Goal: Task Accomplishment & Management: Use online tool/utility

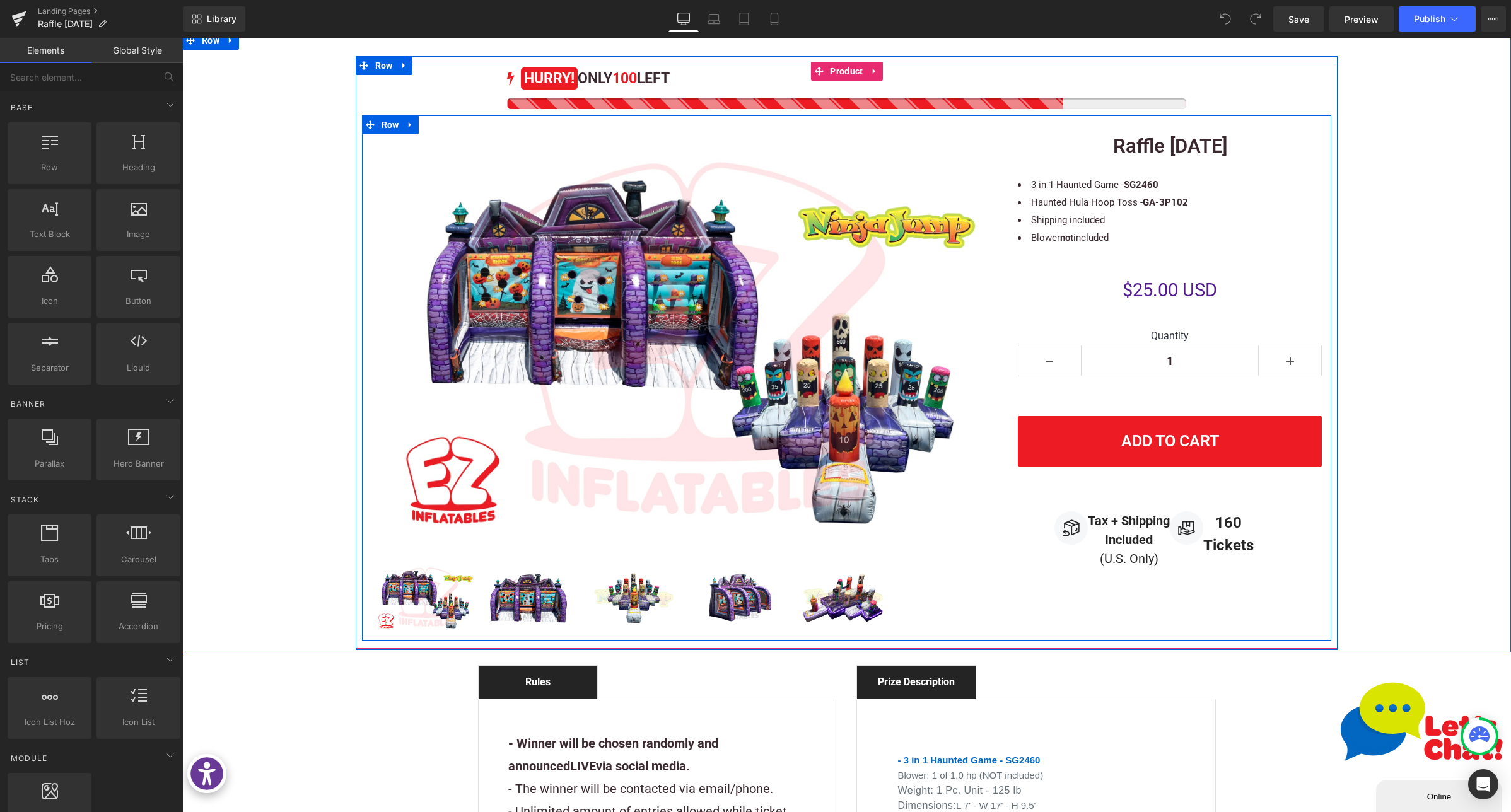
scroll to position [291, 0]
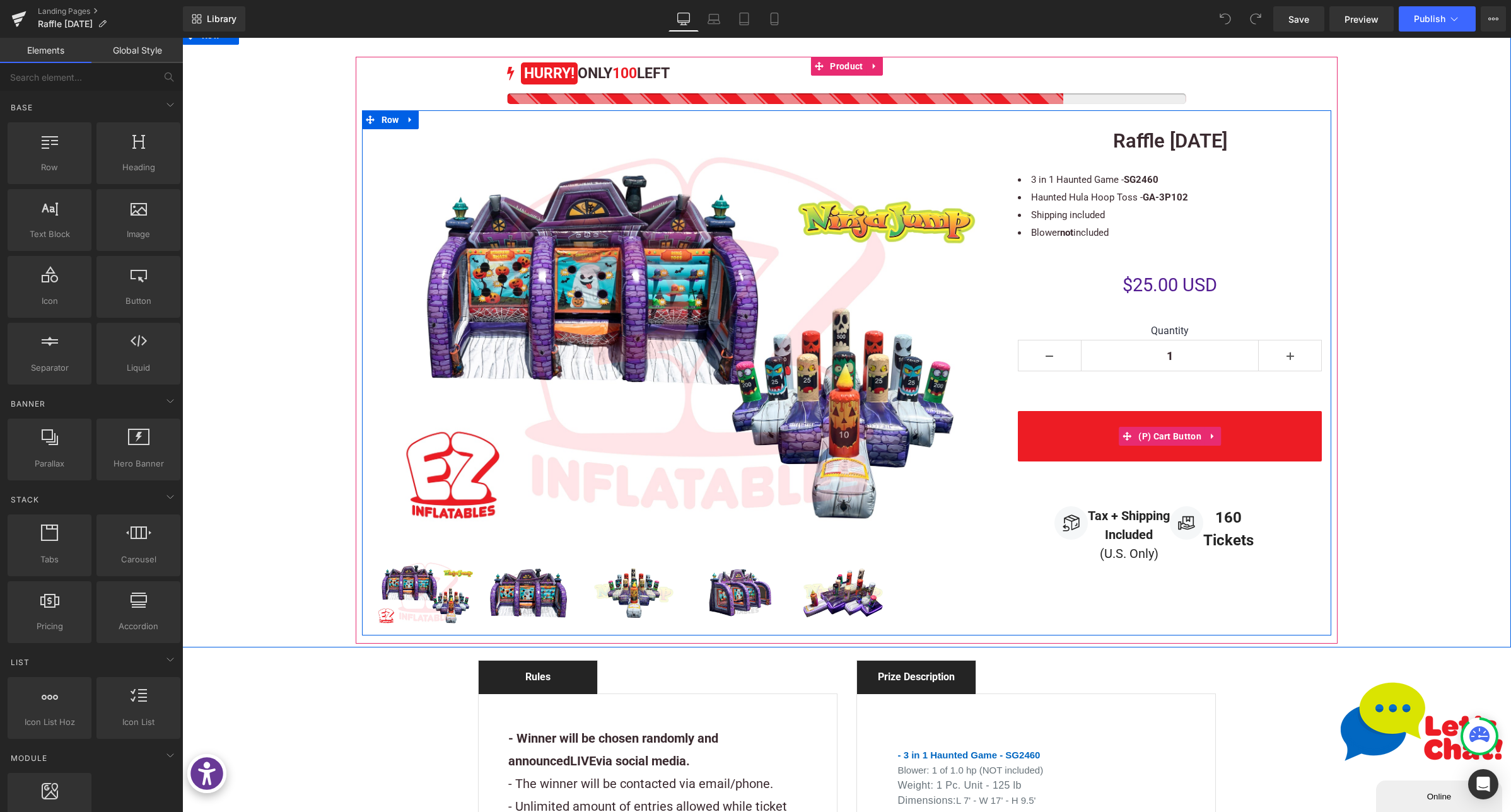
click at [1106, 432] on button "Add To Cart" at bounding box center [1170, 436] width 305 height 51
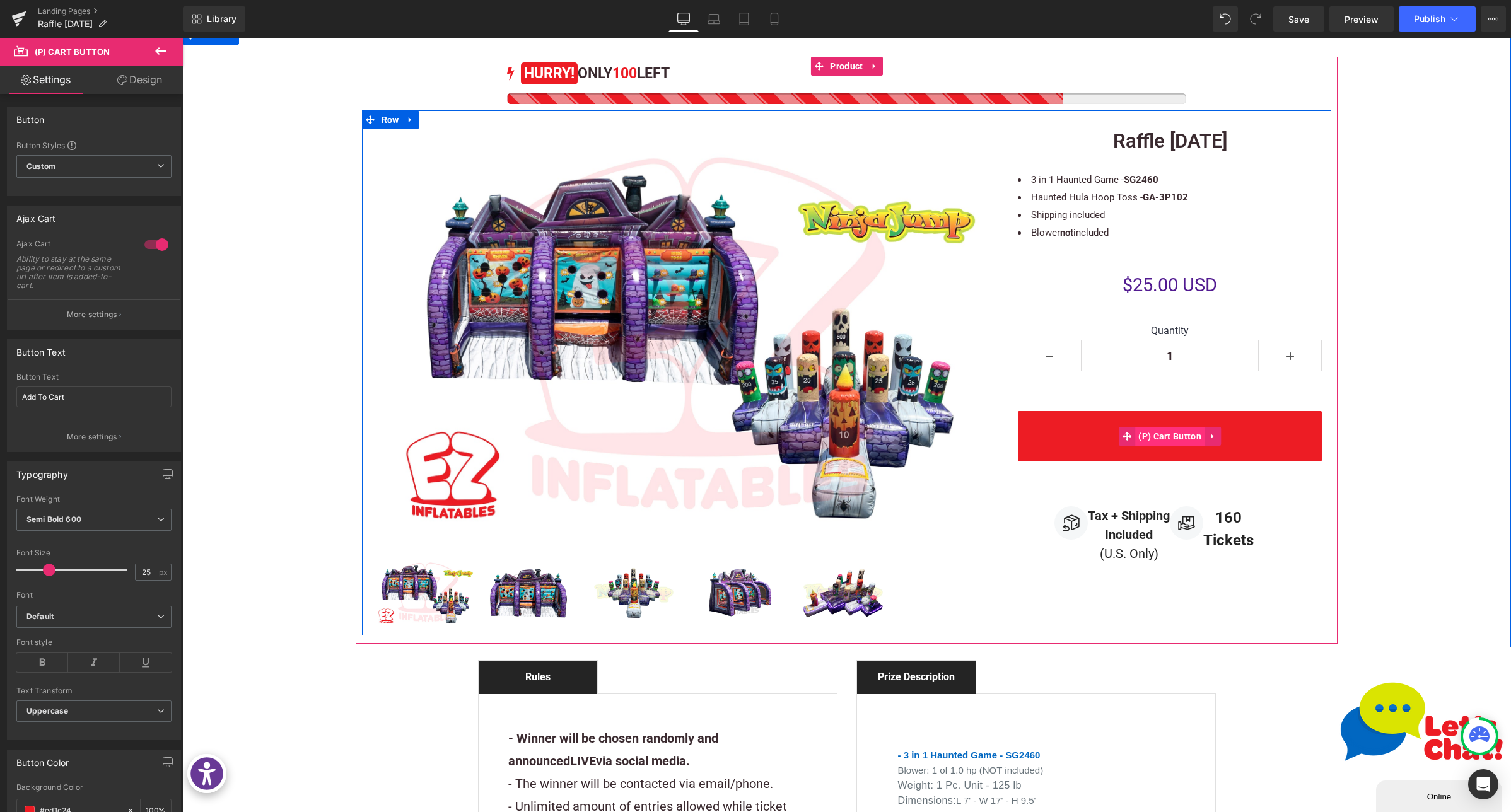
click at [1157, 432] on span "(P) Cart Button" at bounding box center [1170, 436] width 70 height 19
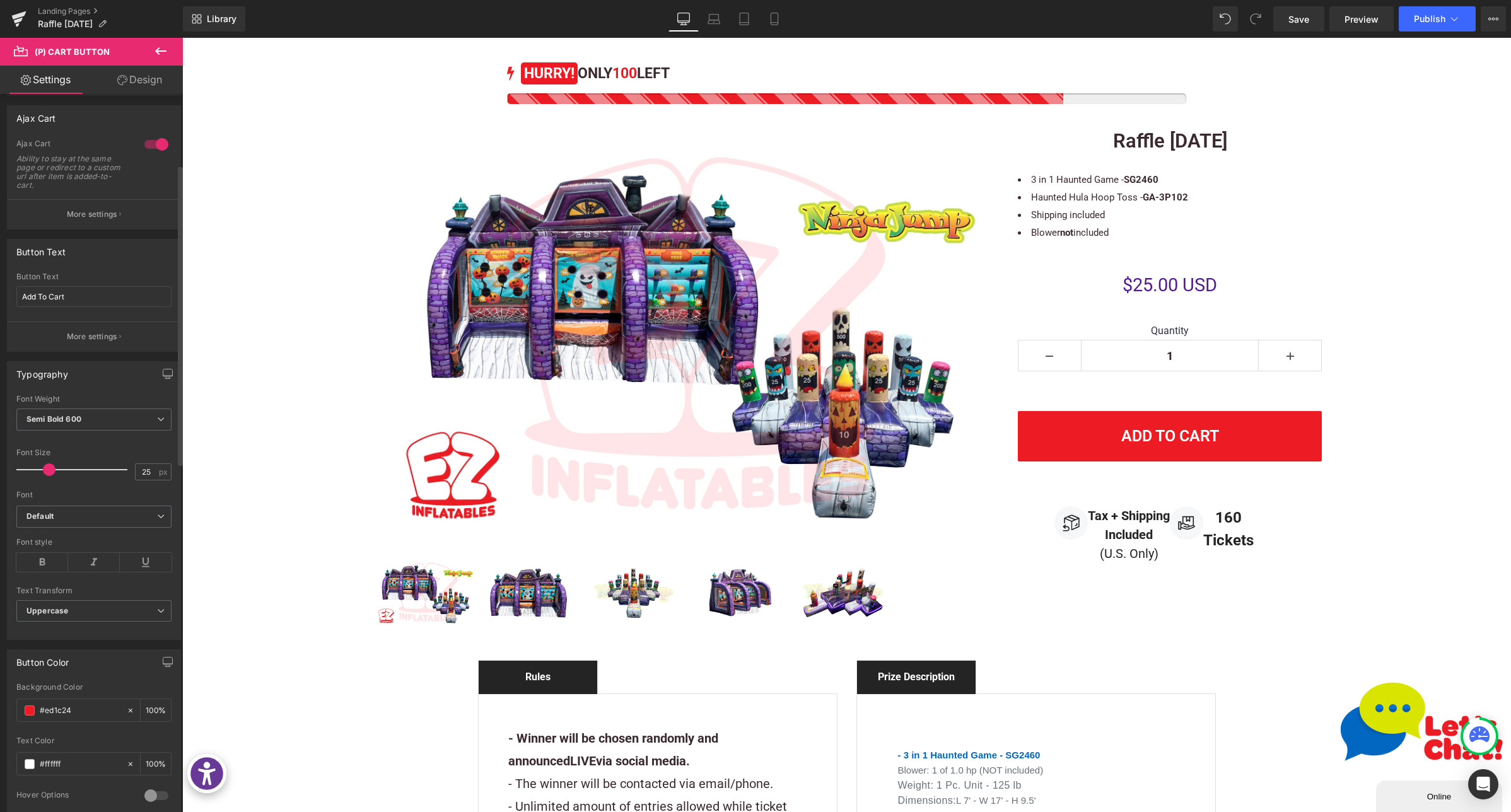
scroll to position [0, 0]
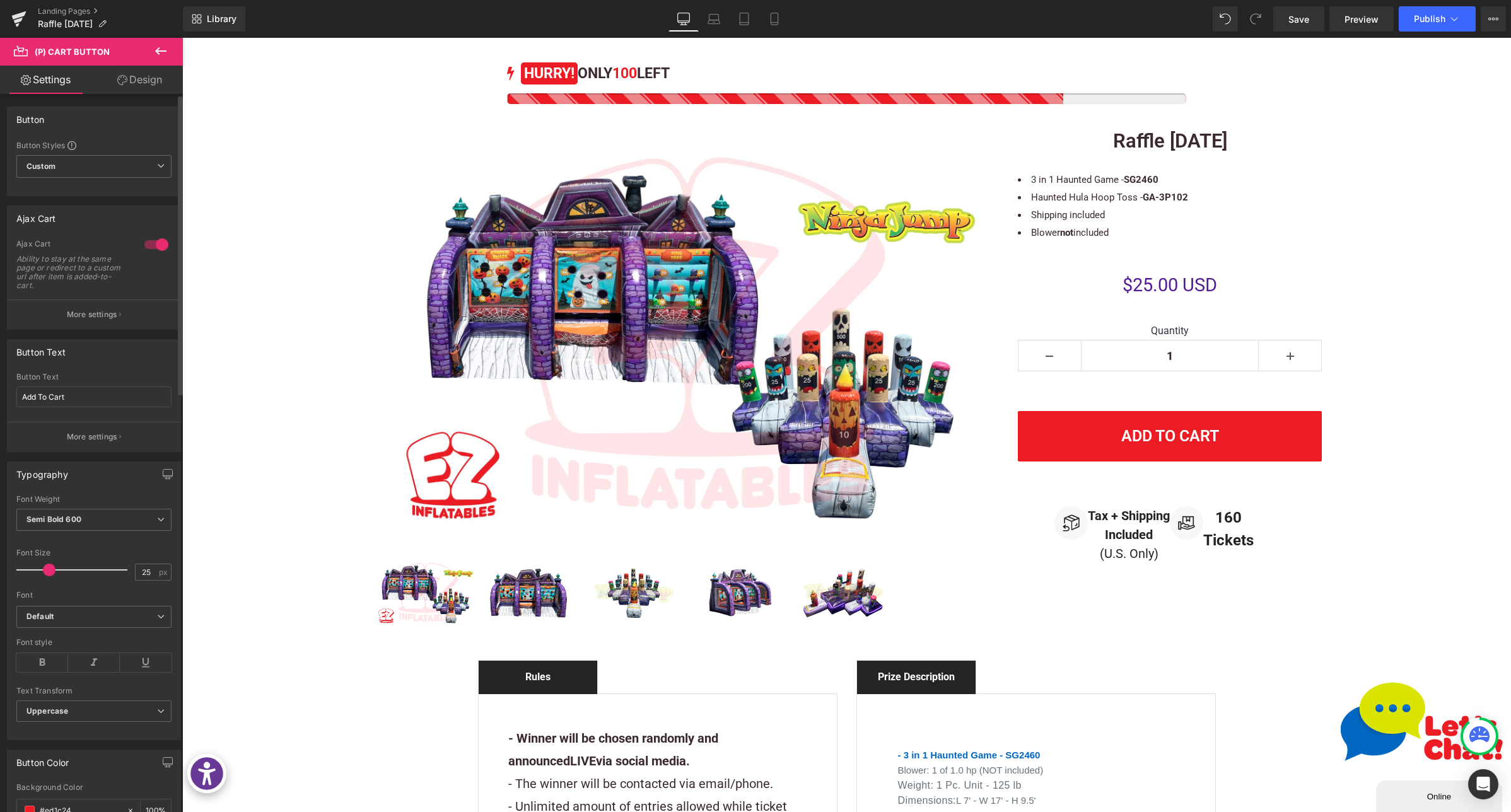
click at [86, 310] on p "More settings" at bounding box center [92, 315] width 51 height 12
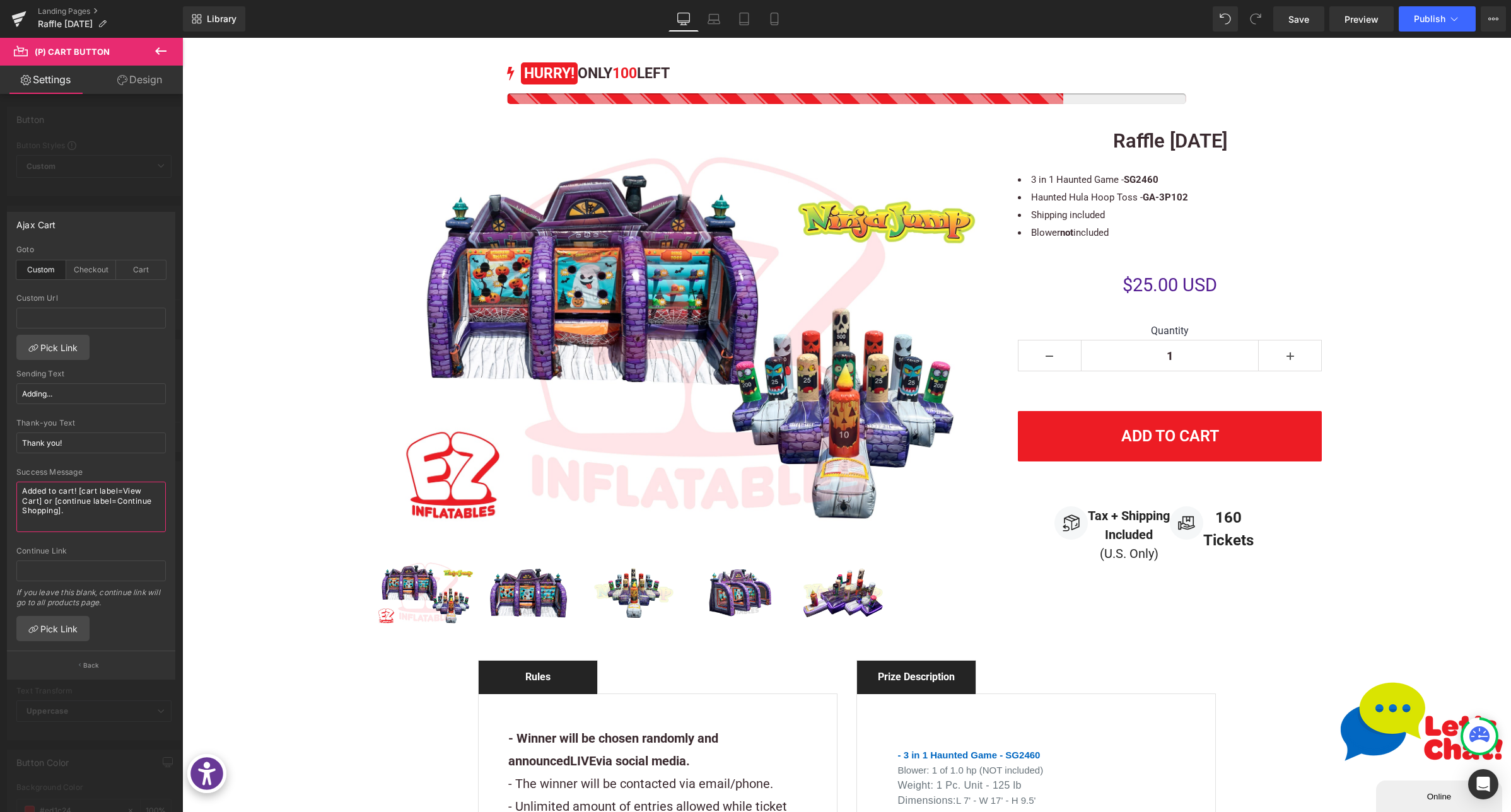
click at [88, 516] on textarea "Added to cart! [cart label=View Cart] or [continue label=Continue Shopping]." at bounding box center [91, 507] width 150 height 51
click at [81, 571] on input "text" at bounding box center [91, 570] width 150 height 21
click at [89, 269] on div "Checkout" at bounding box center [91, 269] width 50 height 19
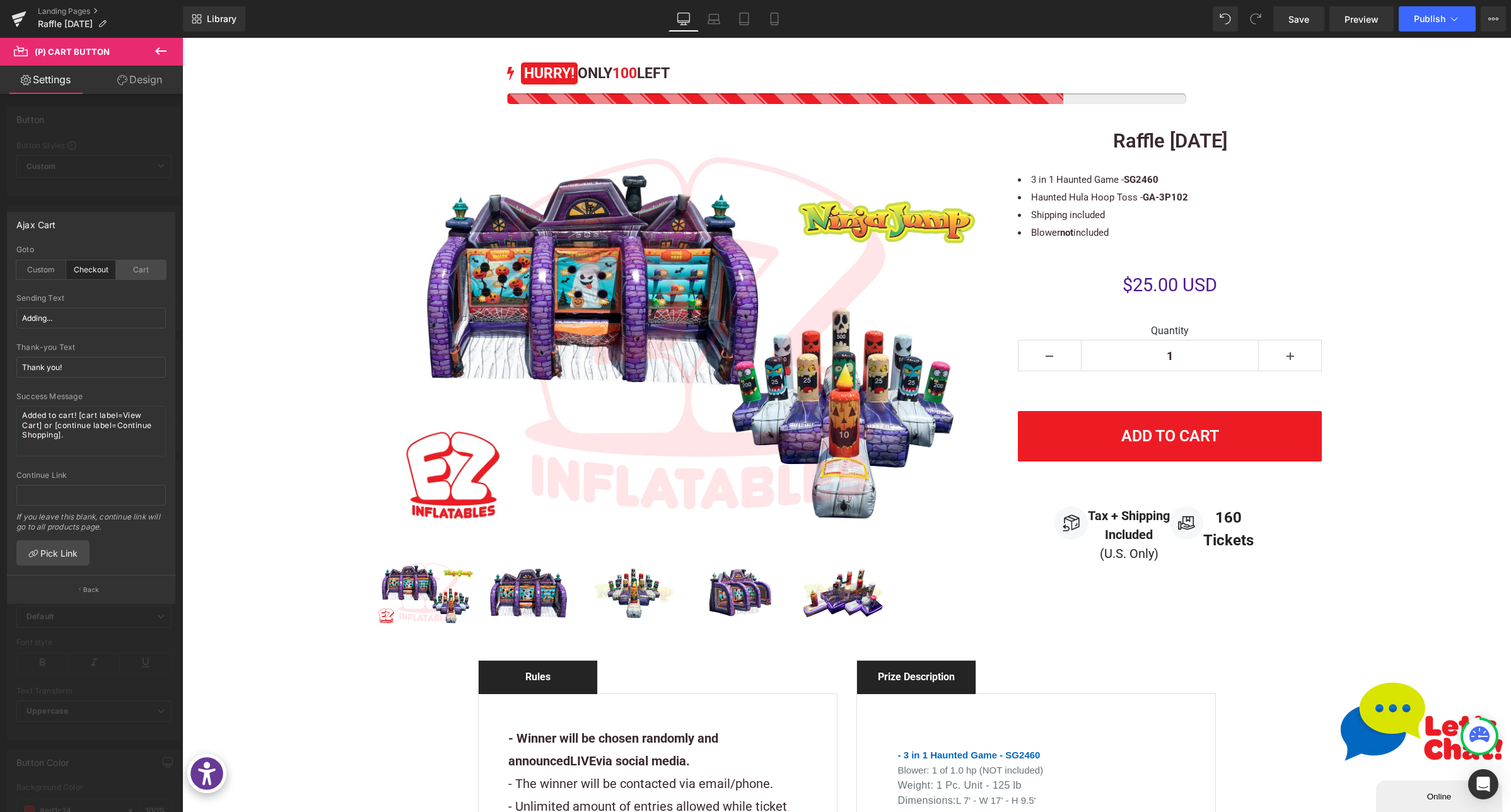
click at [137, 271] on div "Cart" at bounding box center [141, 269] width 50 height 19
click at [74, 269] on div "Checkout" at bounding box center [91, 269] width 50 height 19
click at [25, 265] on div "Custom" at bounding box center [41, 269] width 50 height 19
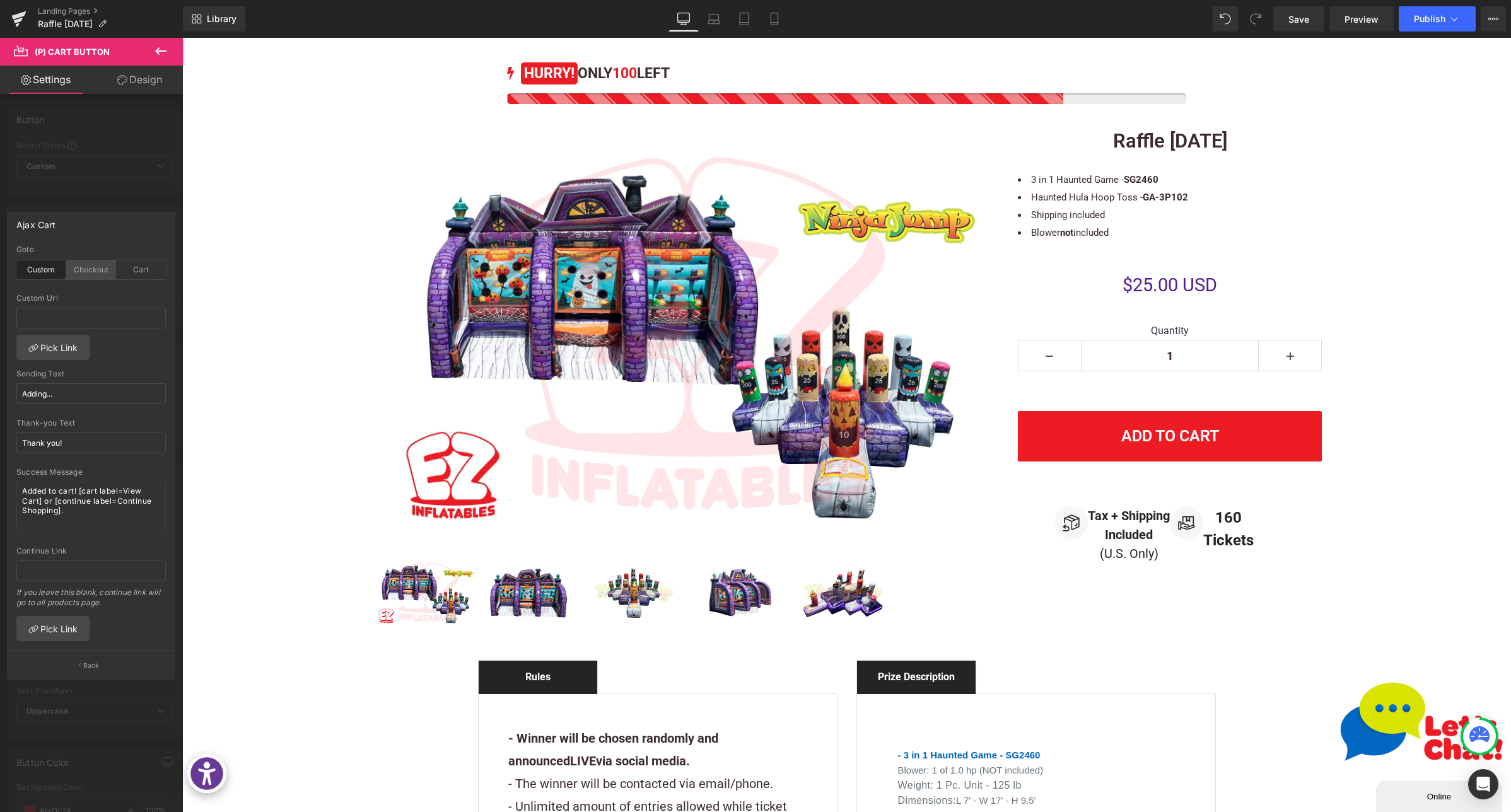
click at [96, 270] on div "Checkout" at bounding box center [91, 269] width 50 height 19
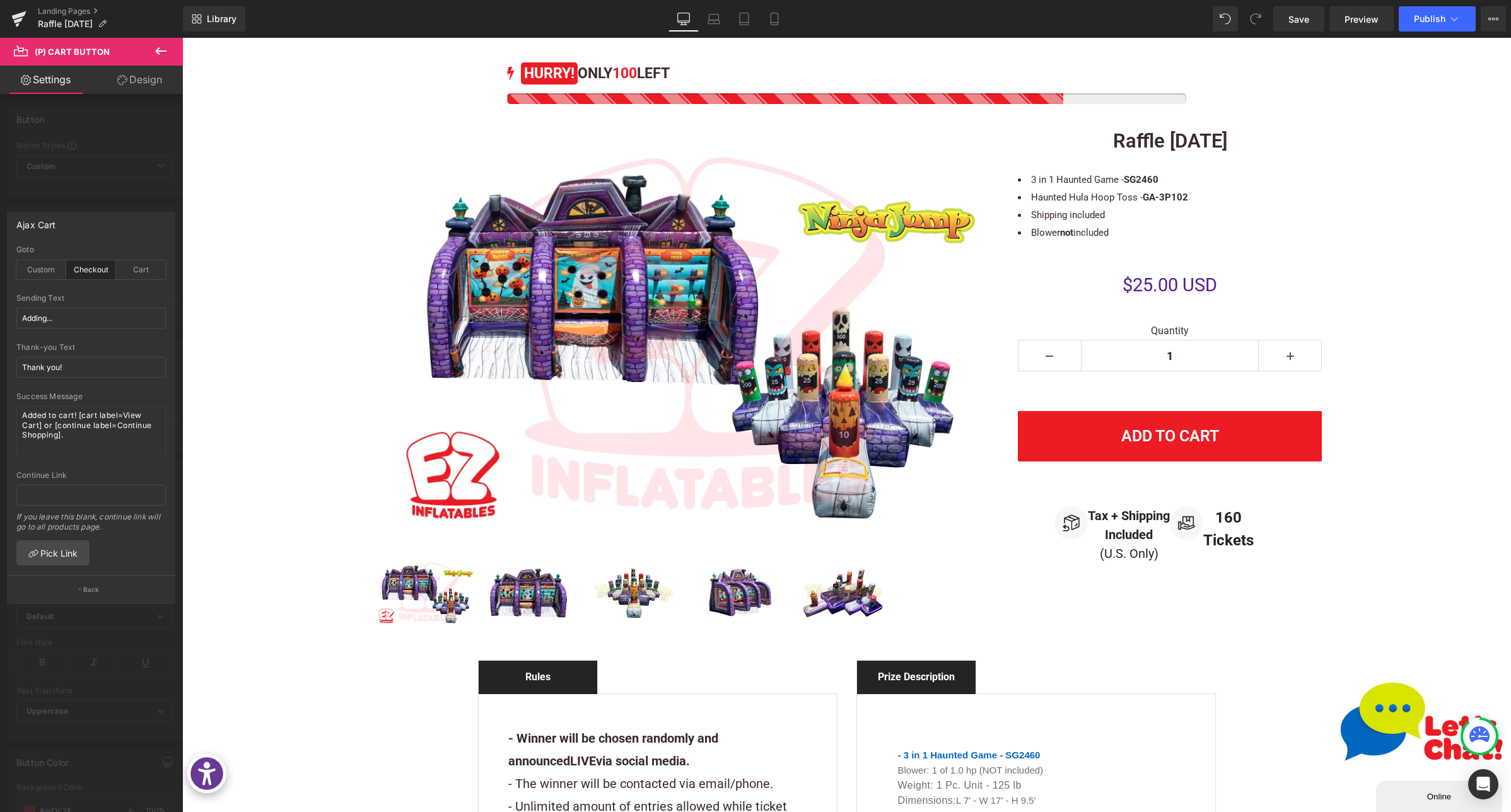
click at [75, 269] on div "Checkout" at bounding box center [91, 269] width 50 height 19
click at [27, 267] on div "Custom" at bounding box center [41, 269] width 50 height 19
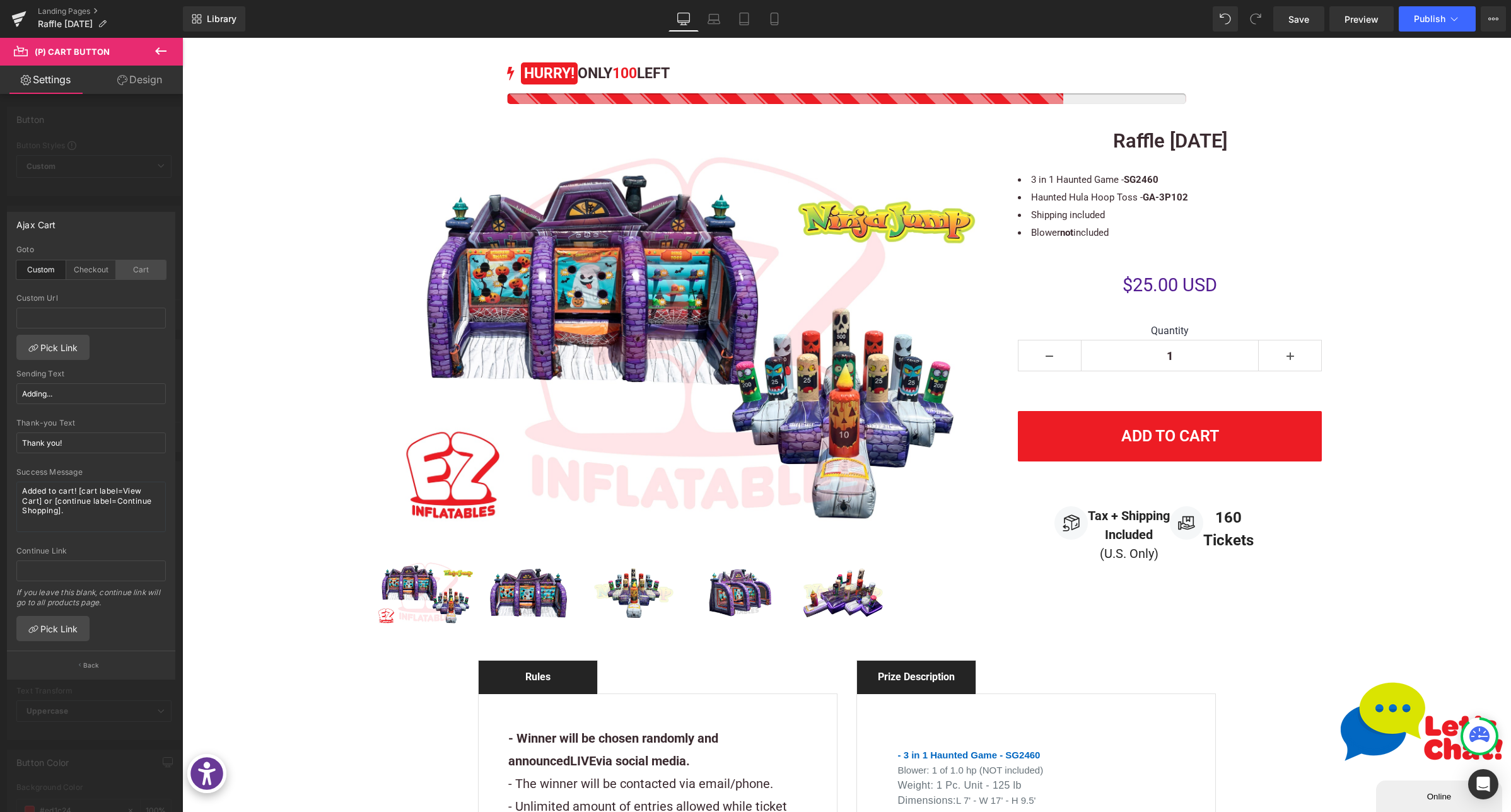
click at [147, 279] on div "Goto Custom Checkout Cart" at bounding box center [91, 269] width 150 height 48
click at [147, 268] on div "Cart" at bounding box center [141, 269] width 50 height 19
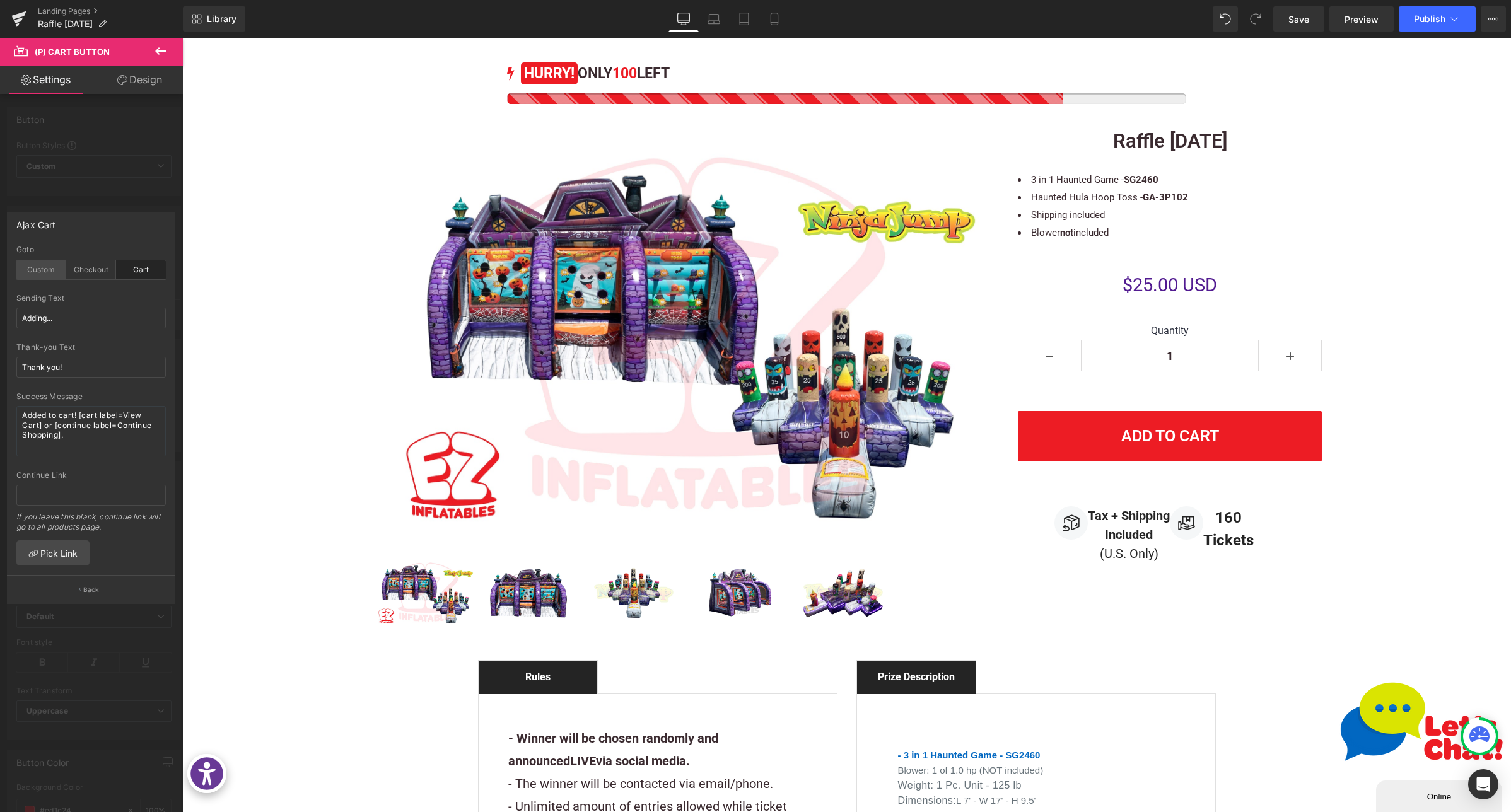
click at [37, 275] on div "Custom" at bounding box center [41, 269] width 50 height 19
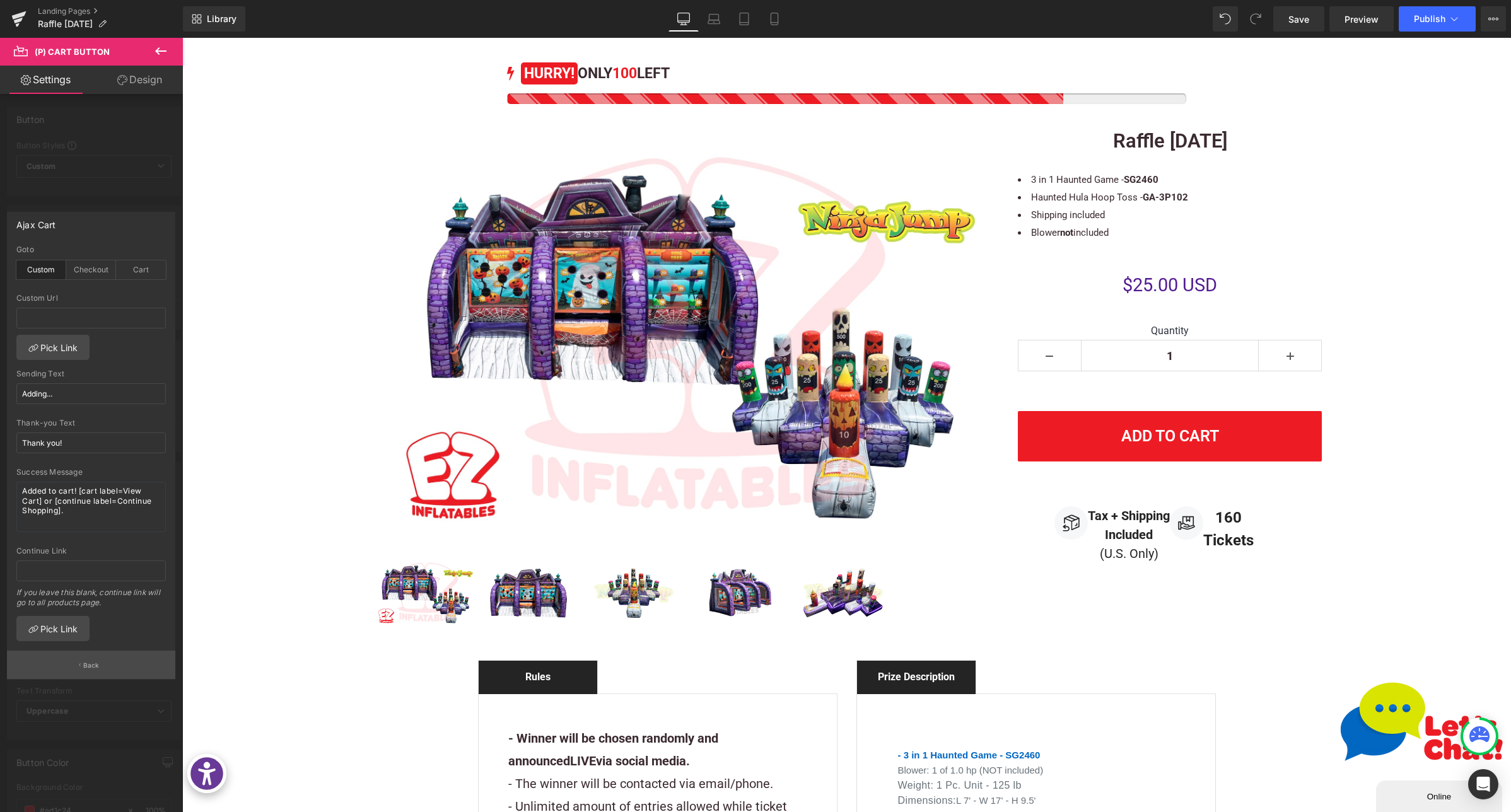
click at [96, 663] on p "Back" at bounding box center [91, 666] width 16 height 10
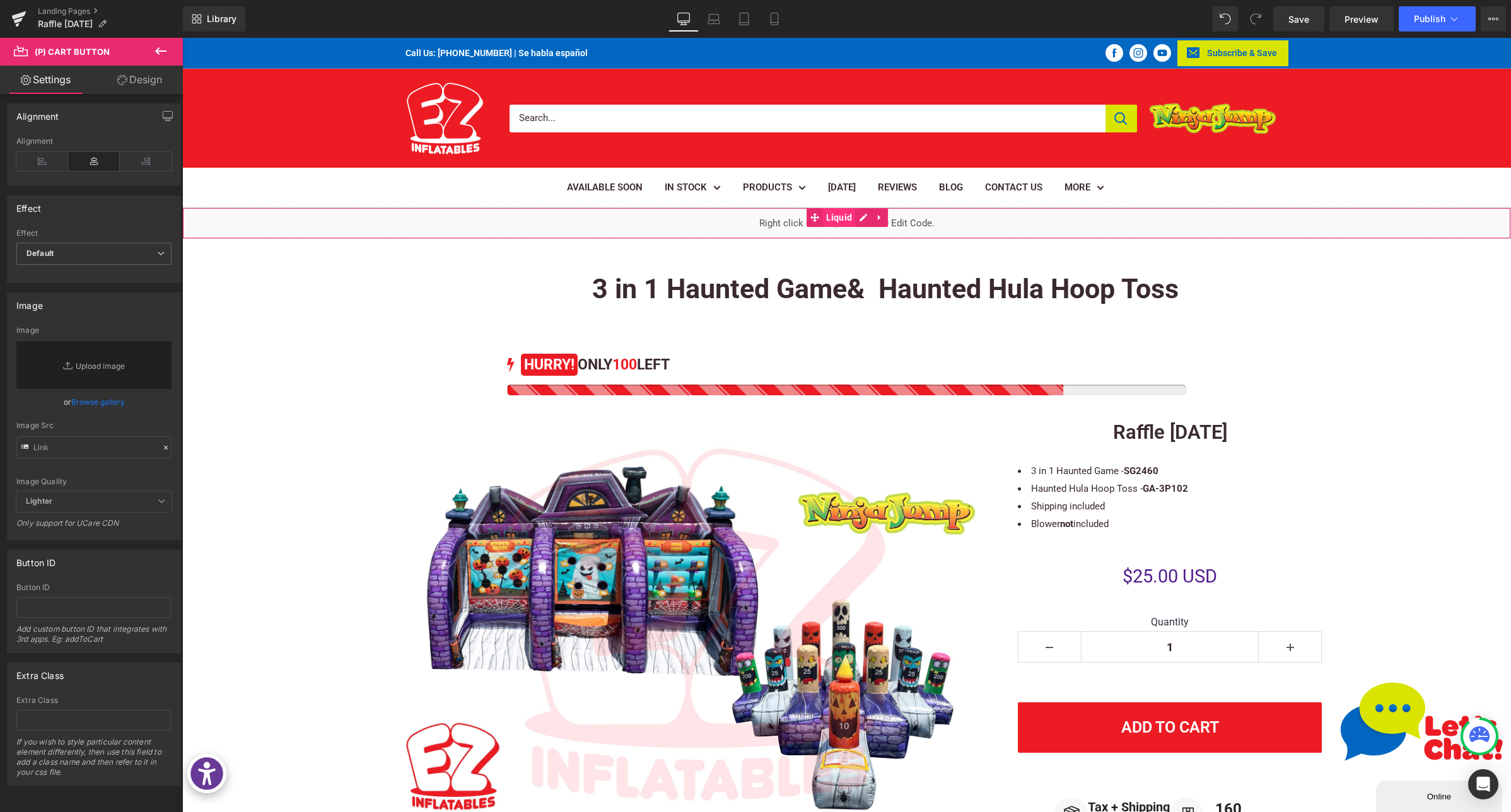
click at [832, 221] on span "Liquid" at bounding box center [839, 217] width 33 height 19
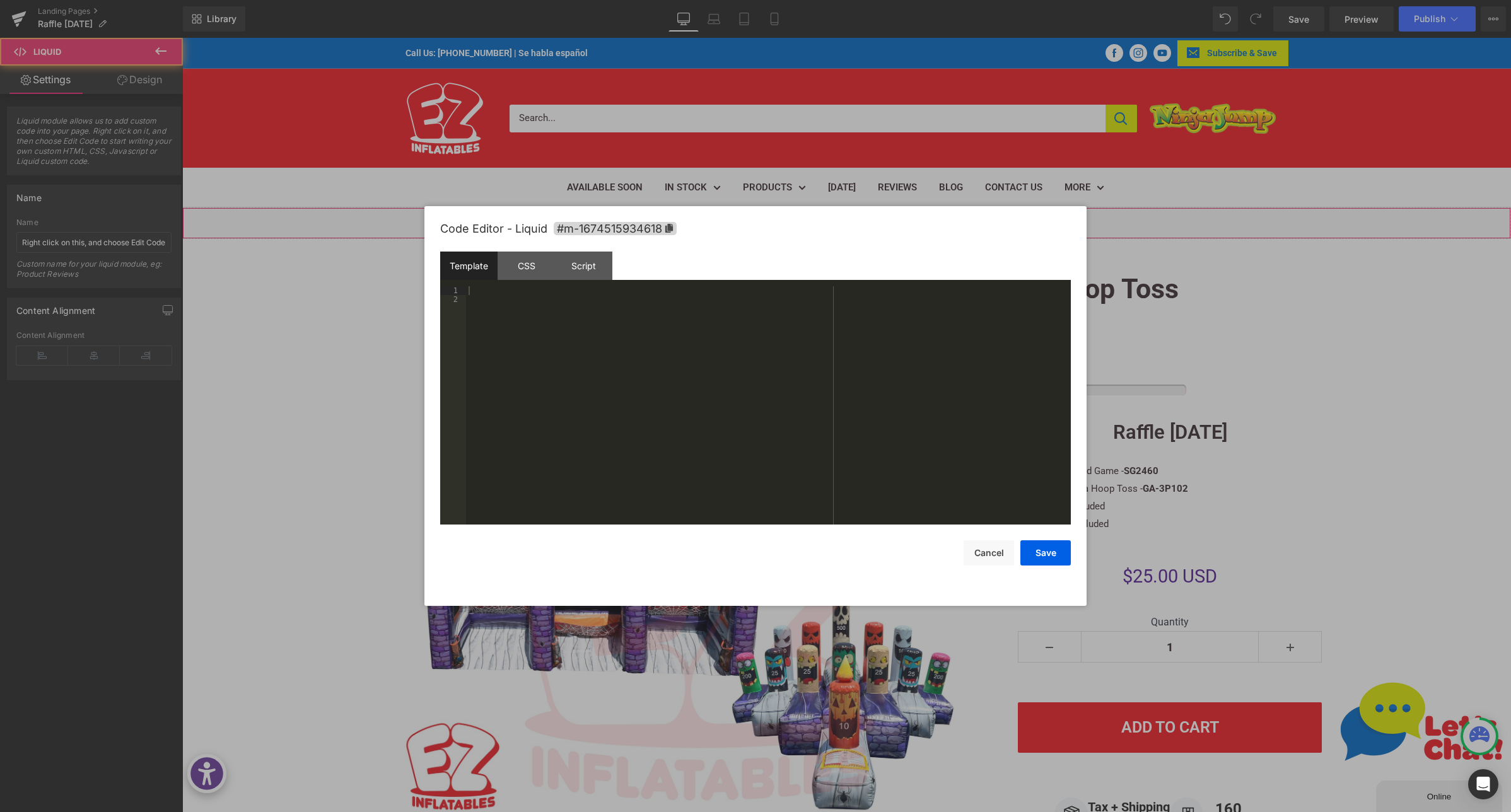
click at [863, 215] on div "Liquid" at bounding box center [846, 223] width 1329 height 31
drag, startPoint x: 572, startPoint y: 316, endPoint x: 552, endPoint y: 260, distance: 59.5
click at [572, 316] on div at bounding box center [768, 414] width 605 height 256
click at [530, 266] on div "CSS" at bounding box center [526, 266] width 57 height 29
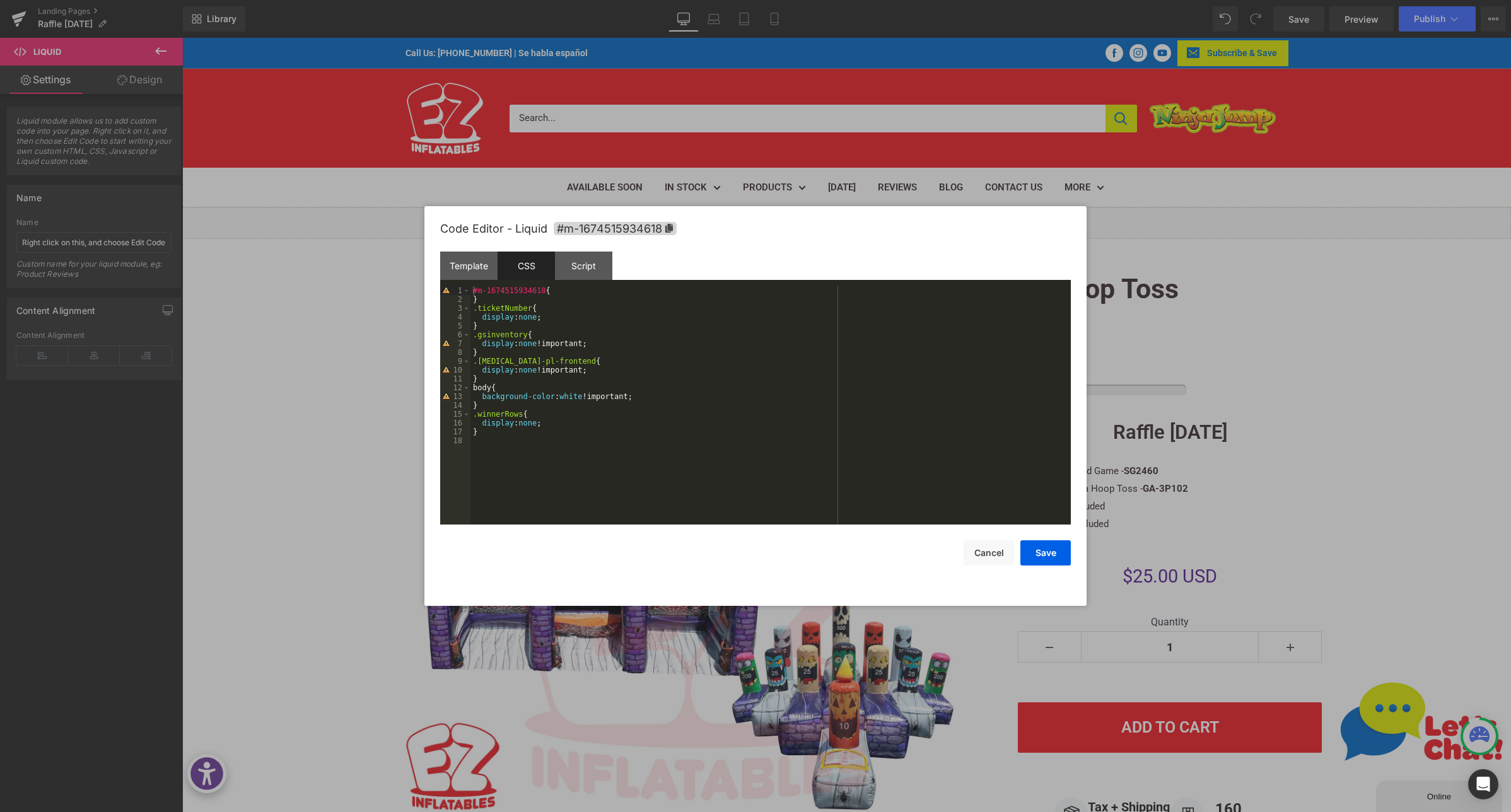
click at [566, 461] on div "#m-1674515934618 { } .ticketNumber { display : none ; } .gsinventory { display …" at bounding box center [771, 414] width 601 height 256
click at [447, 461] on div "20" at bounding box center [456, 458] width 30 height 9
click at [566, 458] on div "#m-1674515934618 { } .ticketNumber { display : none ; } .gsinventory { display …" at bounding box center [771, 414] width 601 height 256
click at [548, 469] on div "#m-1674515934618 { } .ticketNumber { display : none ; } .gsinventory { display …" at bounding box center [771, 414] width 601 height 256
click at [1049, 552] on button "Save" at bounding box center [1046, 553] width 51 height 25
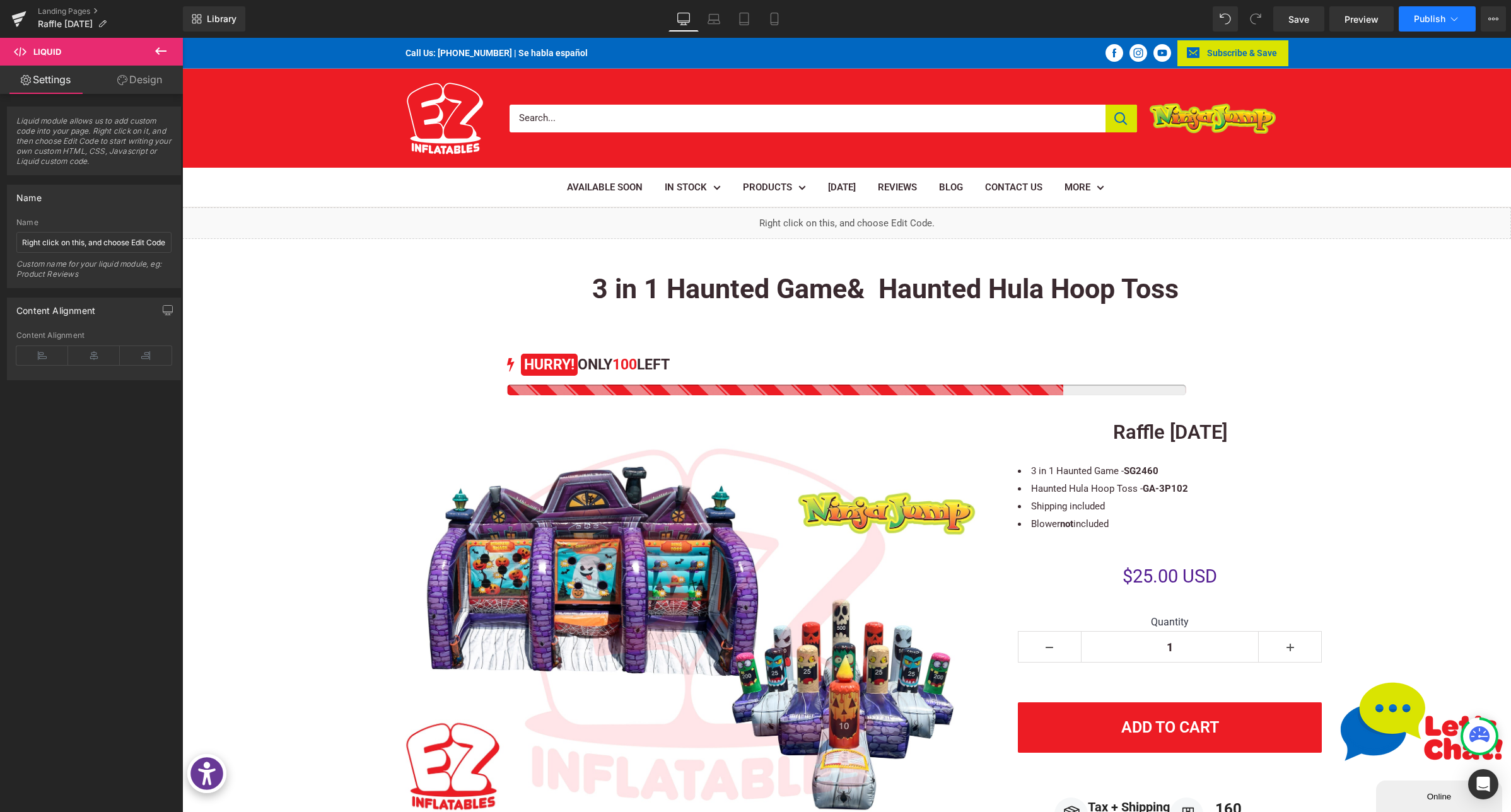
click at [1417, 22] on span "Publish" at bounding box center [1429, 19] width 31 height 10
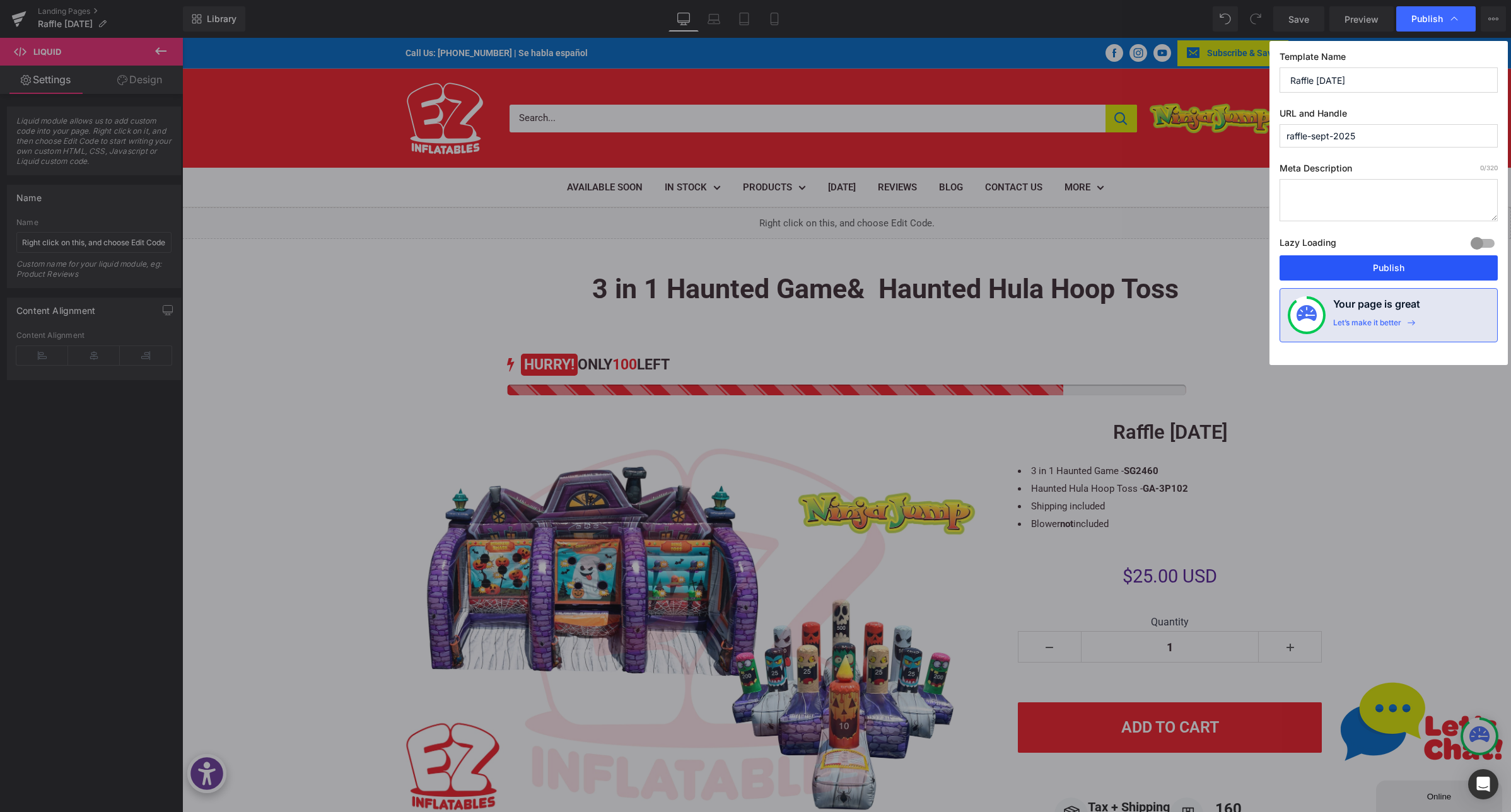
click at [1379, 269] on button "Publish" at bounding box center [1389, 268] width 218 height 25
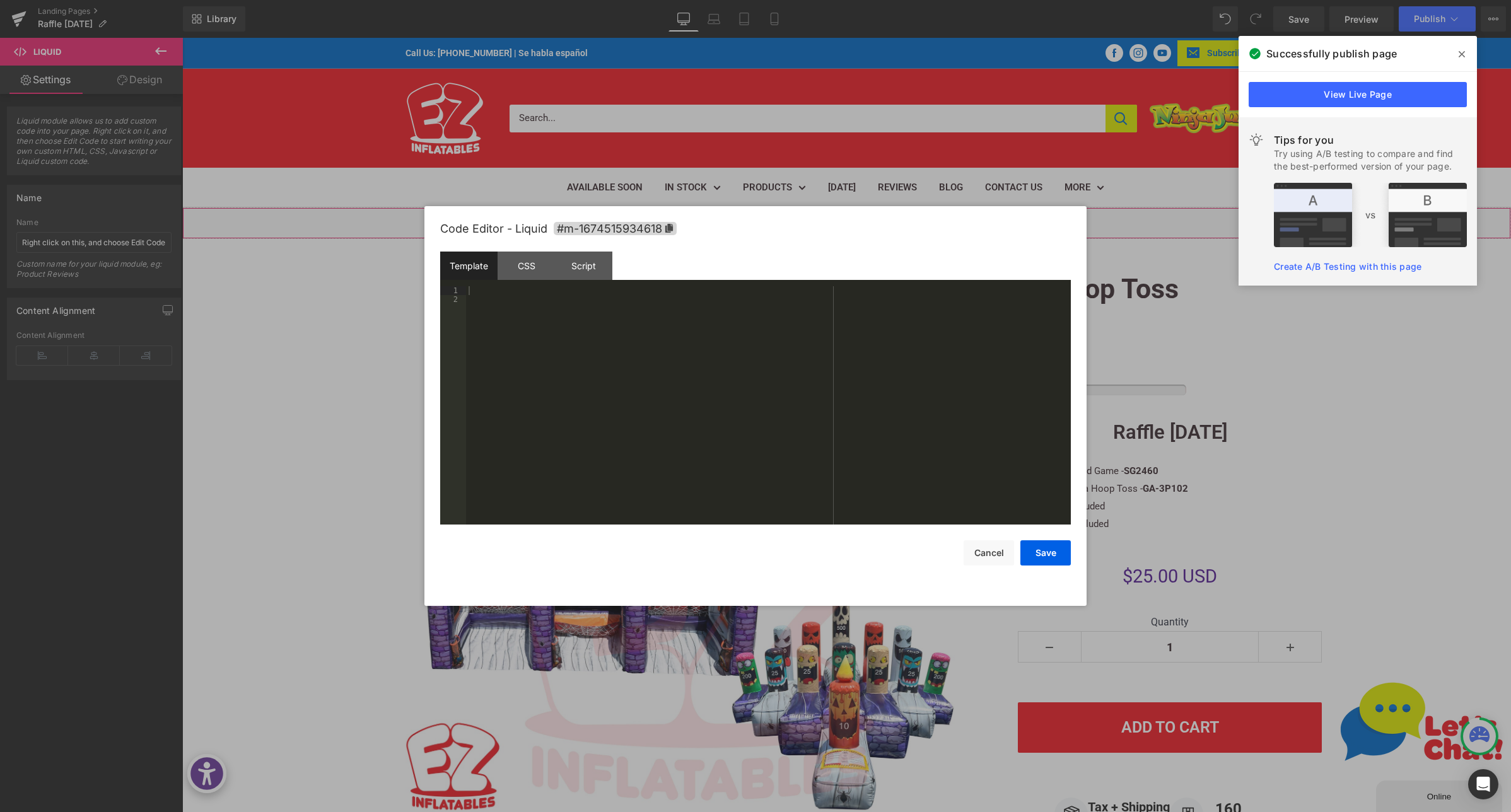
click at [868, 219] on div "Liquid" at bounding box center [846, 223] width 1329 height 31
click at [533, 253] on div "CSS" at bounding box center [526, 266] width 57 height 29
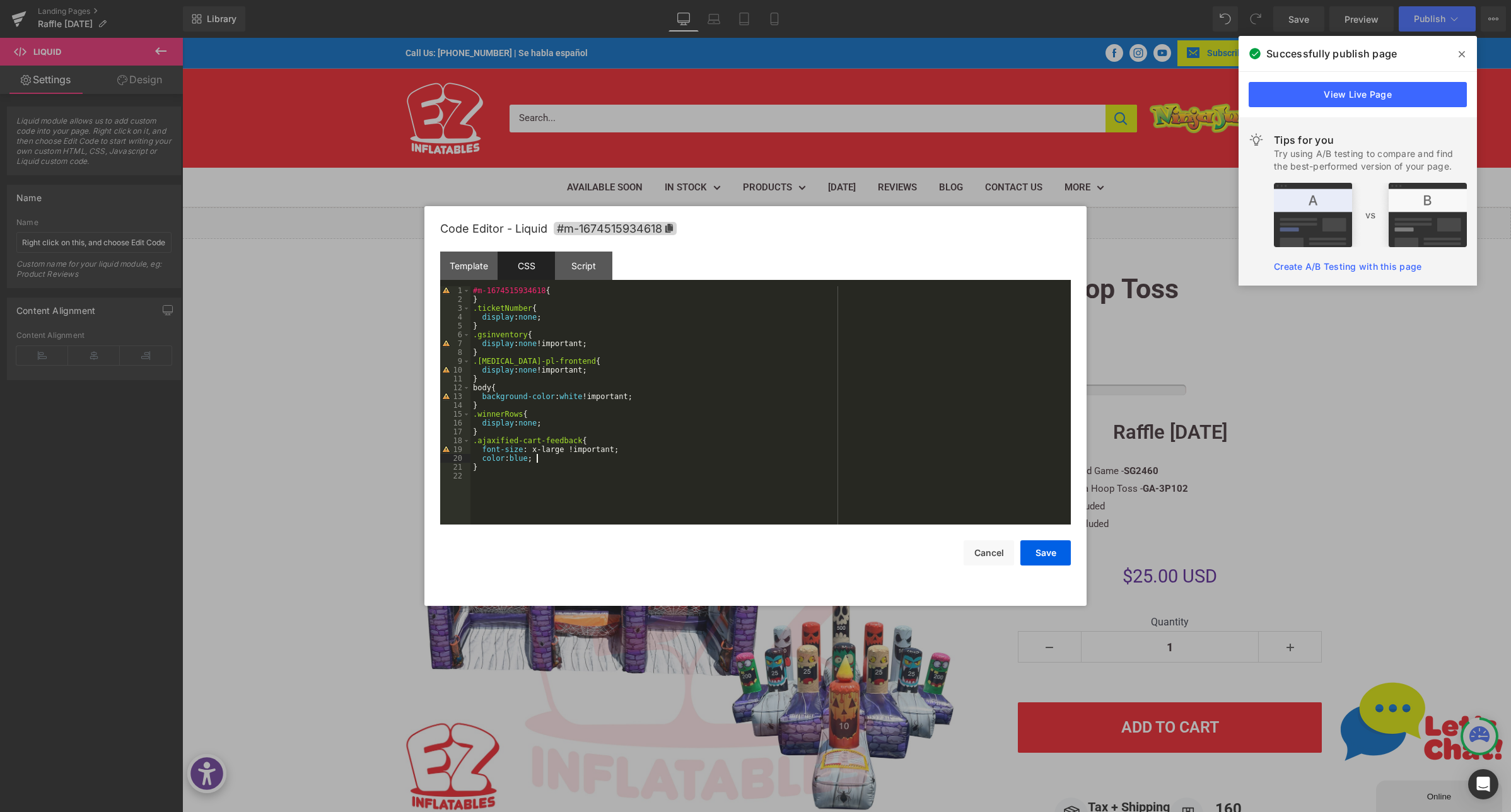
click at [556, 459] on div "#m-1674515934618 { } .ticketNumber { display : none ; } .gsinventory { display …" at bounding box center [771, 414] width 601 height 256
click at [525, 463] on div "#m-1674515934618 { } .ticketNumber { display : none ; } .gsinventory { display …" at bounding box center [771, 414] width 601 height 256
click at [512, 466] on div "#m-1674515934618 { } .ticketNumber { display : none ; } .gsinventory { display …" at bounding box center [771, 414] width 601 height 256
drag, startPoint x: 584, startPoint y: 439, endPoint x: 464, endPoint y: 440, distance: 120.0
click at [464, 440] on pre "1 2 3 4 5 6 7 8 9 10 11 12 13 14 15 16 17 18 19 20 21 22 #m-1674515934618 { } .…" at bounding box center [756, 405] width 631 height 238
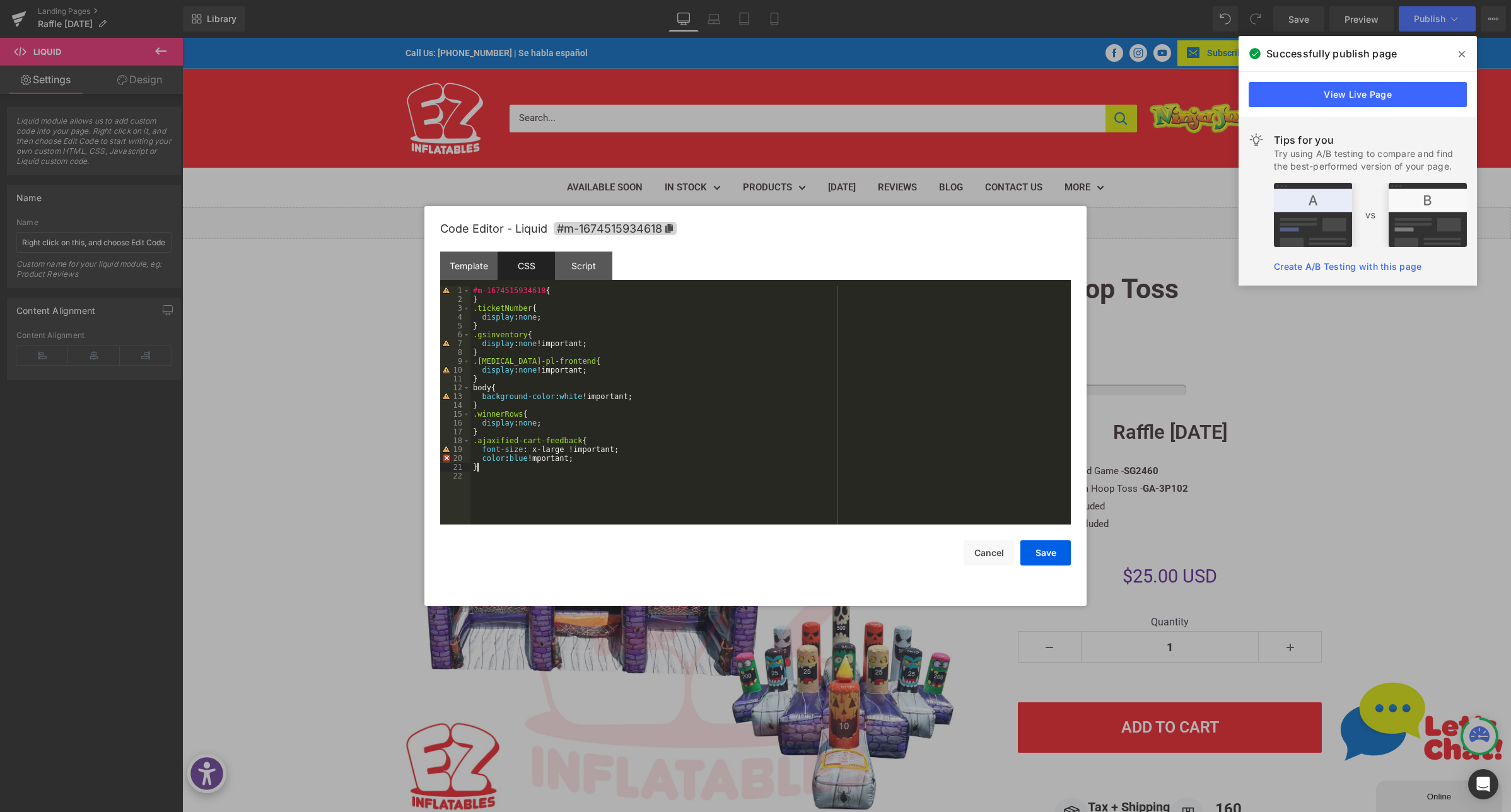
drag, startPoint x: 493, startPoint y: 469, endPoint x: 501, endPoint y: 467, distance: 8.2
click at [493, 469] on div "#m-1674515934618 { } .ticketNumber { display : none ; } .gsinventory { display …" at bounding box center [771, 414] width 601 height 256
paste textarea
click at [1054, 557] on button "Save" at bounding box center [1046, 553] width 51 height 25
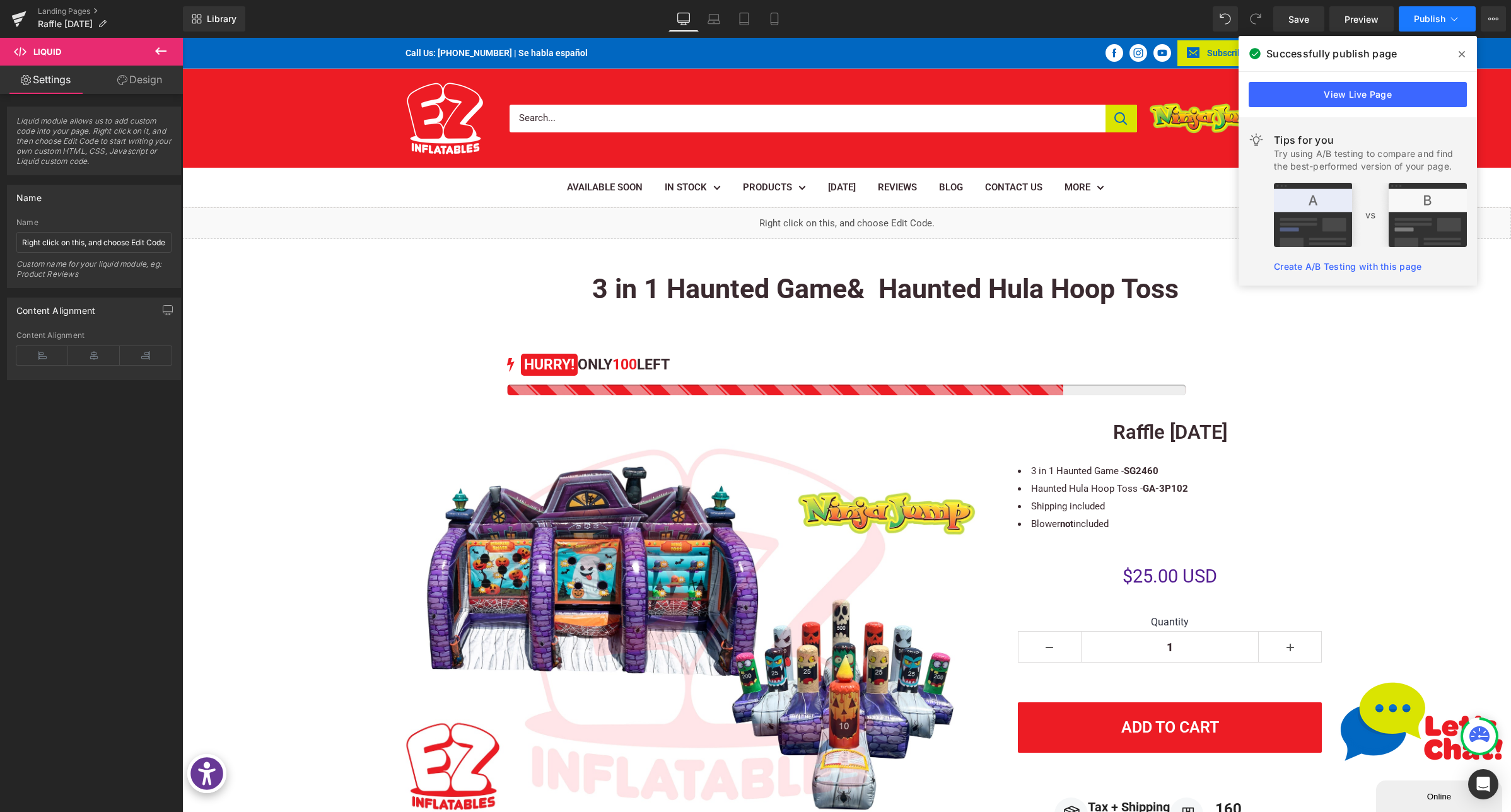
click at [1444, 19] on span "Publish" at bounding box center [1429, 19] width 31 height 10
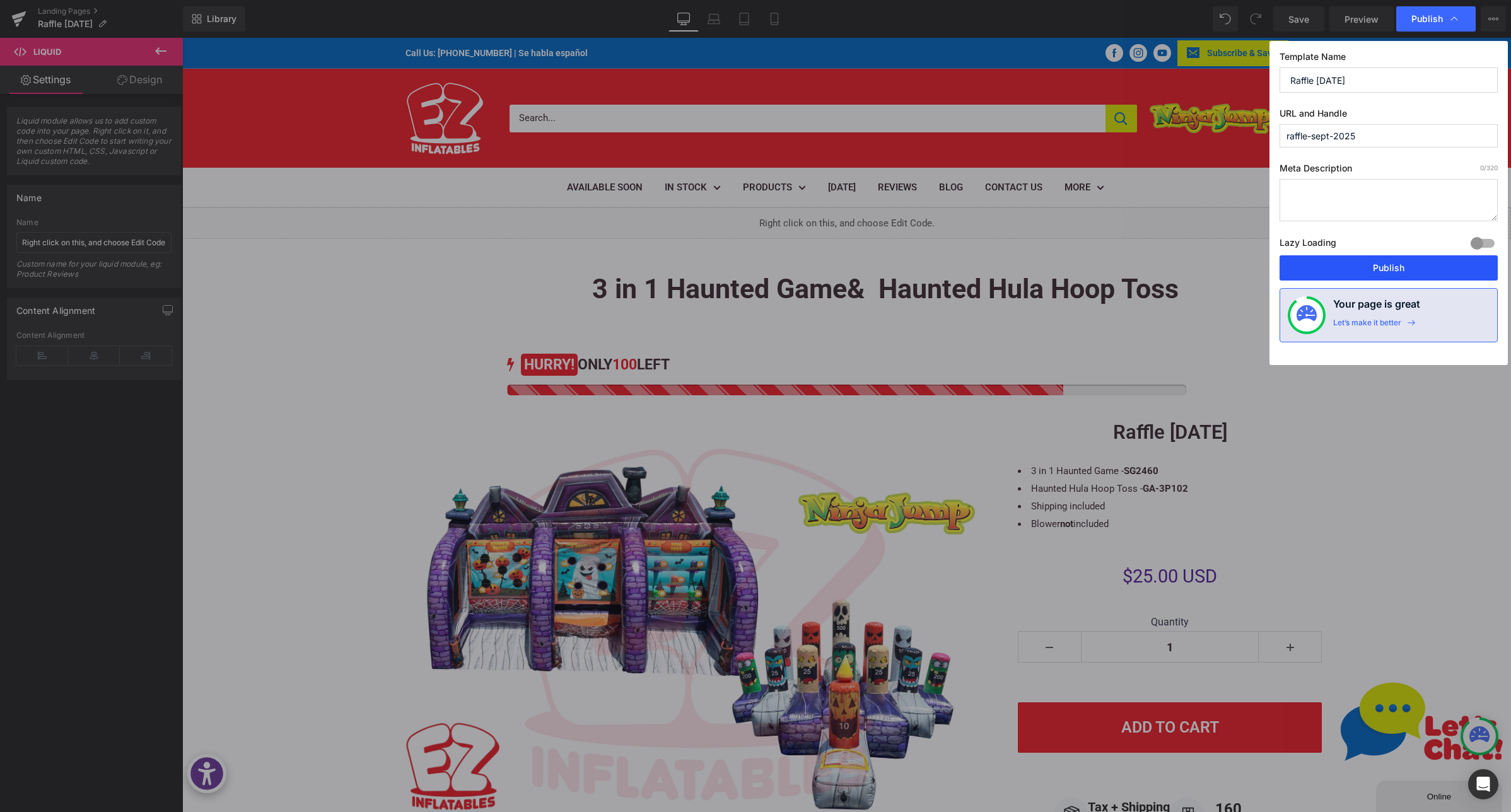
click at [1371, 269] on button "Publish" at bounding box center [1389, 268] width 218 height 25
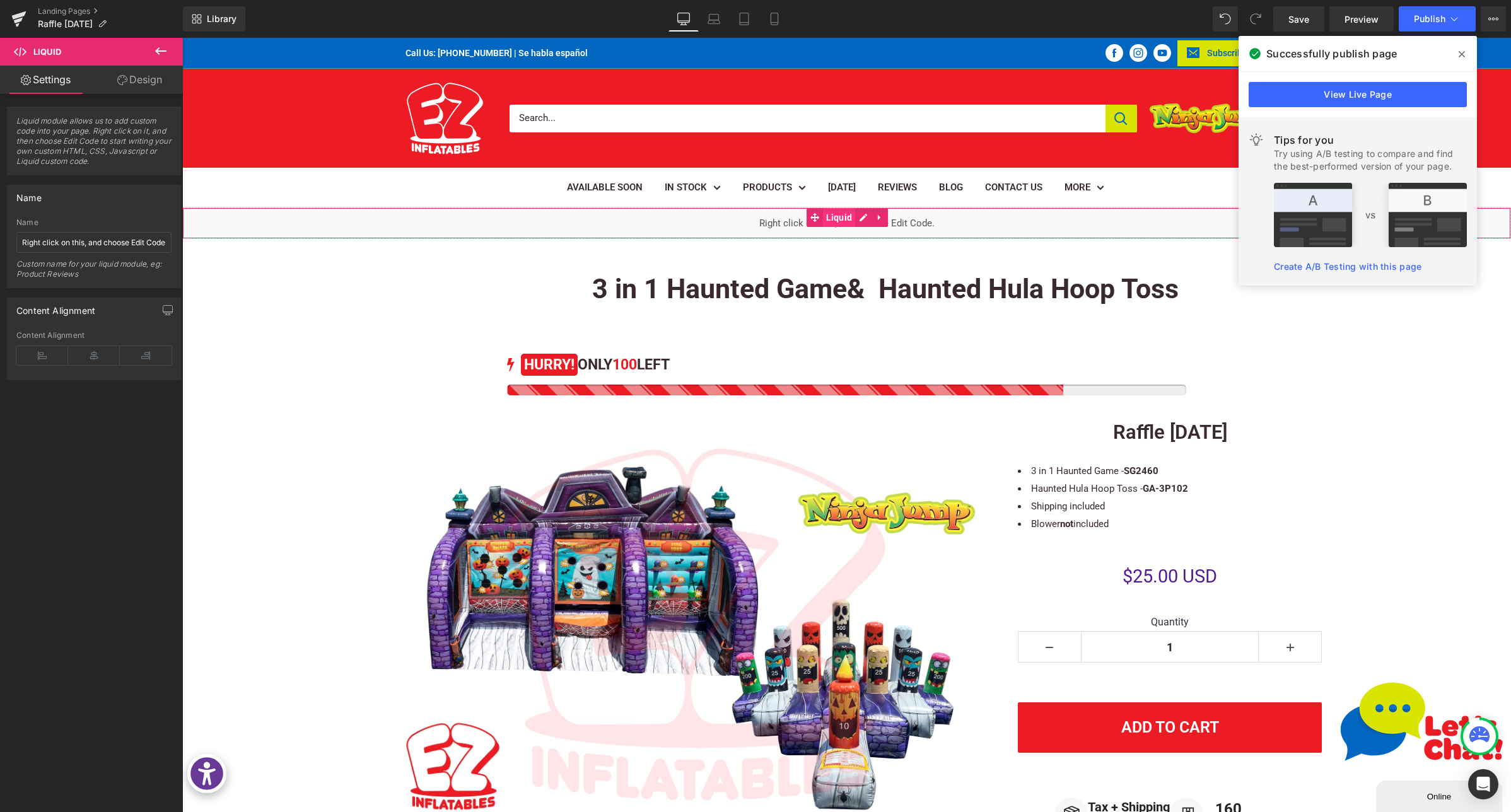
click at [842, 217] on span "Liquid" at bounding box center [839, 217] width 33 height 19
click at [862, 219] on div "Liquid" at bounding box center [846, 223] width 1329 height 31
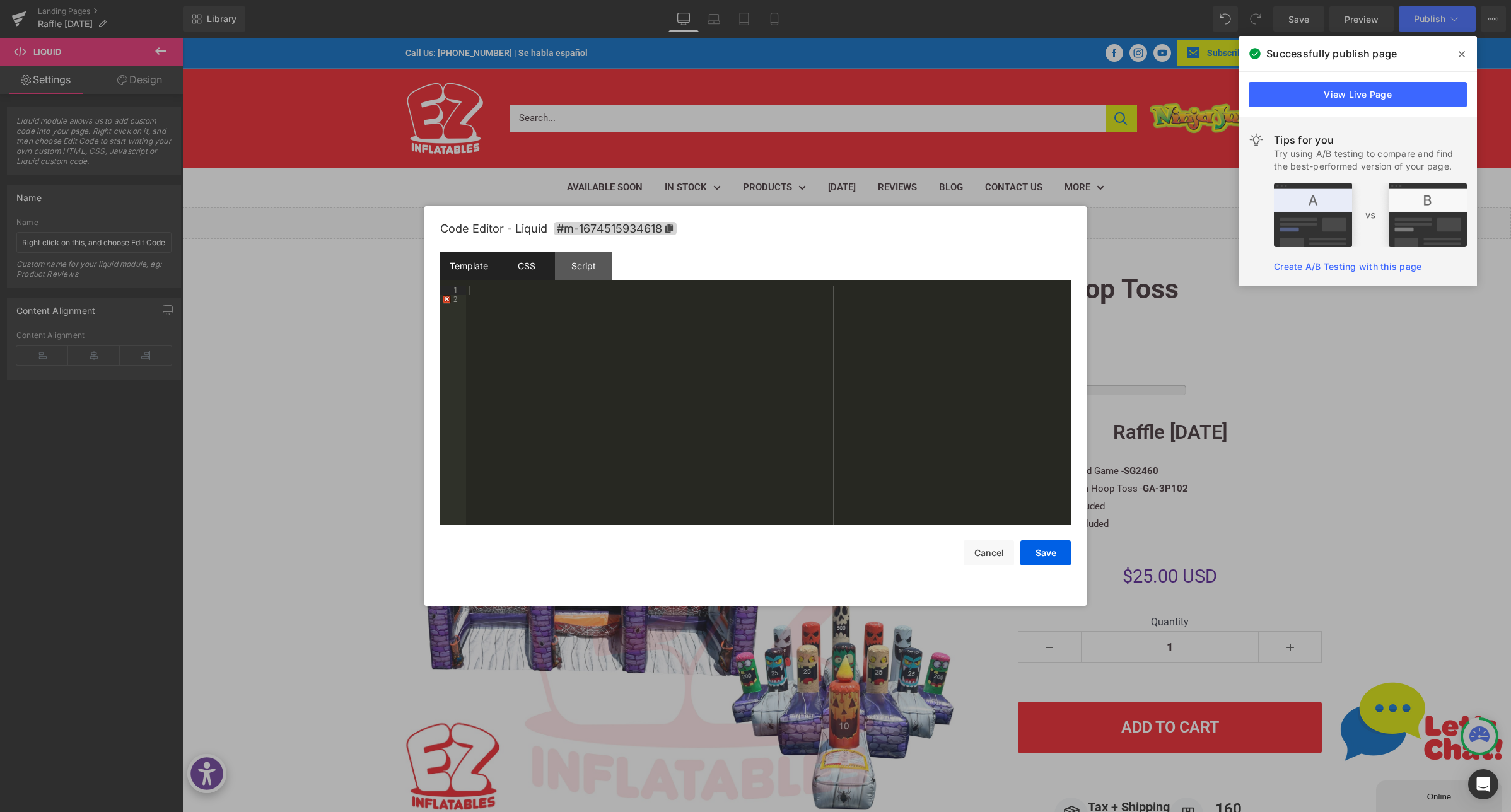
click at [540, 267] on div "CSS" at bounding box center [526, 266] width 57 height 29
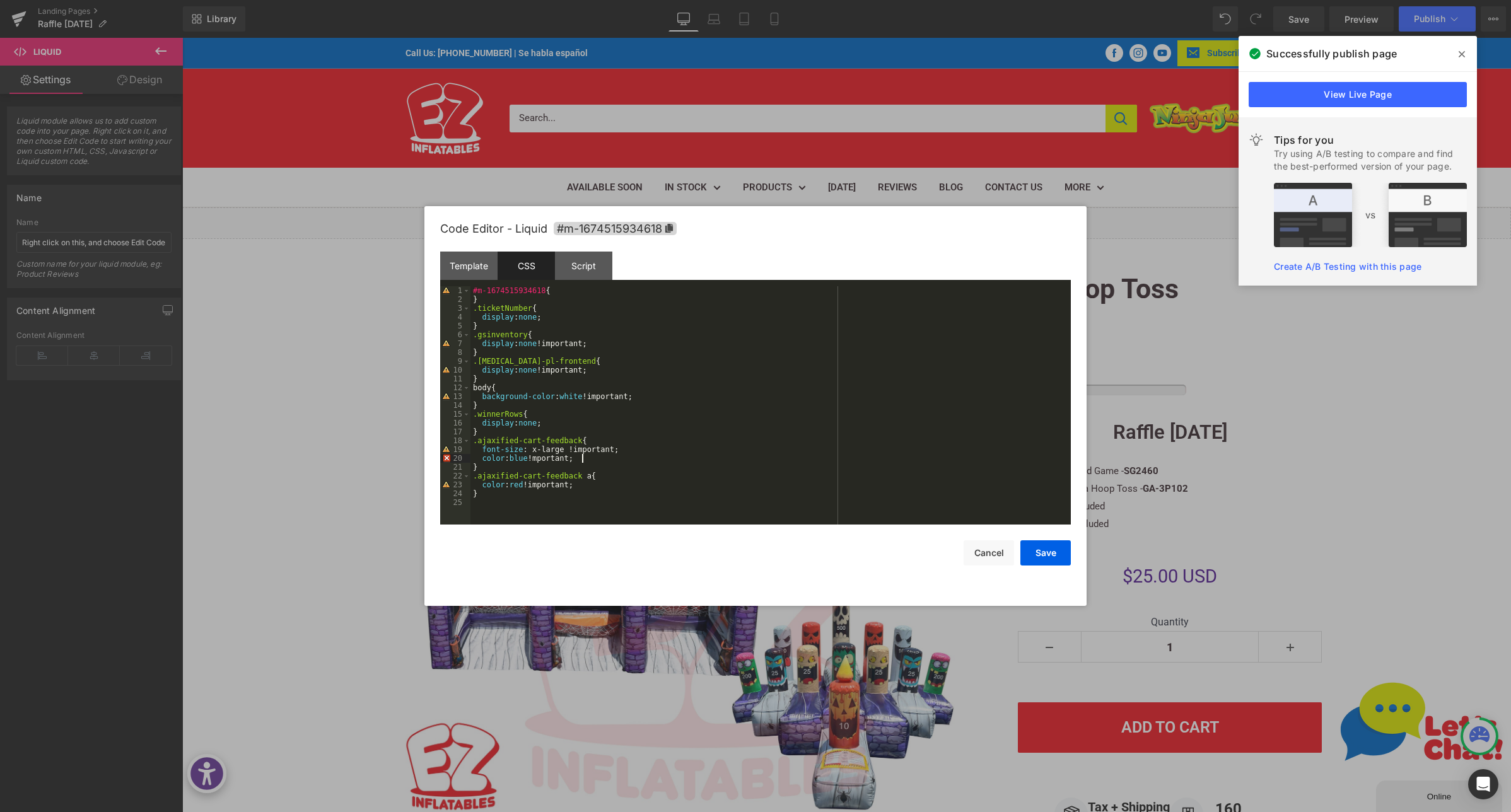
click at [583, 457] on div "#m-1674515934618 { } .ticketNumber { display : none ; } .gsinventory { display …" at bounding box center [771, 414] width 601 height 256
click at [654, 456] on div "#m-1674515934618 { } .ticketNumber { display : none ; } .gsinventory { display …" at bounding box center [771, 414] width 601 height 256
drag, startPoint x: 588, startPoint y: 438, endPoint x: 586, endPoint y: 450, distance: 12.2
click at [587, 438] on div "#m-1674515934618 { } .ticketNumber { display : none ; } .gsinventory { display …" at bounding box center [771, 414] width 601 height 256
click at [583, 443] on div "#m-1674515934618 { } .ticketNumber { display : none ; } .gsinventory { display …" at bounding box center [771, 414] width 601 height 256
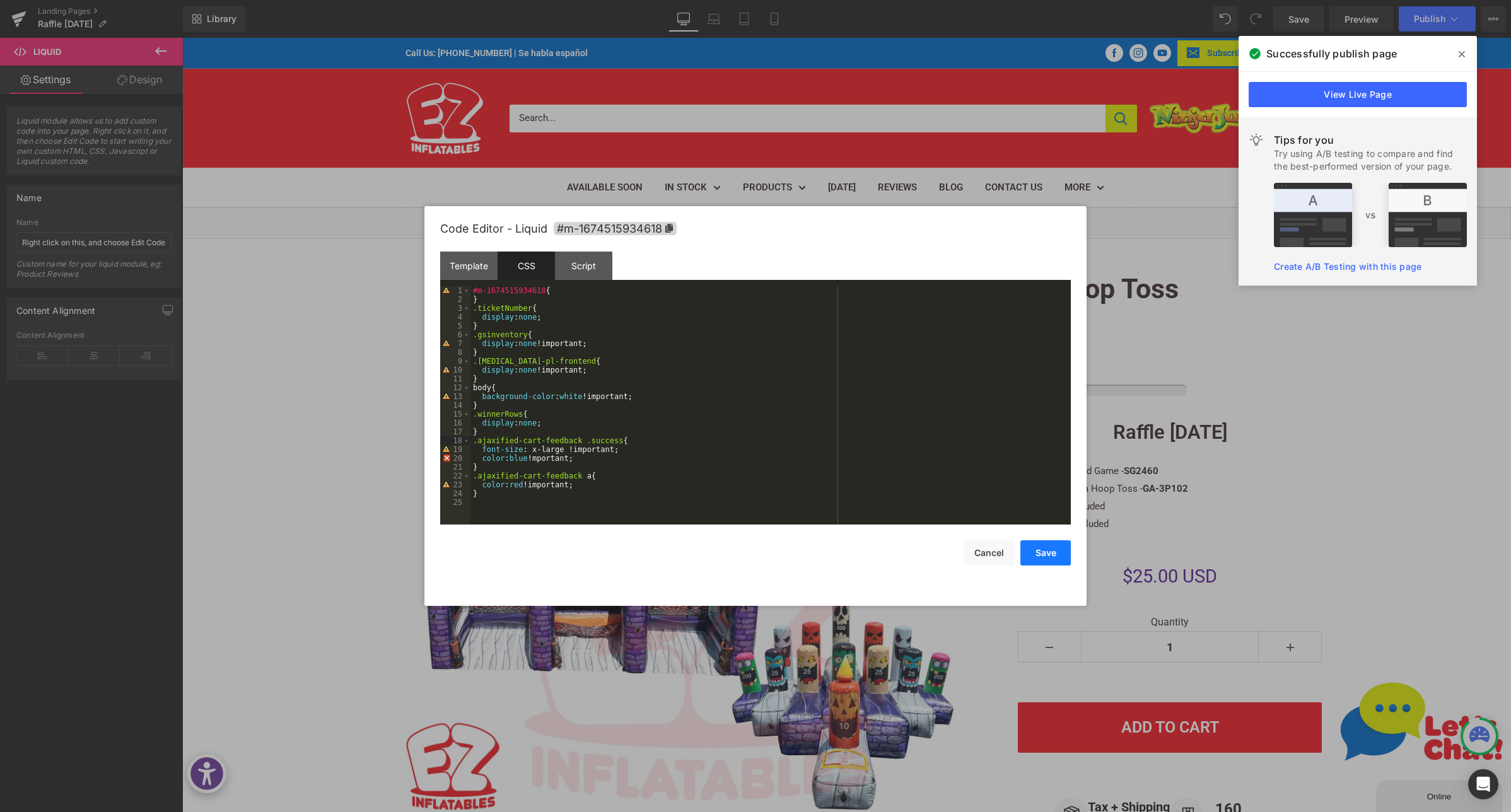
click at [1041, 554] on button "Save" at bounding box center [1046, 553] width 51 height 25
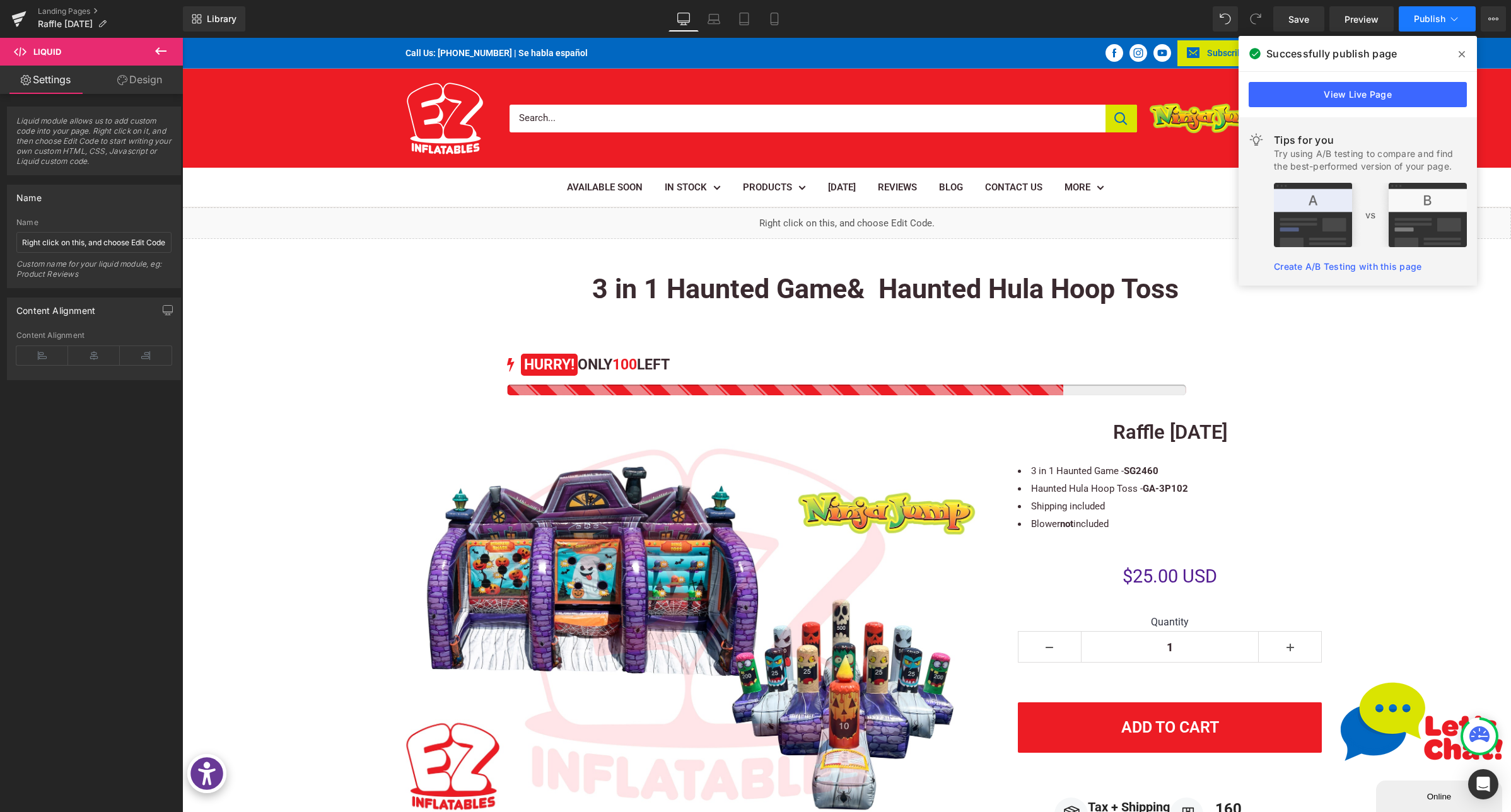
click at [1438, 16] on span "Publish" at bounding box center [1429, 19] width 31 height 10
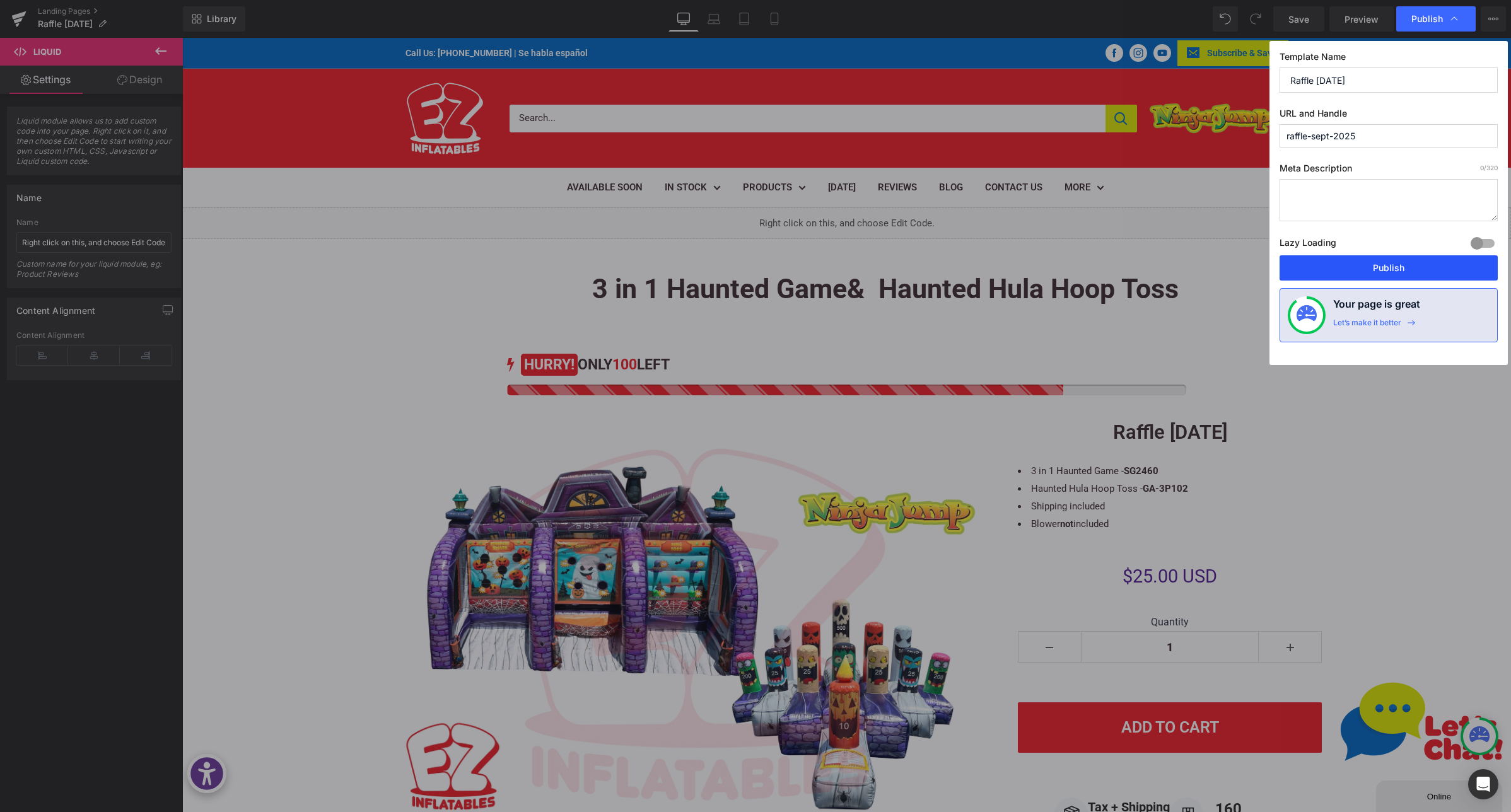
click at [1350, 275] on button "Publish" at bounding box center [1389, 268] width 218 height 25
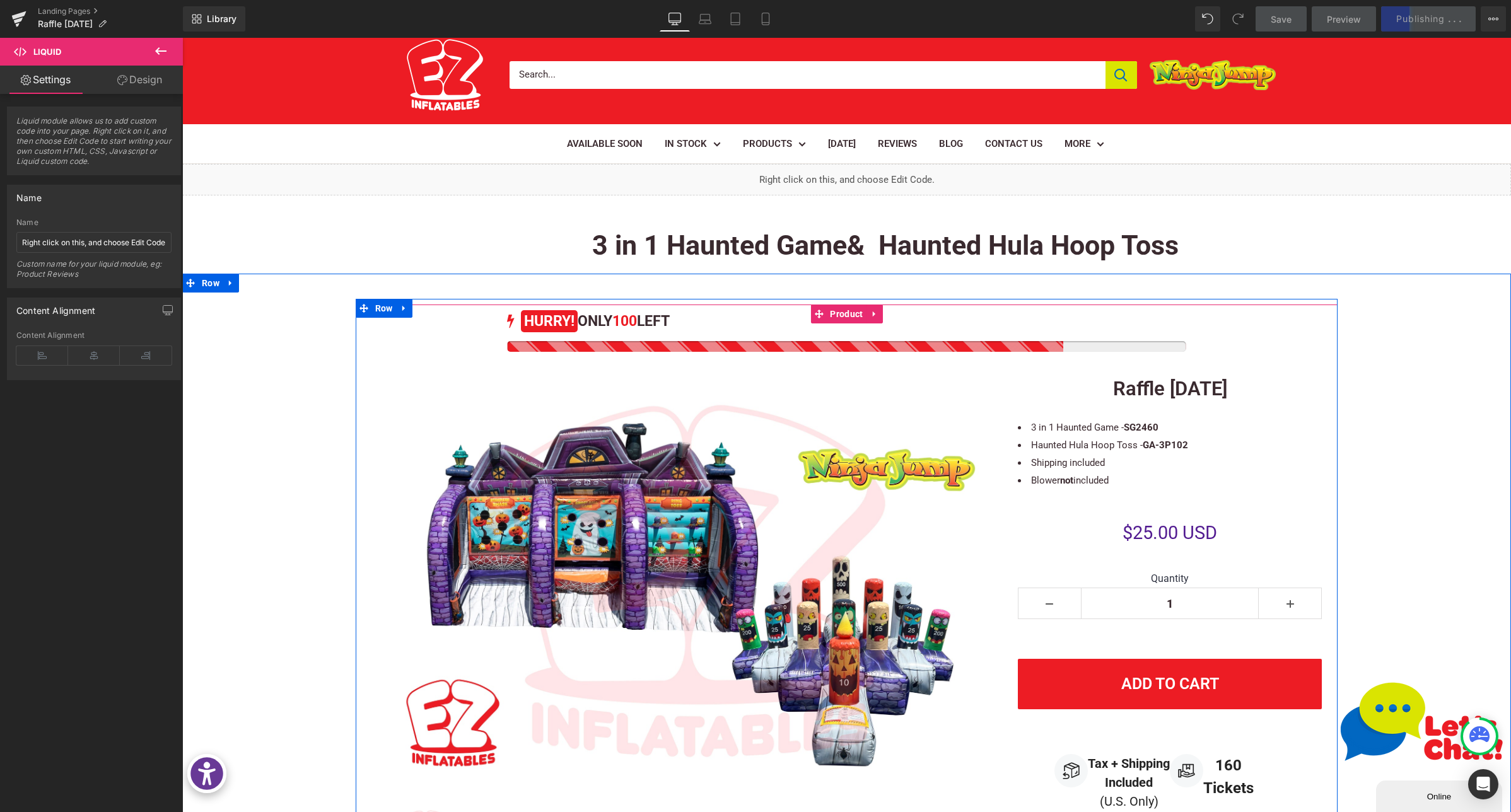
scroll to position [45, 0]
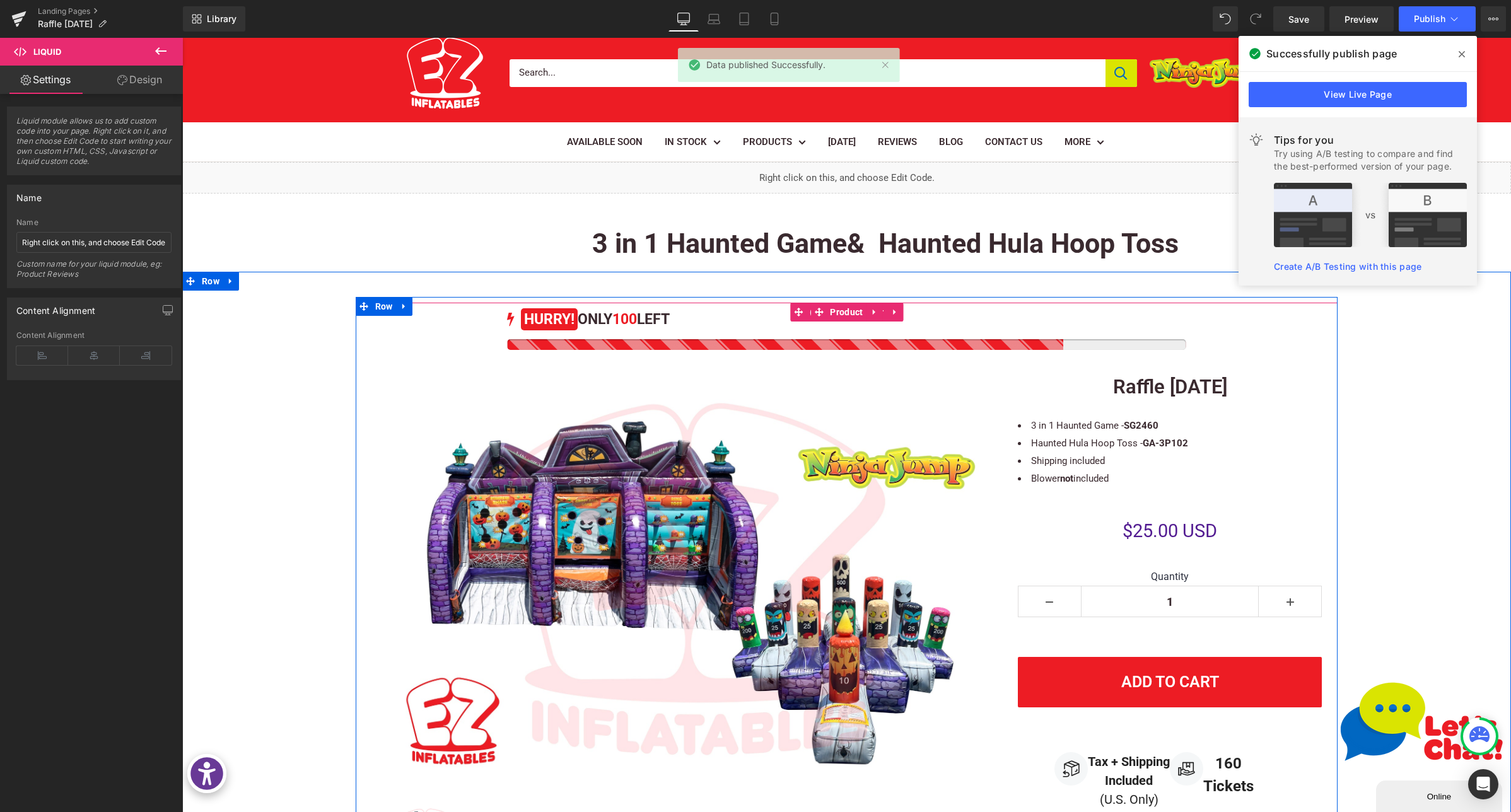
click at [765, 341] on div at bounding box center [846, 345] width 678 height 11
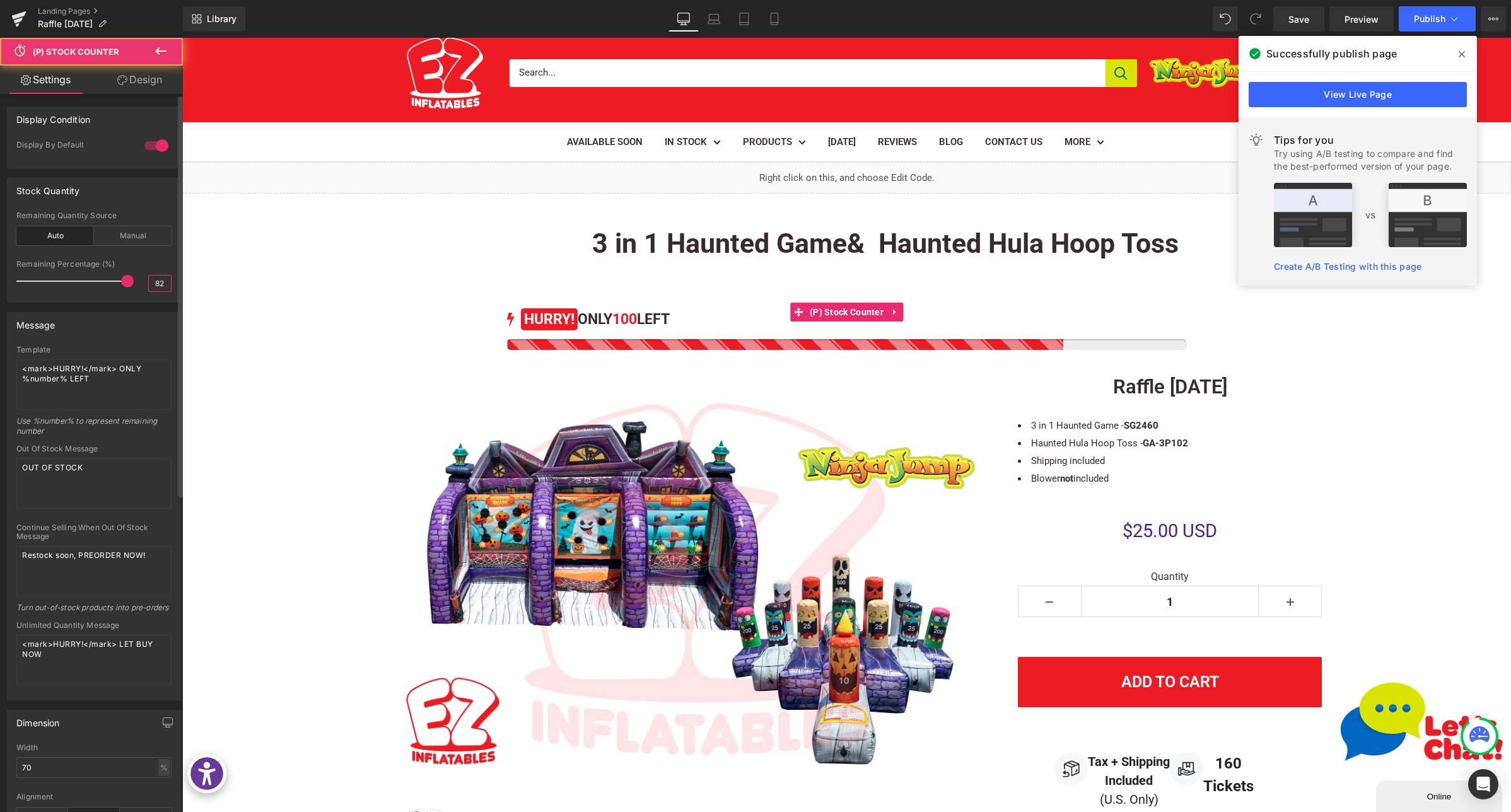
click at [149, 285] on input "82" at bounding box center [160, 283] width 22 height 16
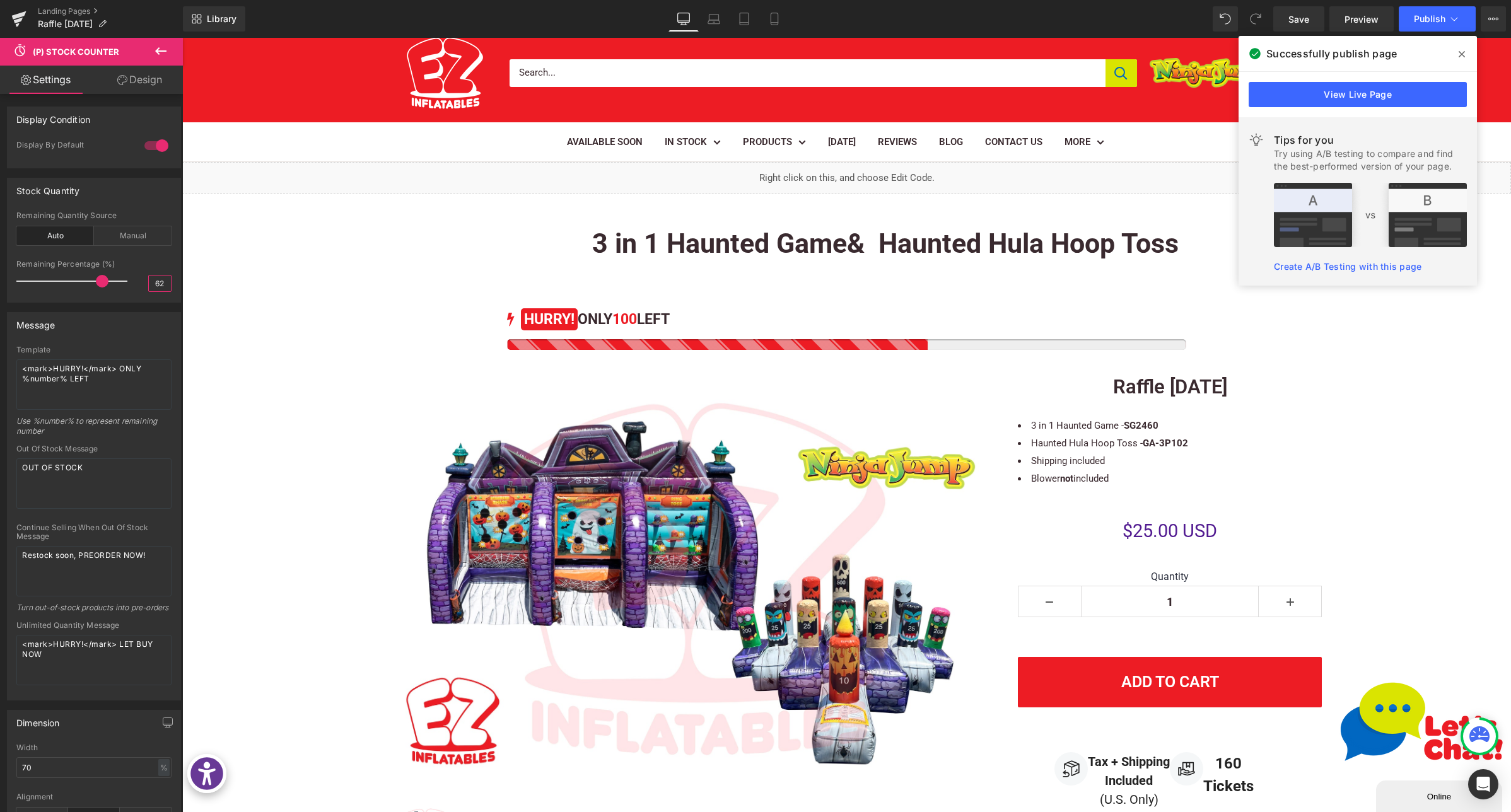
type input "62"
click at [870, 165] on div "Liquid" at bounding box center [846, 177] width 1329 height 31
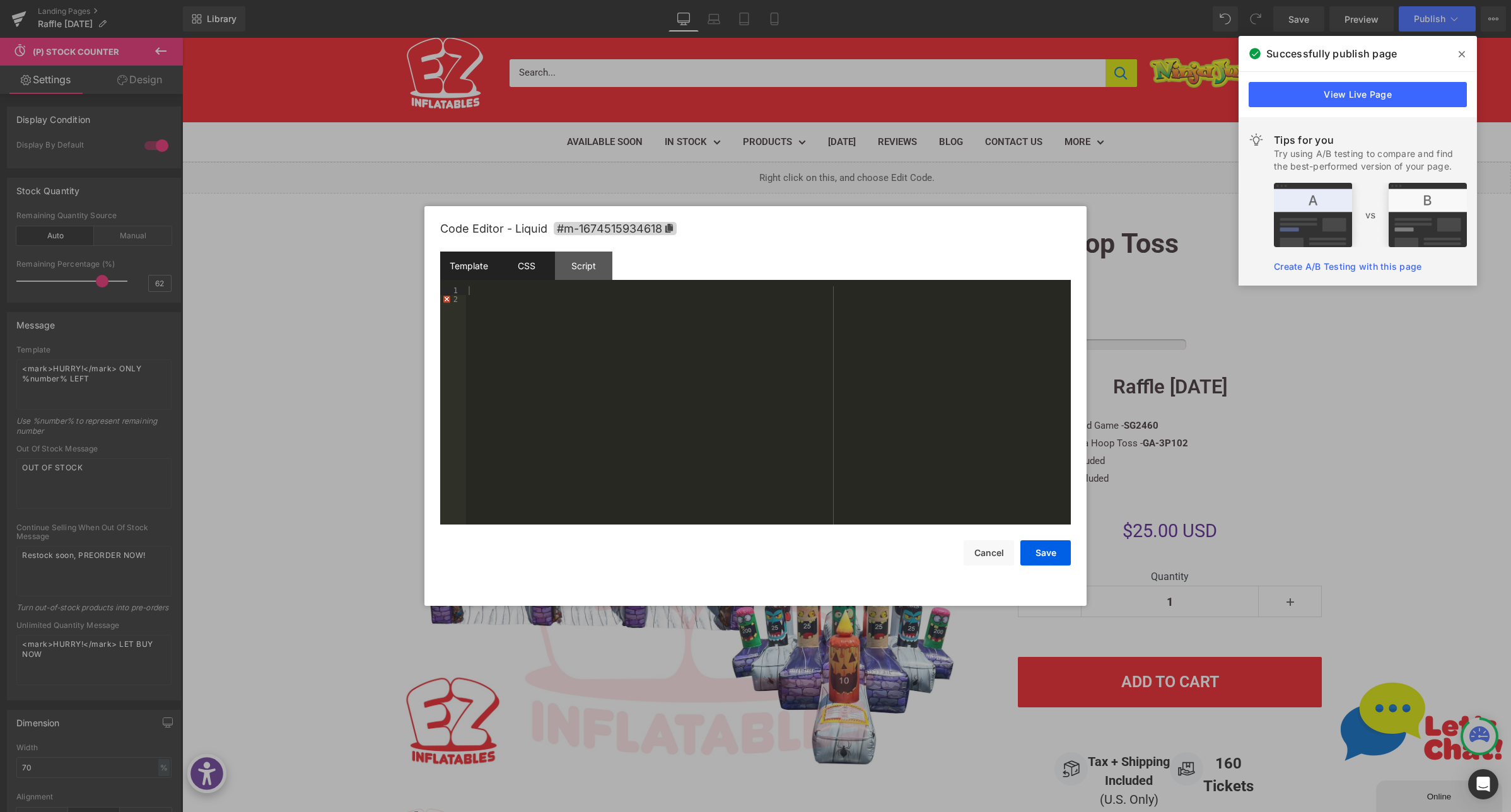
click at [521, 279] on div "CSS" at bounding box center [526, 266] width 57 height 29
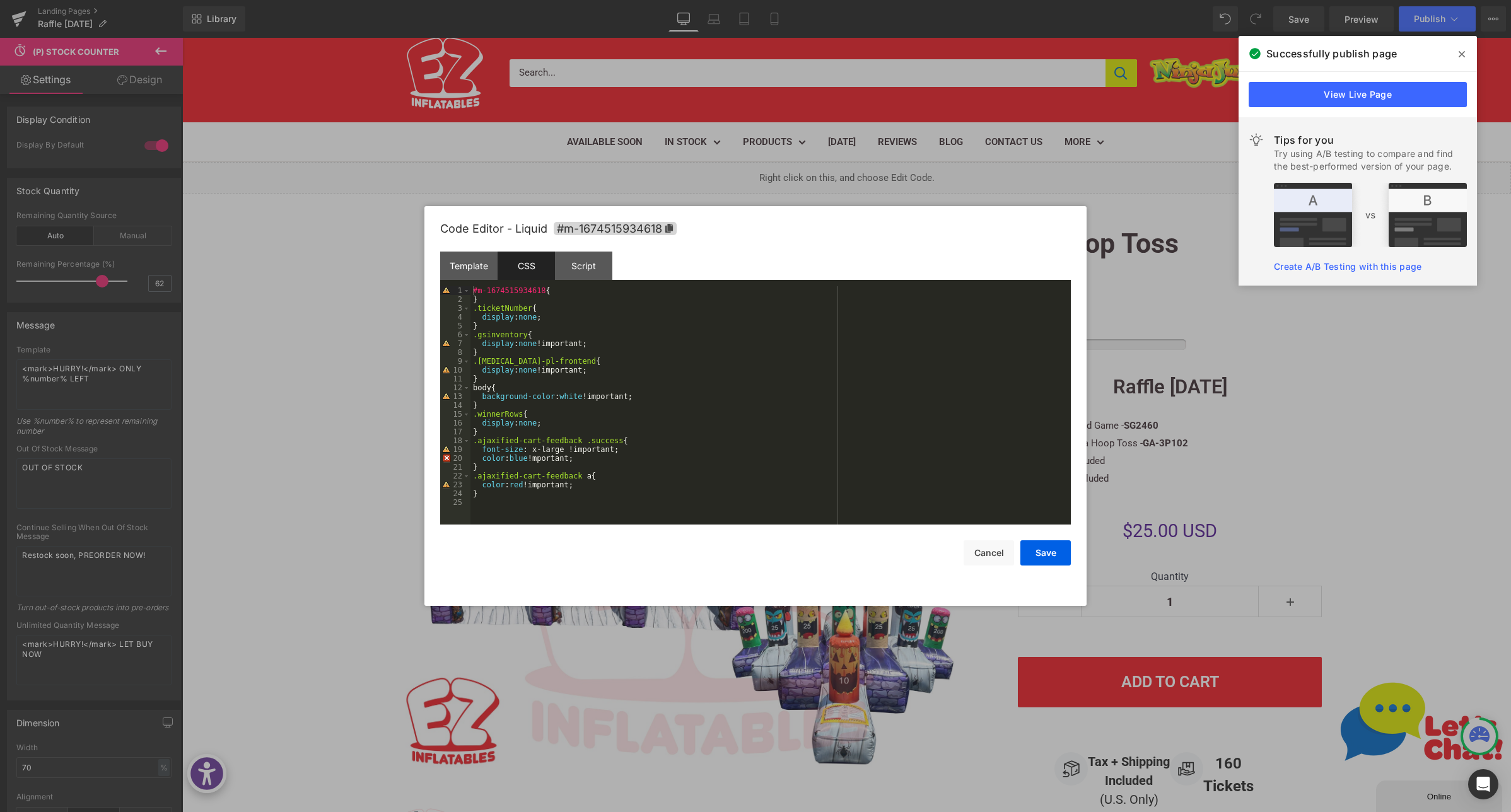
click at [590, 437] on div "#m-1674515934618 { } .ticketNumber { display : none ; } .gsinventory { display …" at bounding box center [771, 414] width 601 height 256
click at [609, 456] on div "#m-1674515934618 { } .ticketNumber { display : none ; } .gsinventory { display …" at bounding box center [771, 414] width 601 height 256
click at [521, 454] on div "#m-1674515934618 { } .ticketNumber { display : none ; } .gsinventory { display …" at bounding box center [771, 414] width 601 height 256
drag, startPoint x: 590, startPoint y: 441, endPoint x: 648, endPoint y: 484, distance: 72.2
click at [590, 441] on div "#m-1674515934618 { } .ticketNumber { display : none ; } .gsinventory { display …" at bounding box center [771, 414] width 601 height 256
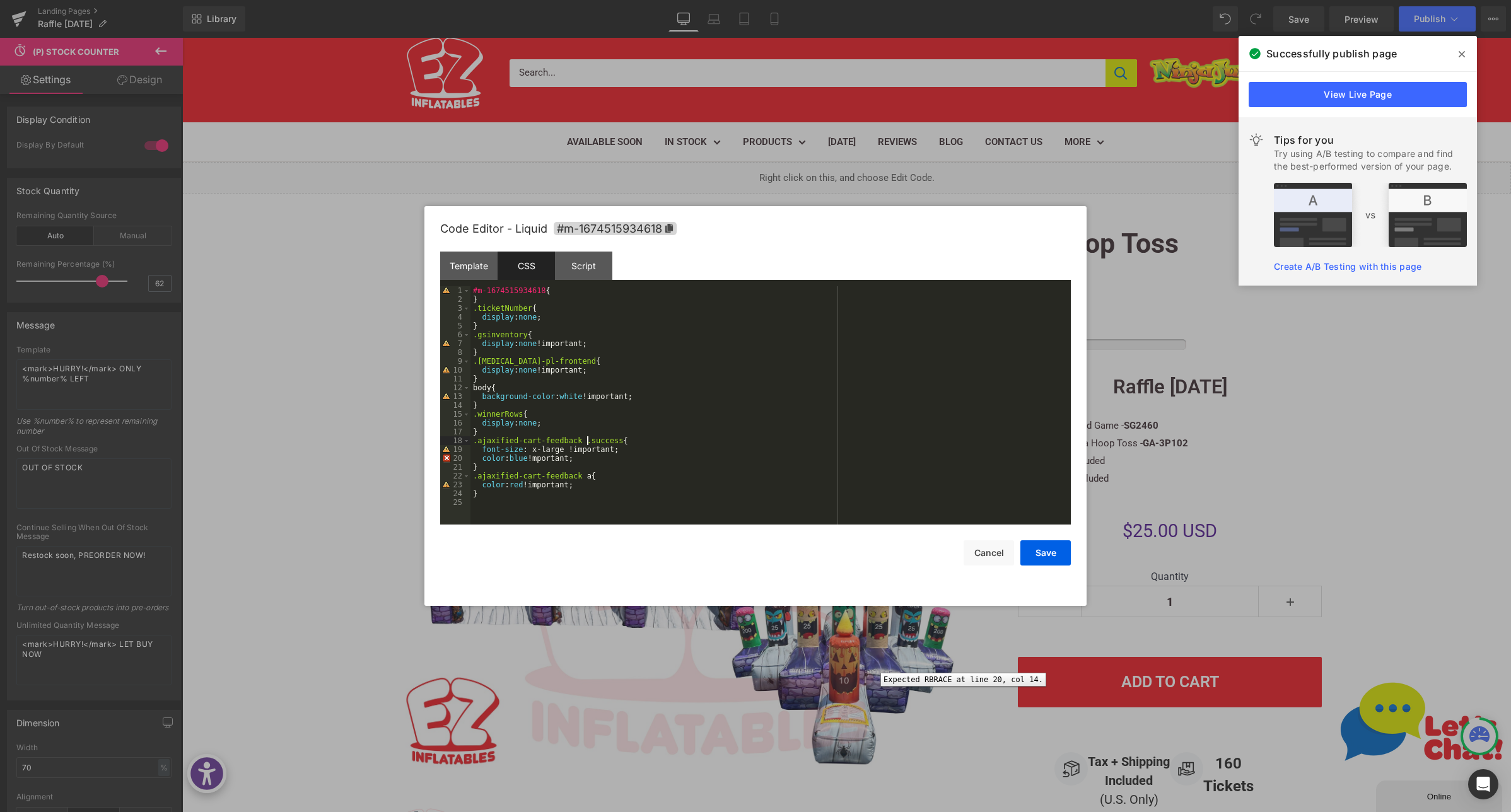
click at [447, 457] on div "20" at bounding box center [456, 458] width 30 height 9
drag, startPoint x: 502, startPoint y: 458, endPoint x: 564, endPoint y: 464, distance: 62.3
click at [502, 458] on div "#m-1674515934618 { } .ticketNumber { display : none ; } .gsinventory { display …" at bounding box center [771, 414] width 601 height 256
click at [555, 487] on div "#m-1674515934618 { } .ticketNumber { display : none ; } .gsinventory { display …" at bounding box center [771, 414] width 601 height 256
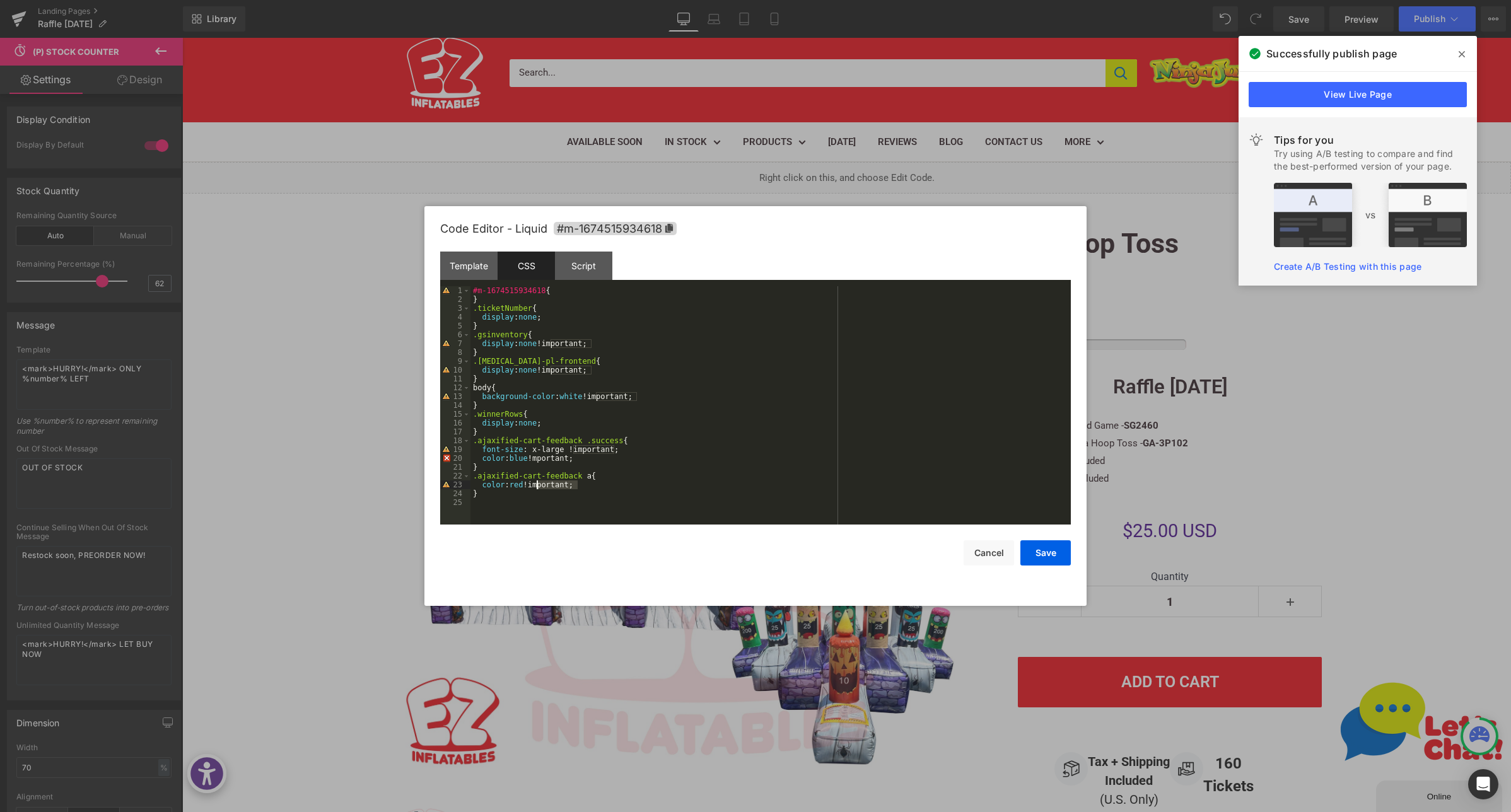
click at [562, 459] on div "#m-1674515934618 { } .ticketNumber { display : none ; } .gsinventory { display …" at bounding box center [771, 414] width 601 height 256
click at [601, 437] on div "#m-1674515934618 { } .ticketNumber { display : none ; } .gsinventory { display …" at bounding box center [771, 414] width 601 height 256
click at [1041, 546] on button "Save" at bounding box center [1046, 553] width 51 height 25
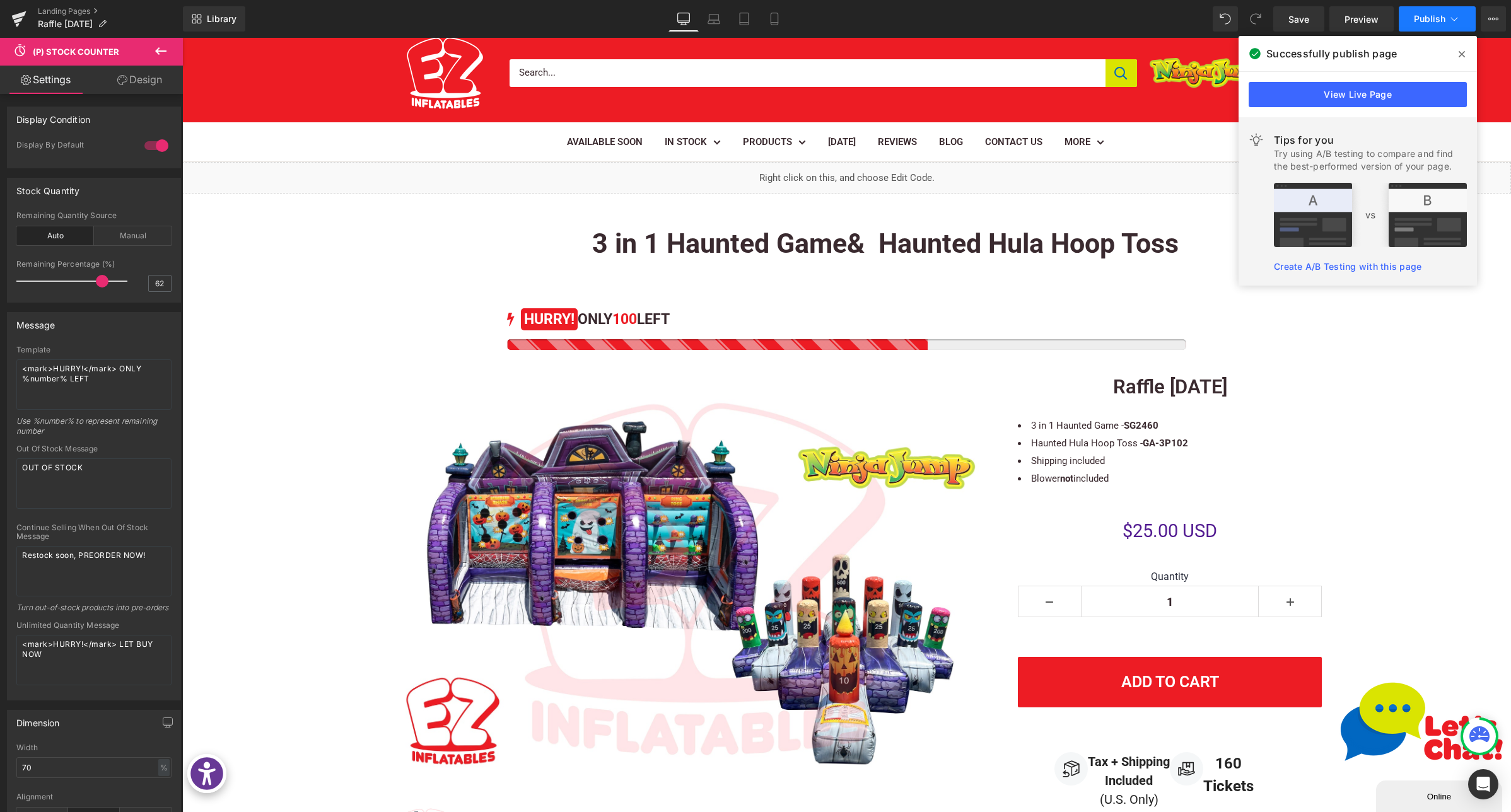
click at [1425, 11] on button "Publish" at bounding box center [1437, 19] width 77 height 25
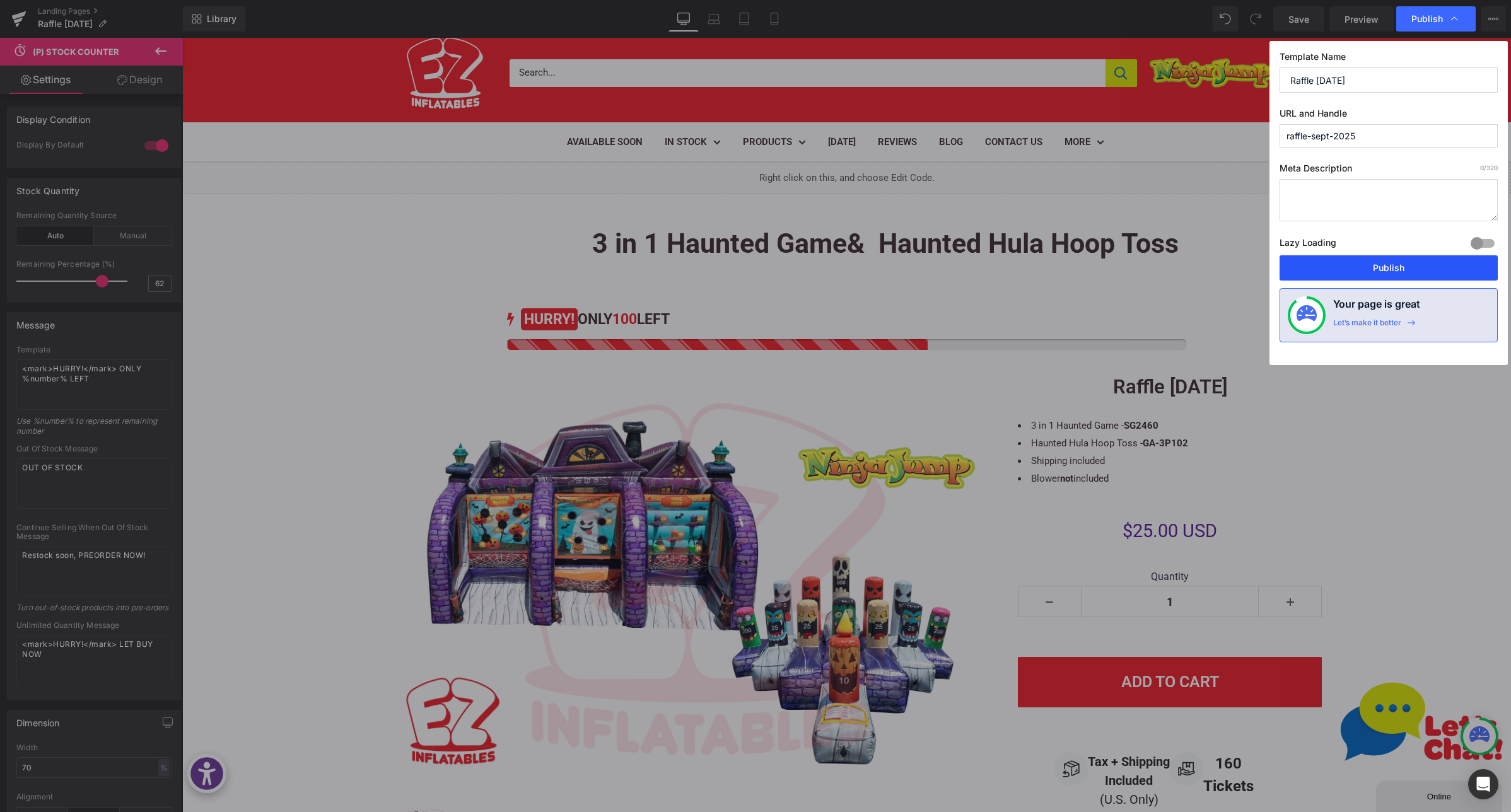
click at [1359, 264] on button "Publish" at bounding box center [1389, 268] width 218 height 25
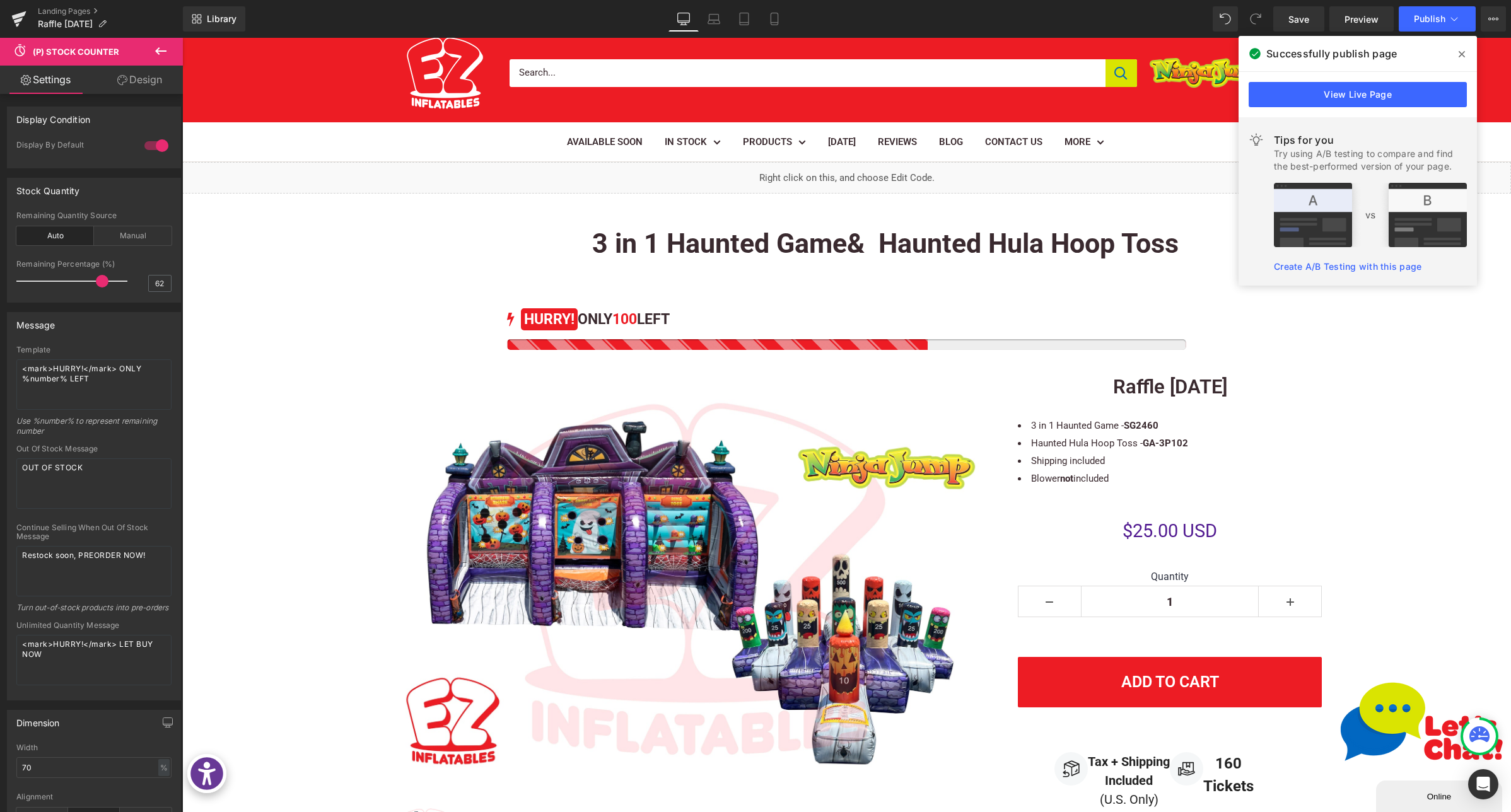
click at [1462, 51] on icon at bounding box center [1462, 53] width 6 height 10
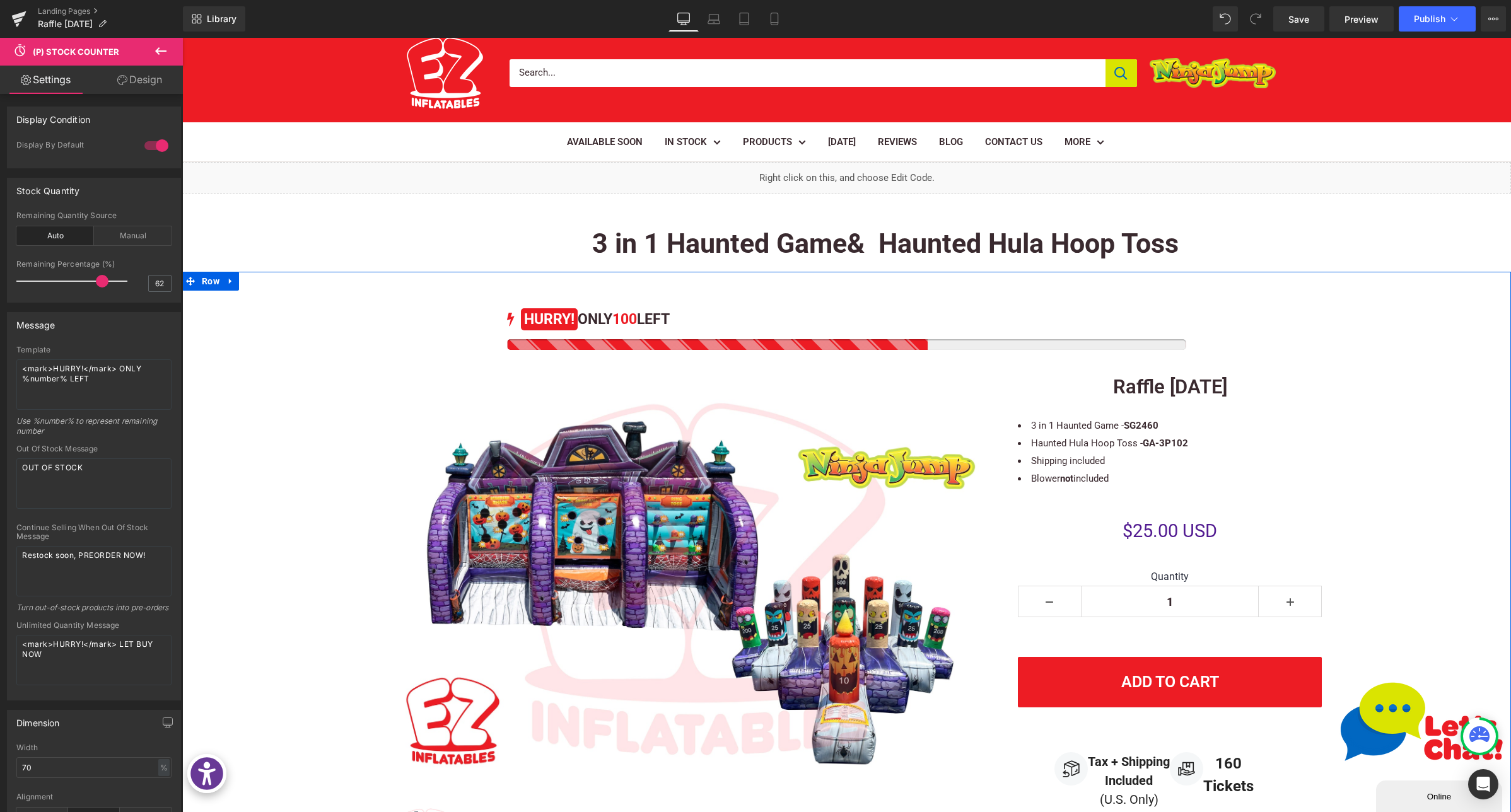
click at [1397, 401] on div "100 HURRY! ONLY 100 LEFT (P) Stock Counter Sale Off (P) Image ‹" at bounding box center [846, 594] width 1329 height 595
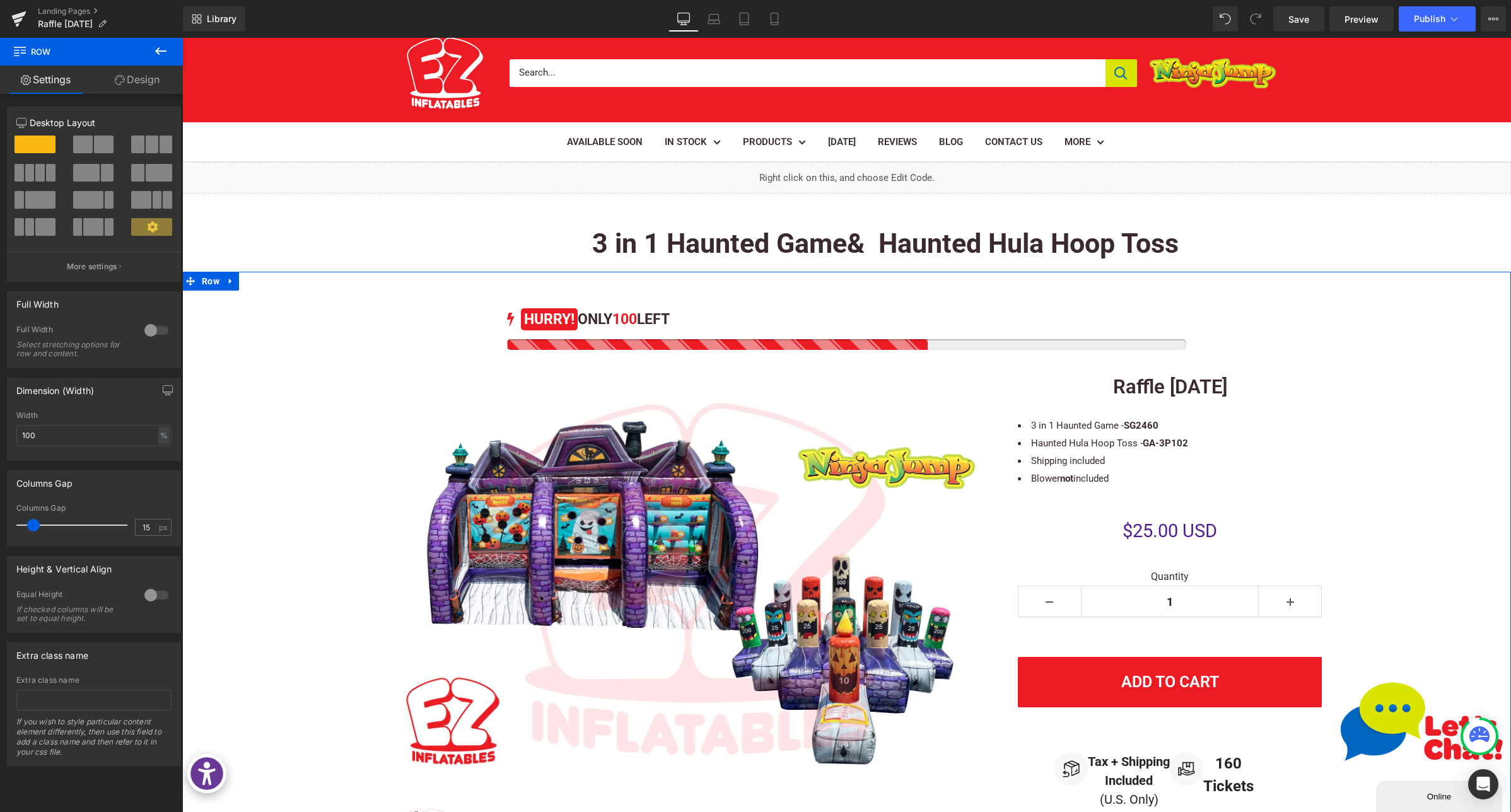
click at [1388, 406] on div "100 HURRY! ONLY 100 LEFT (P) Stock Counter Sale Off (P) Image ‹" at bounding box center [846, 594] width 1329 height 595
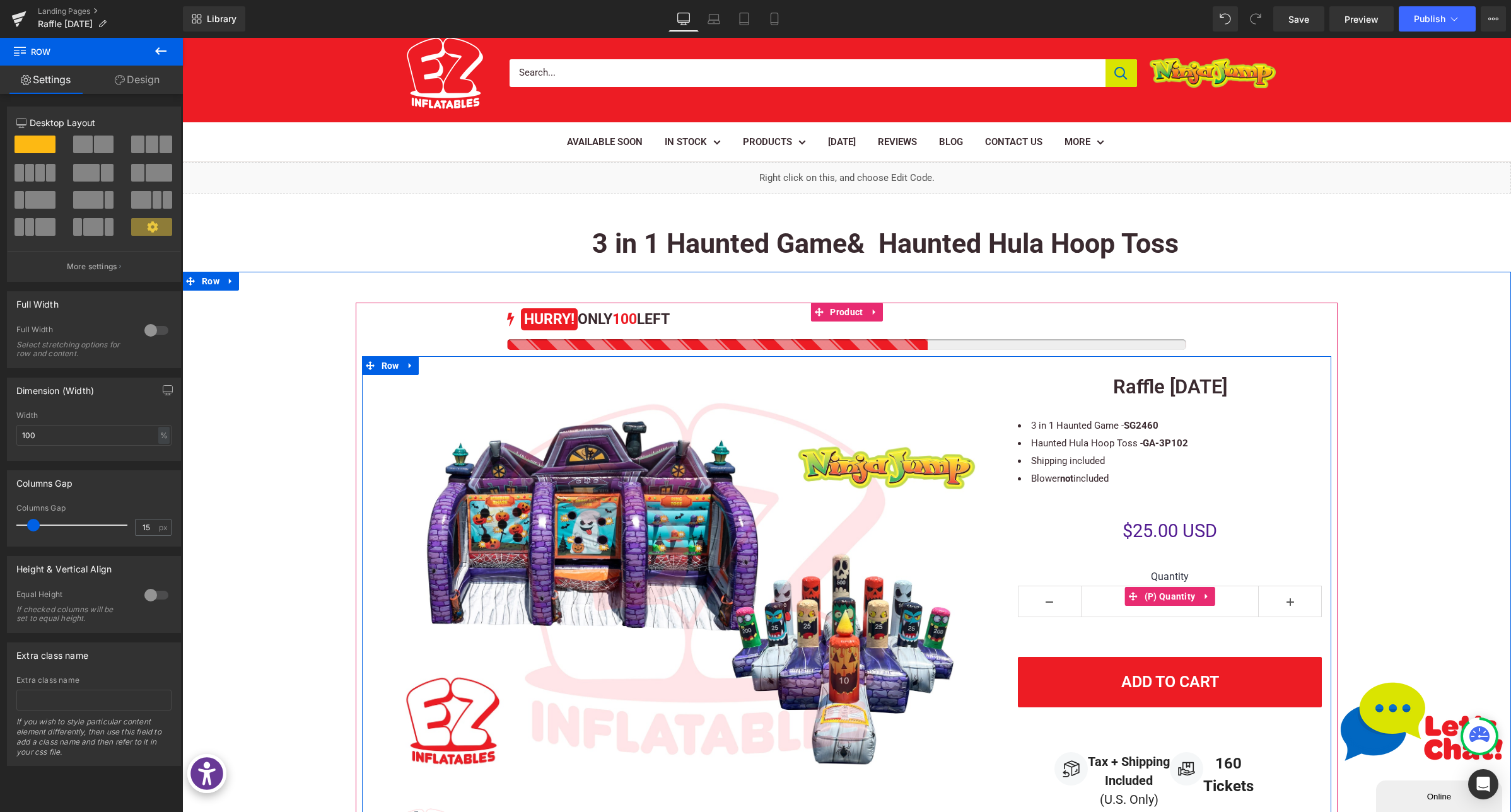
scroll to position [49, 0]
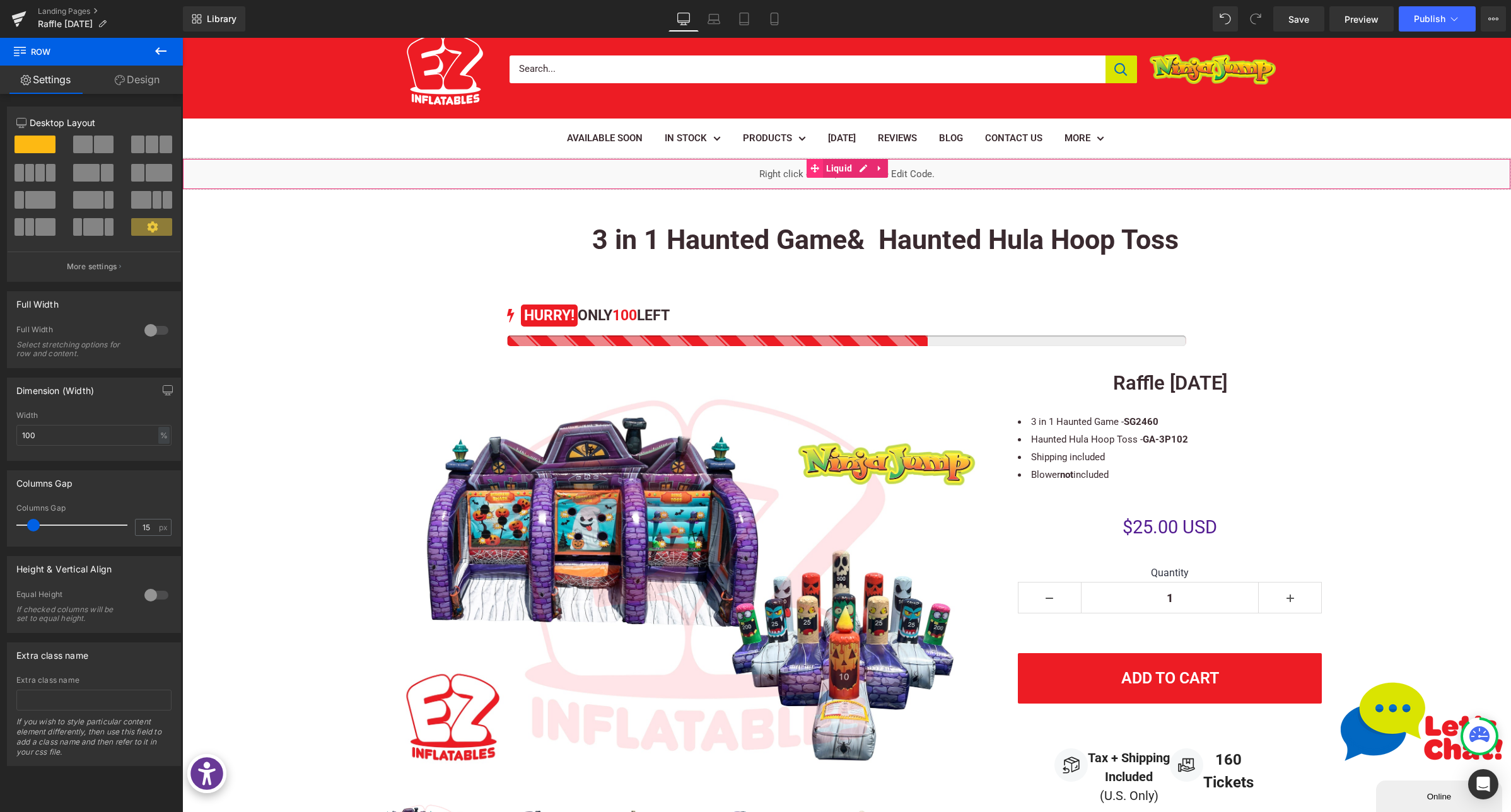
click at [797, 161] on div "Liquid" at bounding box center [846, 174] width 1329 height 31
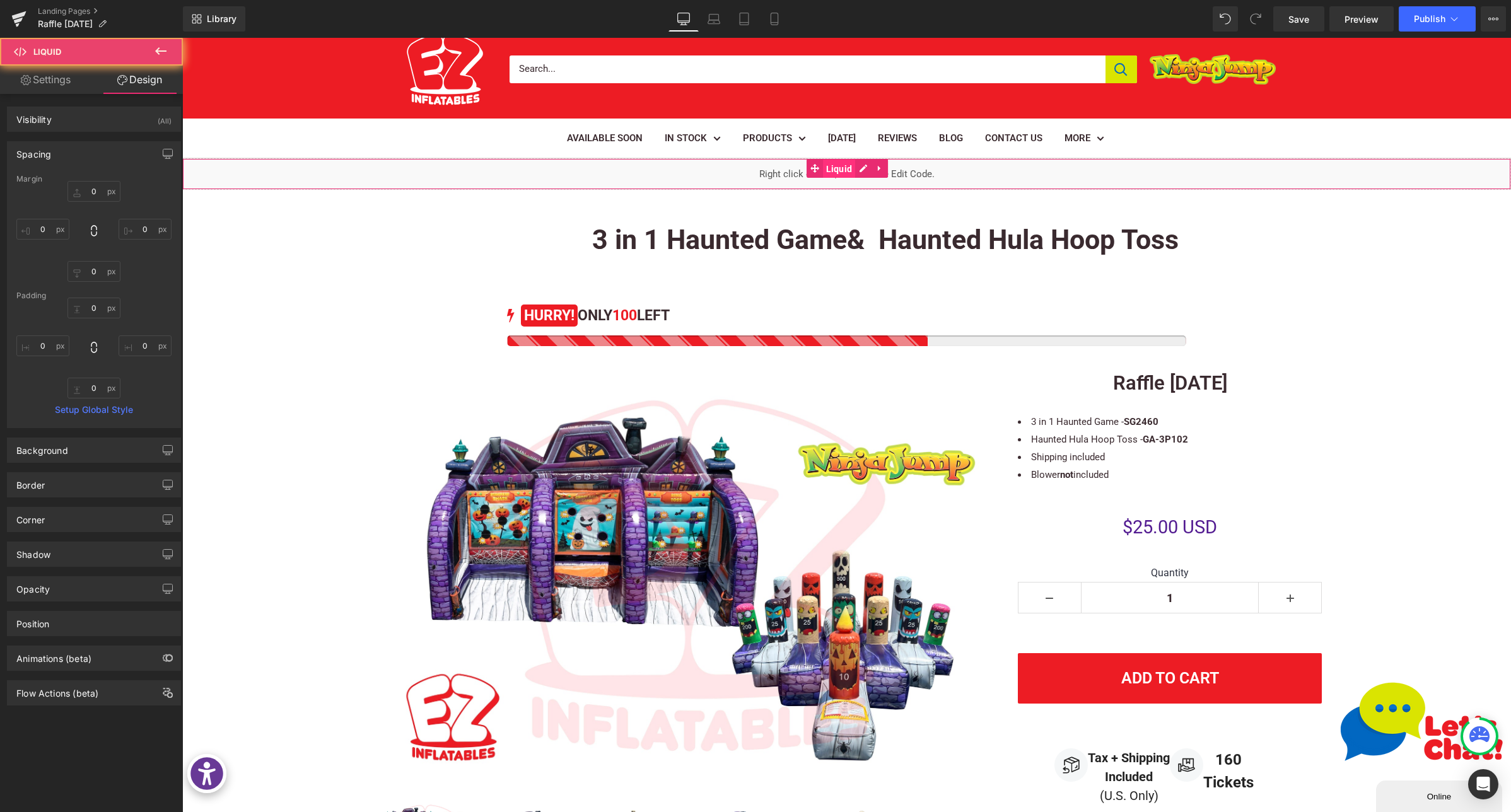
click at [842, 171] on span "Liquid" at bounding box center [839, 168] width 33 height 19
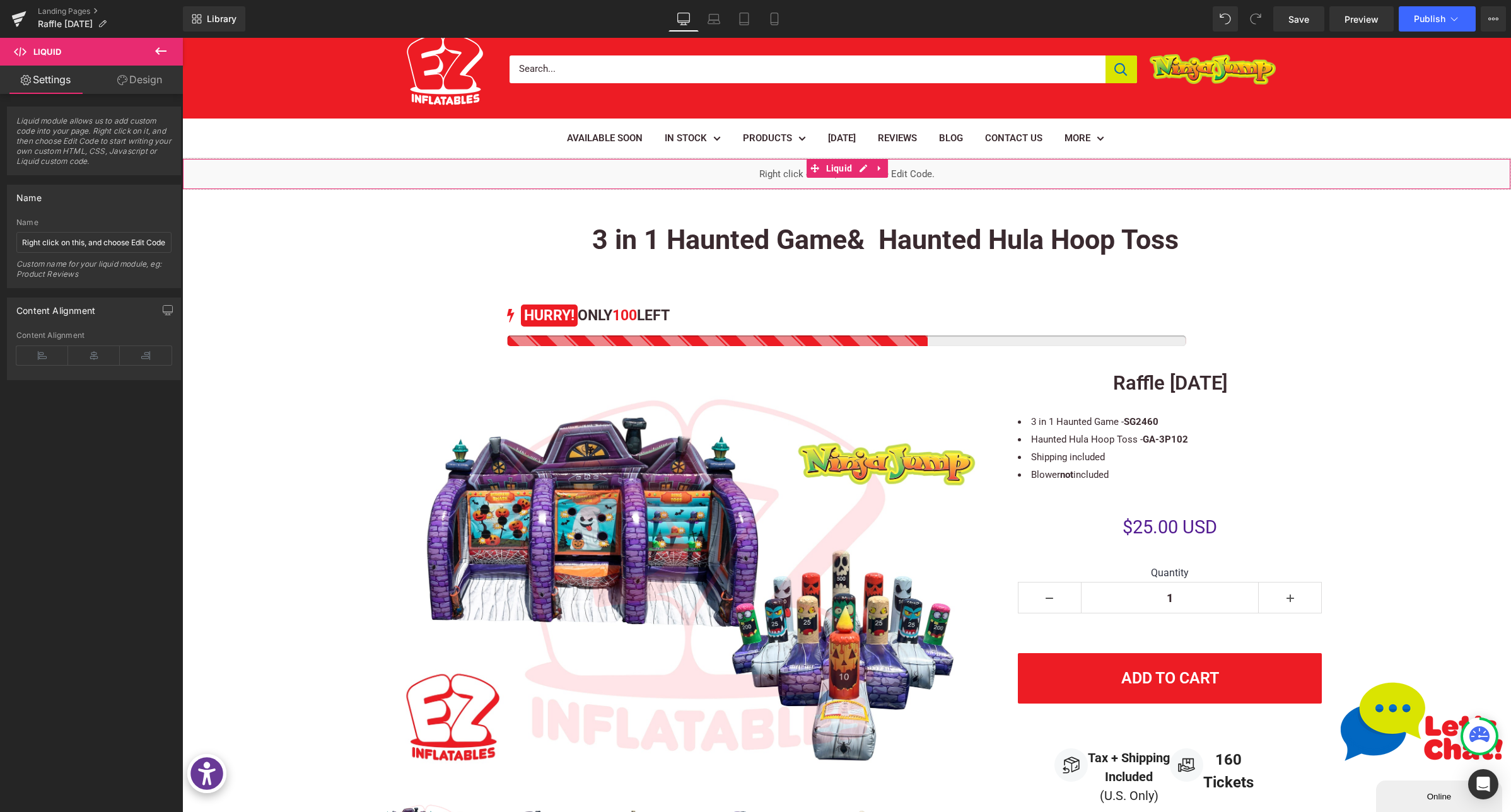
click at [862, 168] on div "Liquid" at bounding box center [846, 174] width 1329 height 31
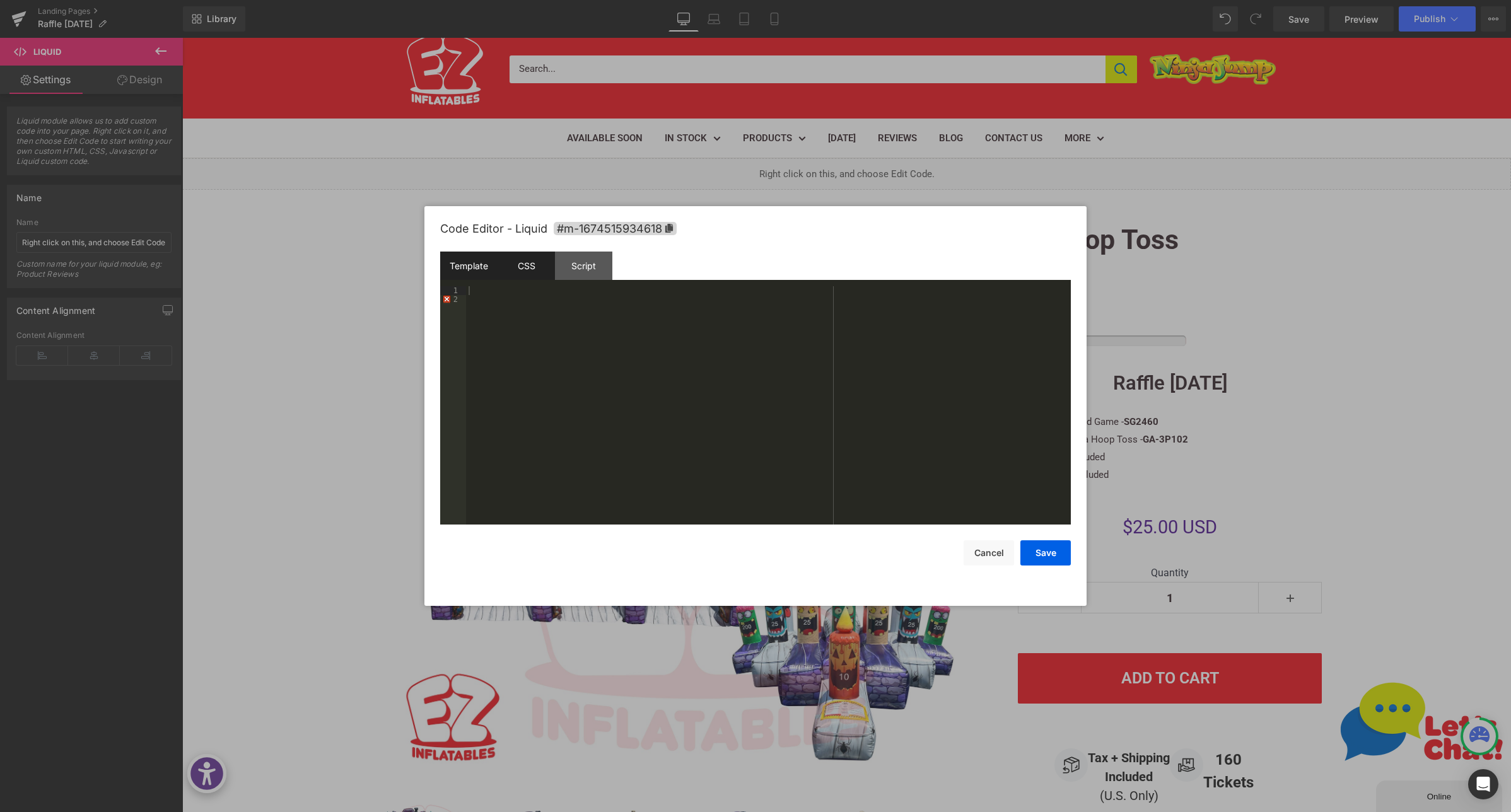
click at [540, 273] on div "CSS" at bounding box center [526, 266] width 57 height 29
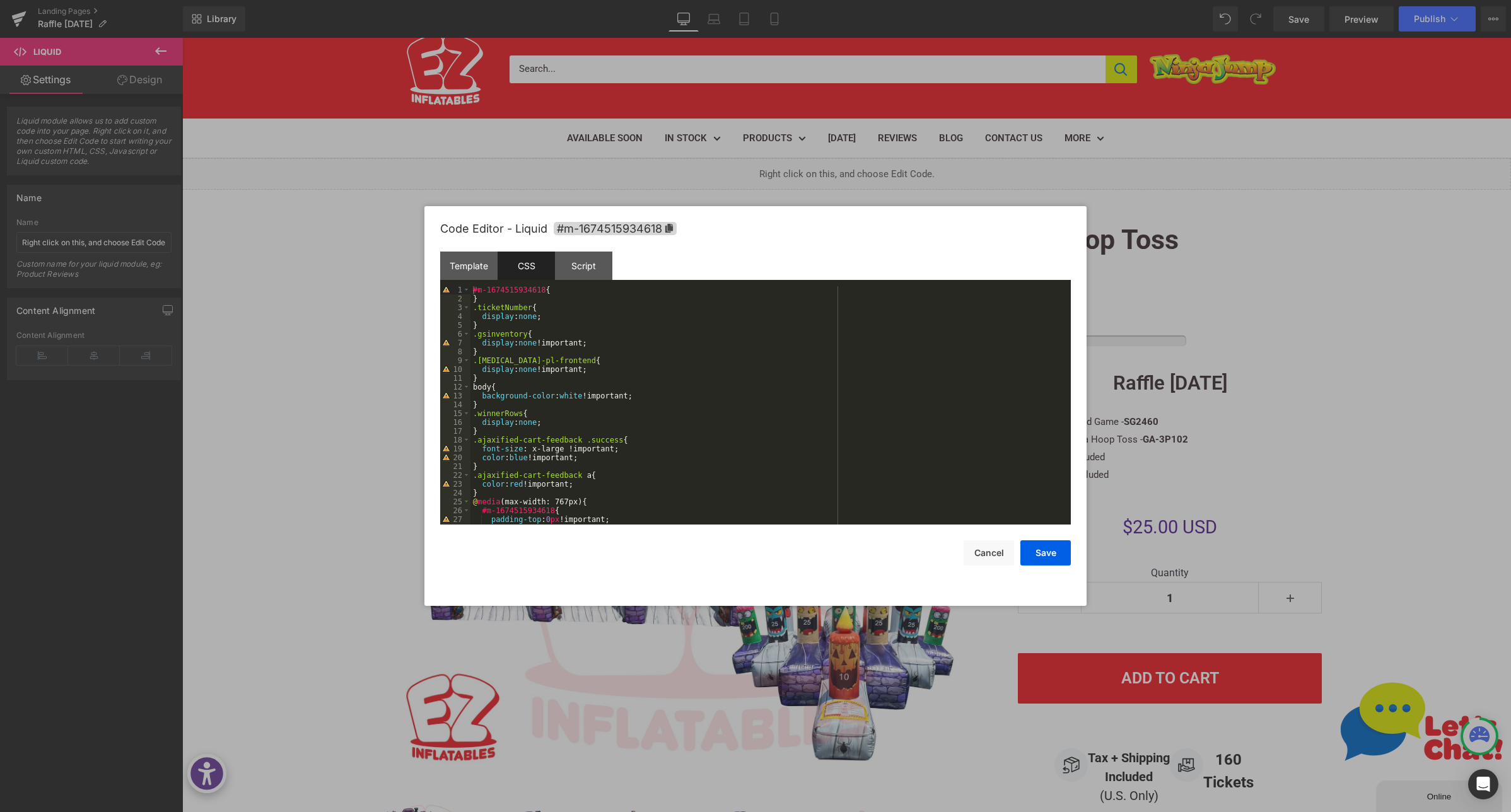
scroll to position [203, 0]
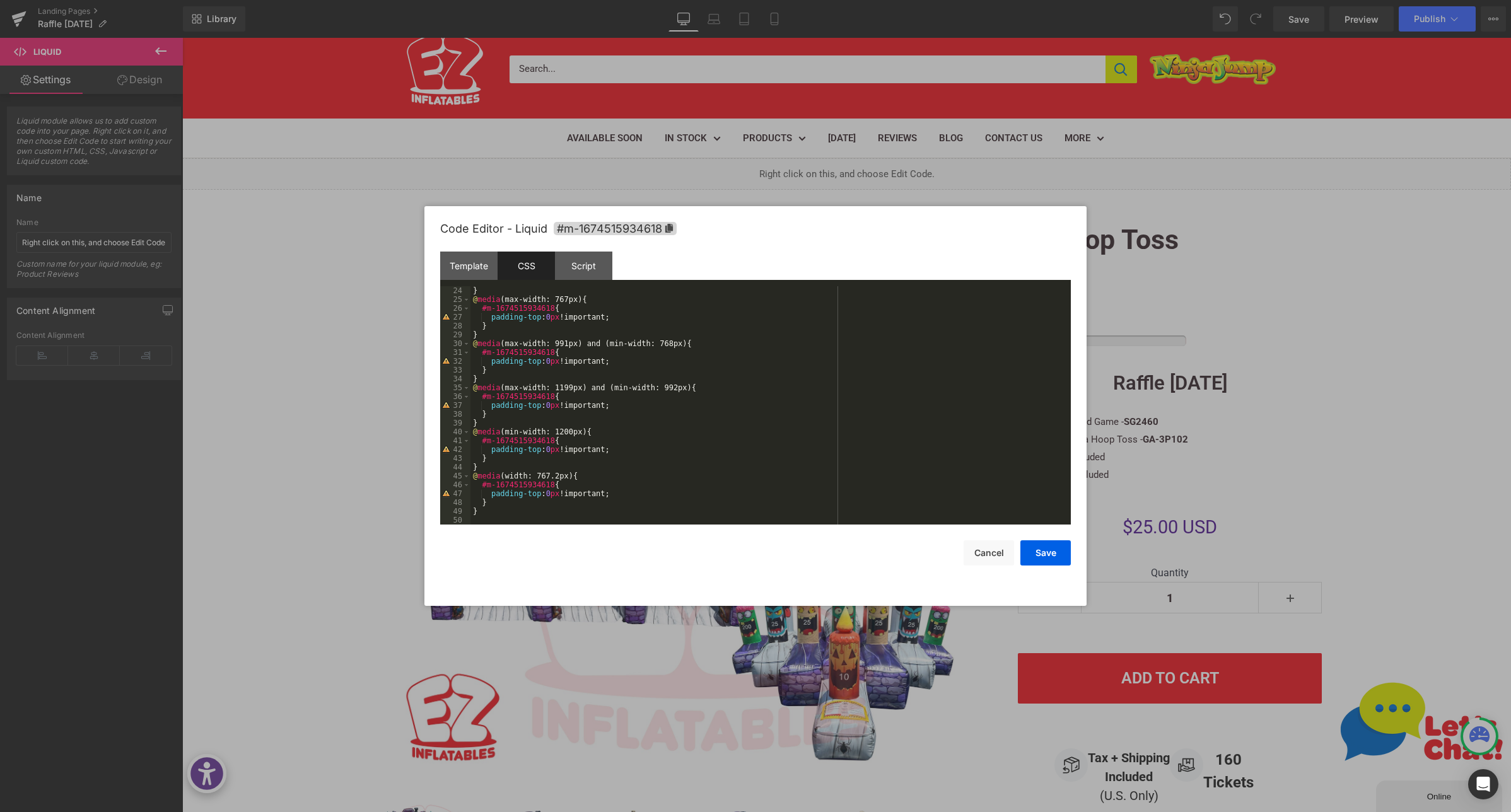
click at [578, 435] on div "} @ media (max-width: 767px) { #m-1674515934618 { padding-top : 0 px !important…" at bounding box center [768, 414] width 595 height 256
click at [978, 554] on button "Cancel" at bounding box center [989, 553] width 51 height 25
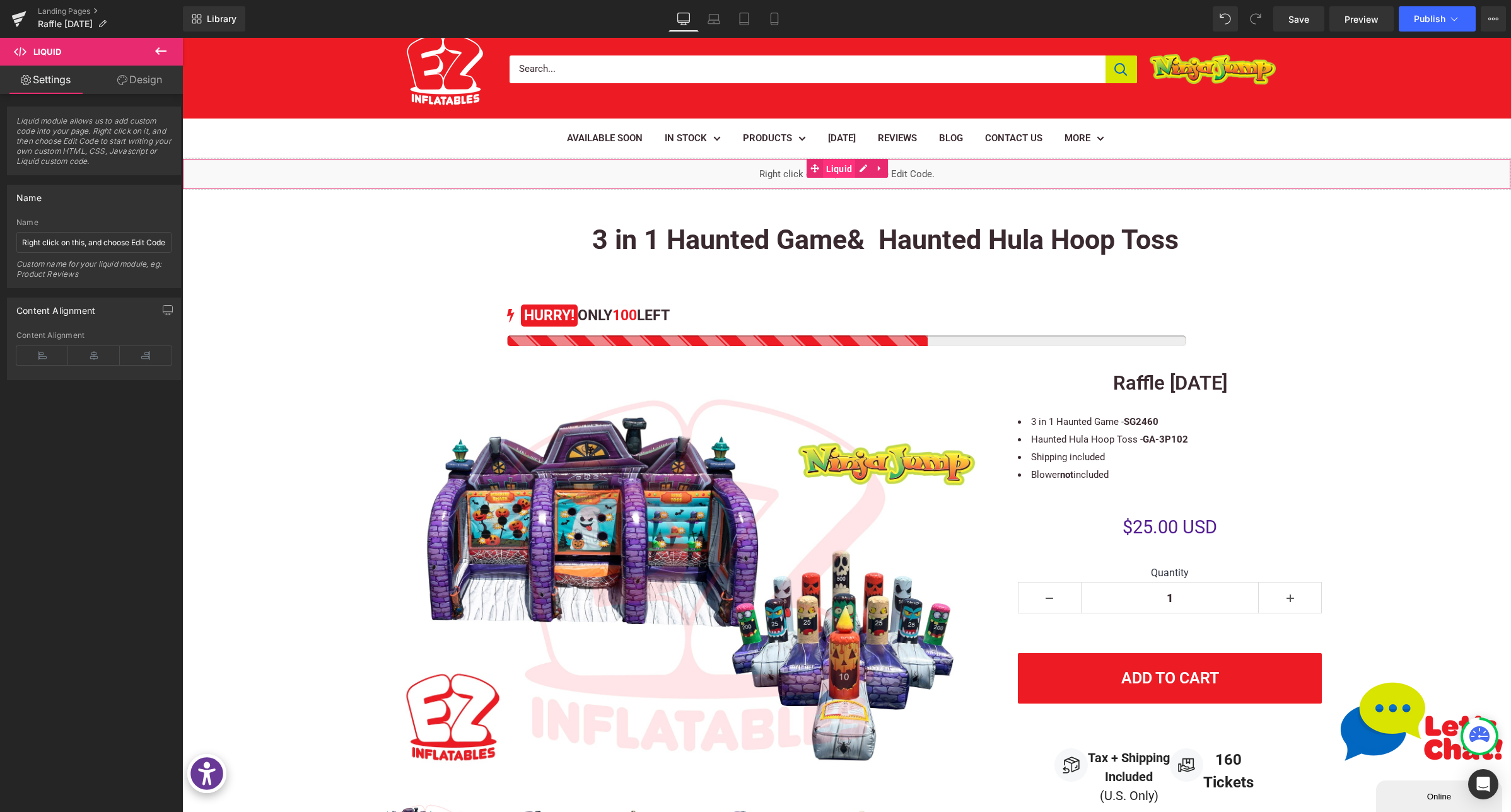
click at [829, 176] on span "Liquid" at bounding box center [839, 168] width 33 height 19
click at [866, 168] on div "Liquid" at bounding box center [846, 174] width 1329 height 31
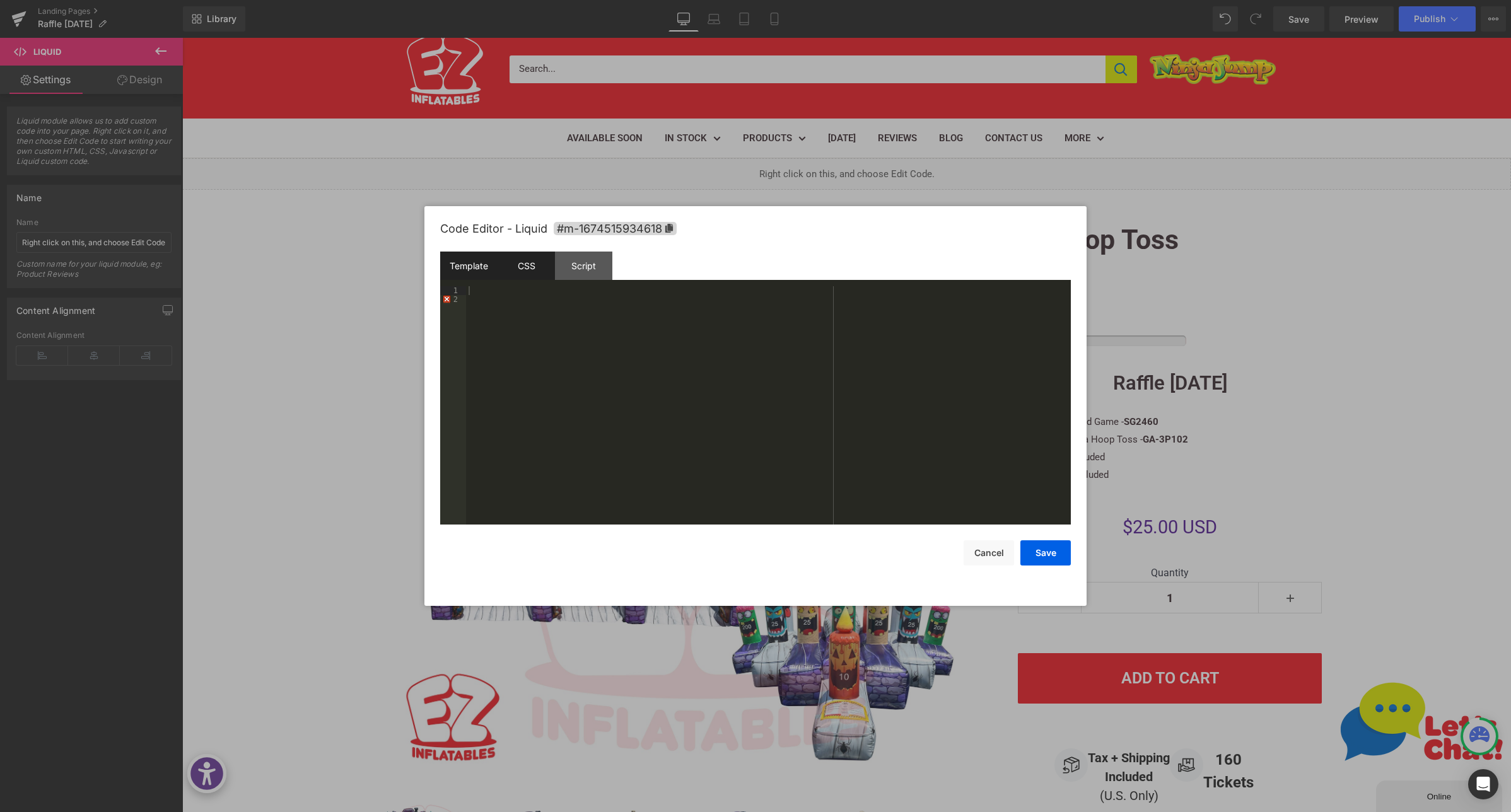
click at [540, 269] on div "CSS" at bounding box center [526, 266] width 57 height 29
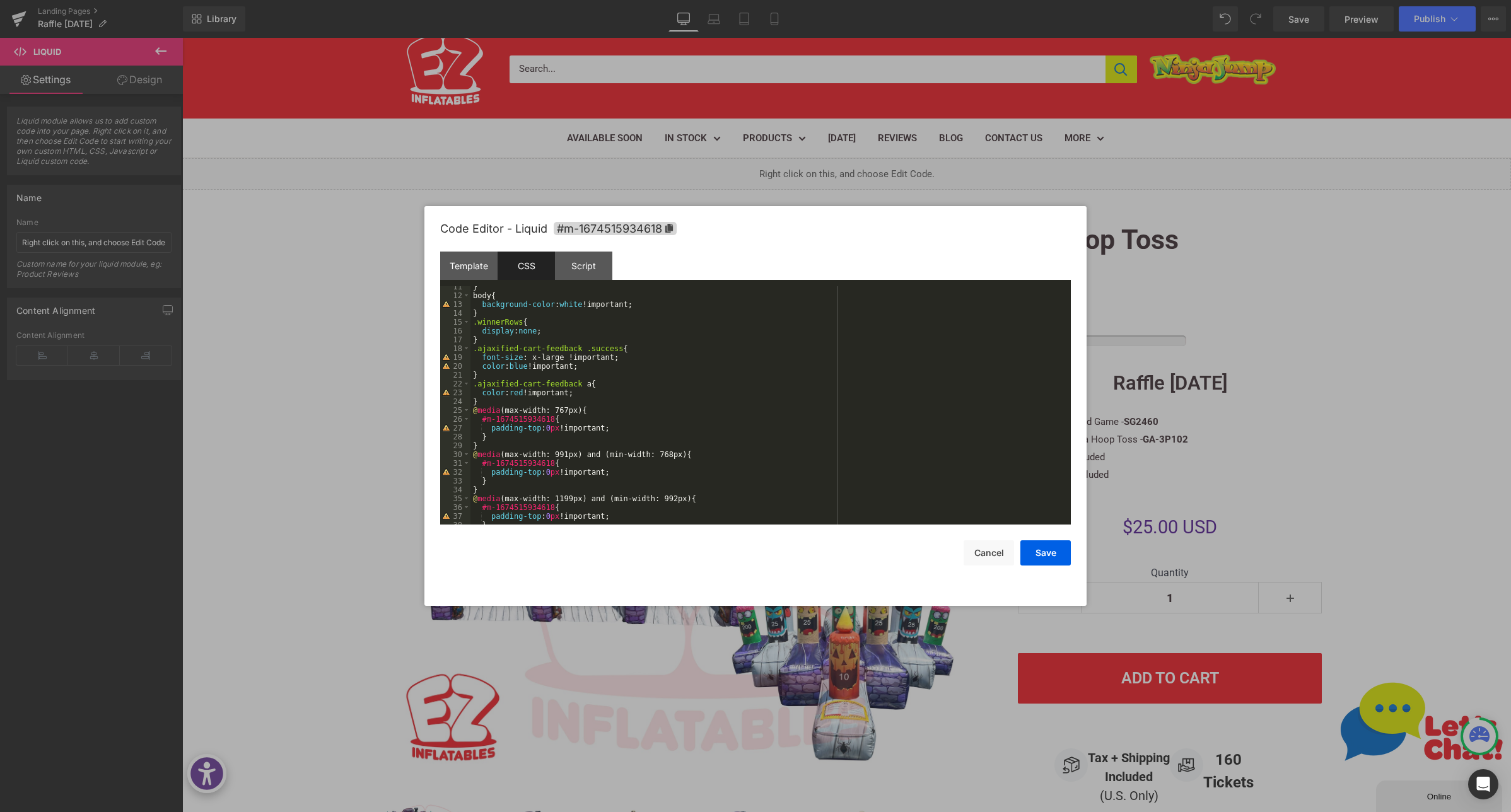
scroll to position [87, 0]
drag, startPoint x: 520, startPoint y: 400, endPoint x: 560, endPoint y: 406, distance: 40.4
click at [520, 400] on div "display : none !important; } body { background-color : white !important; } .win…" at bounding box center [768, 406] width 595 height 256
click at [554, 374] on div "display : none !important; } body { background-color : white !important; } .win…" at bounding box center [768, 406] width 595 height 256
click at [604, 353] on div "display : none !important; } body { background-color : white !important; } .win…" at bounding box center [768, 406] width 595 height 256
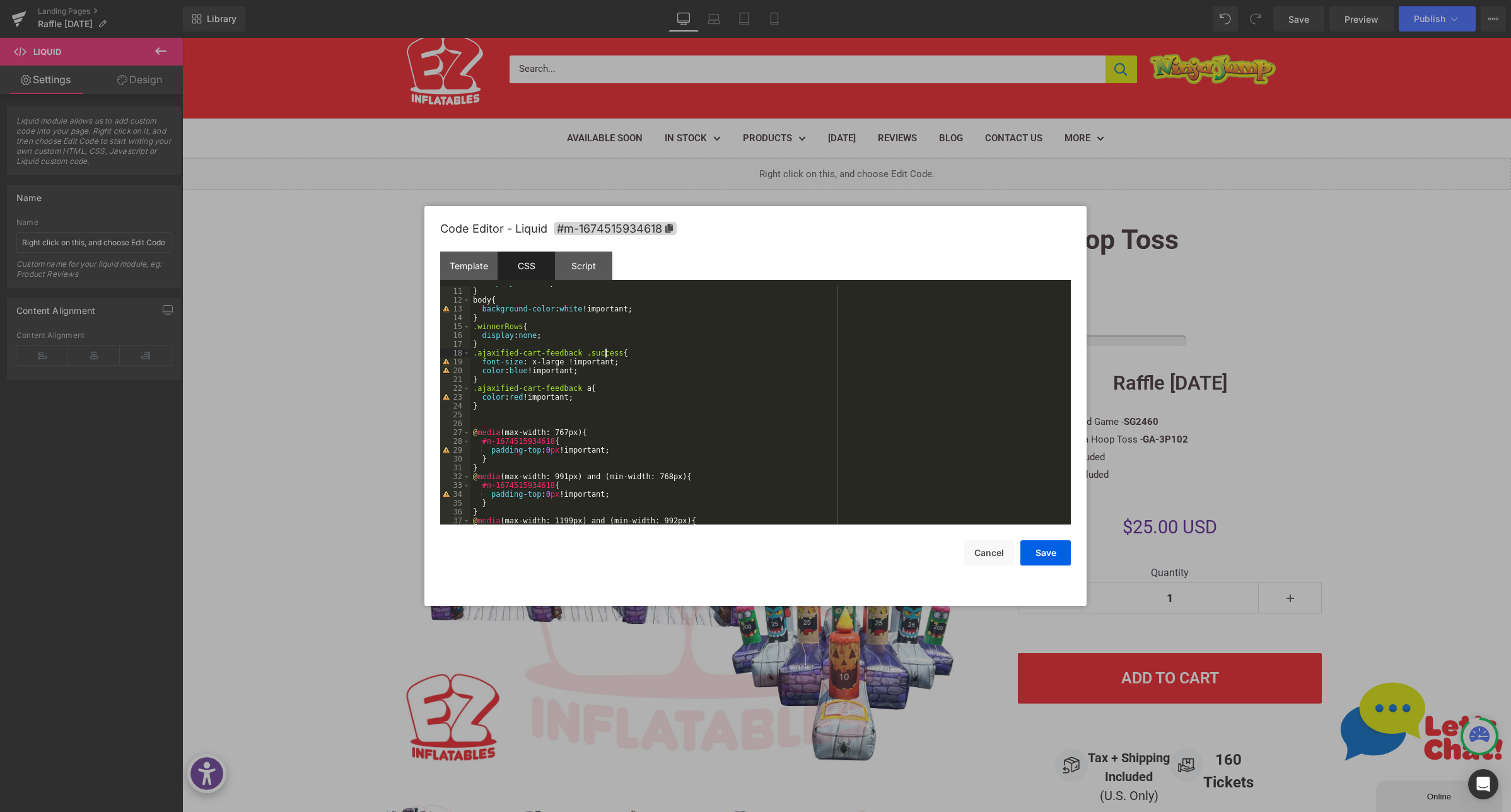
click at [604, 353] on div "display : none !important; } body { background-color : white !important; } .win…" at bounding box center [768, 406] width 595 height 256
click at [1044, 549] on button "Save" at bounding box center [1046, 553] width 51 height 25
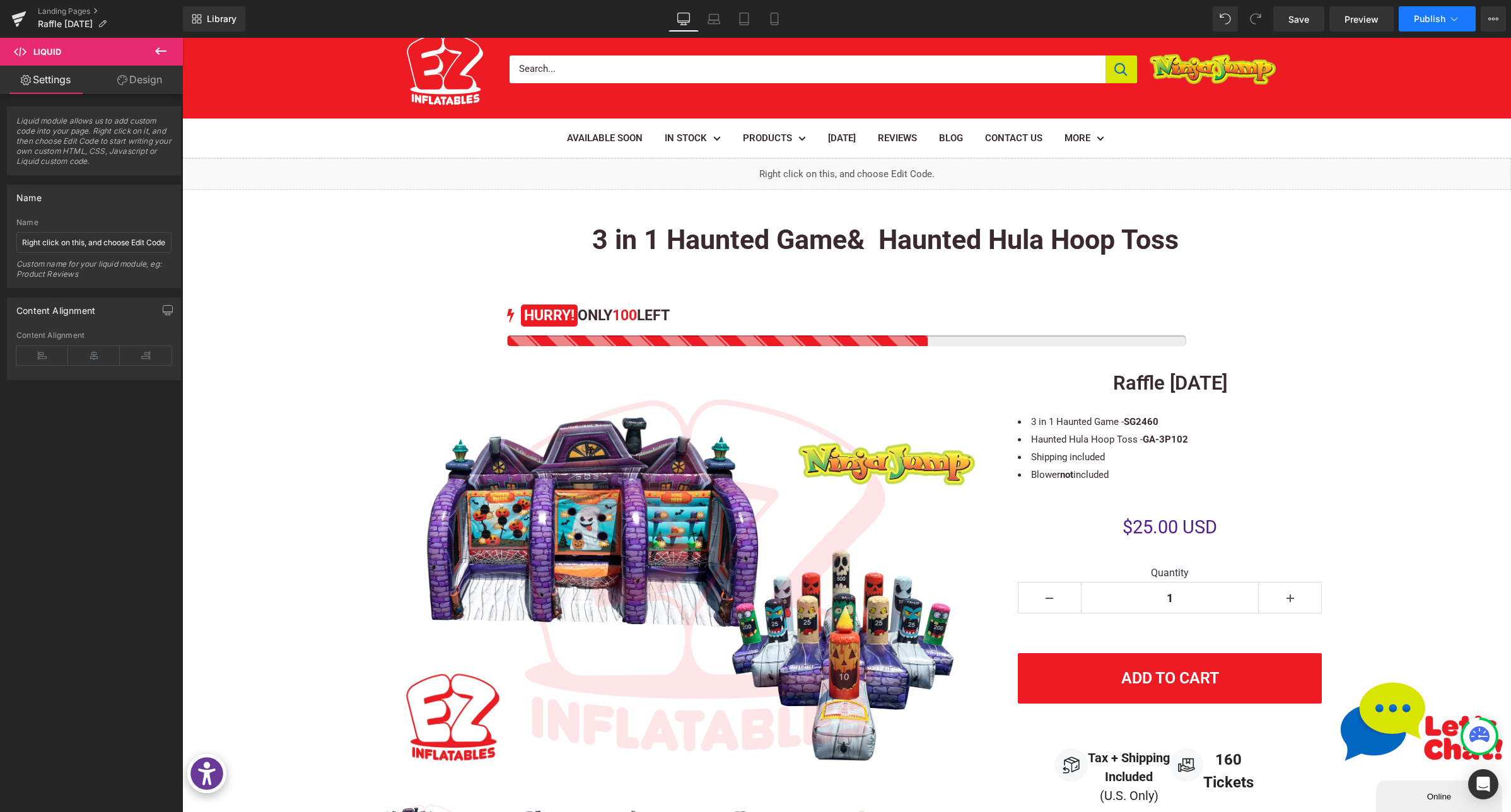
click at [1420, 21] on span "Publish" at bounding box center [1429, 19] width 31 height 10
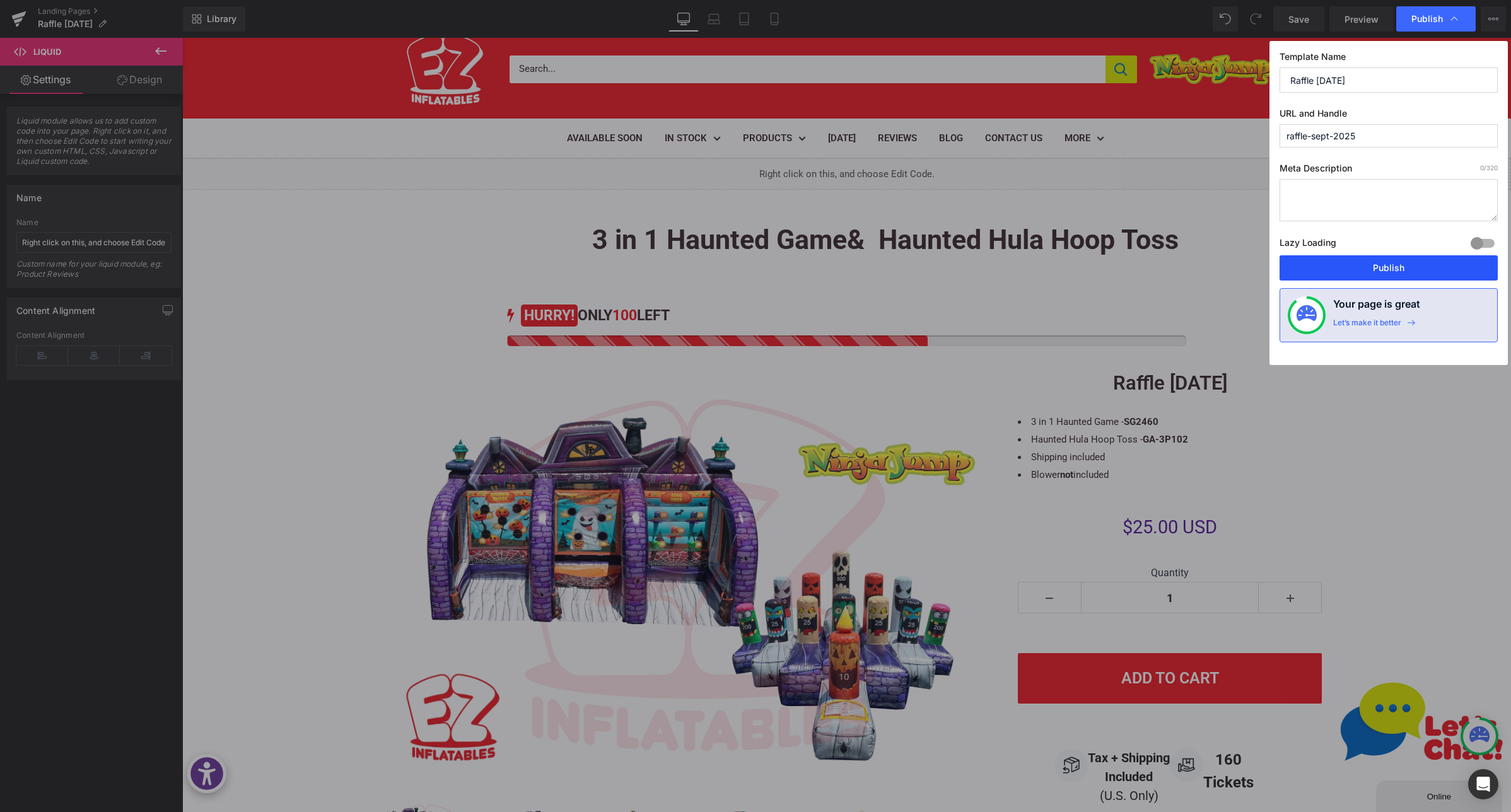
drag, startPoint x: 1376, startPoint y: 274, endPoint x: 1194, endPoint y: 236, distance: 185.9
click at [1376, 274] on button "Publish" at bounding box center [1389, 268] width 218 height 25
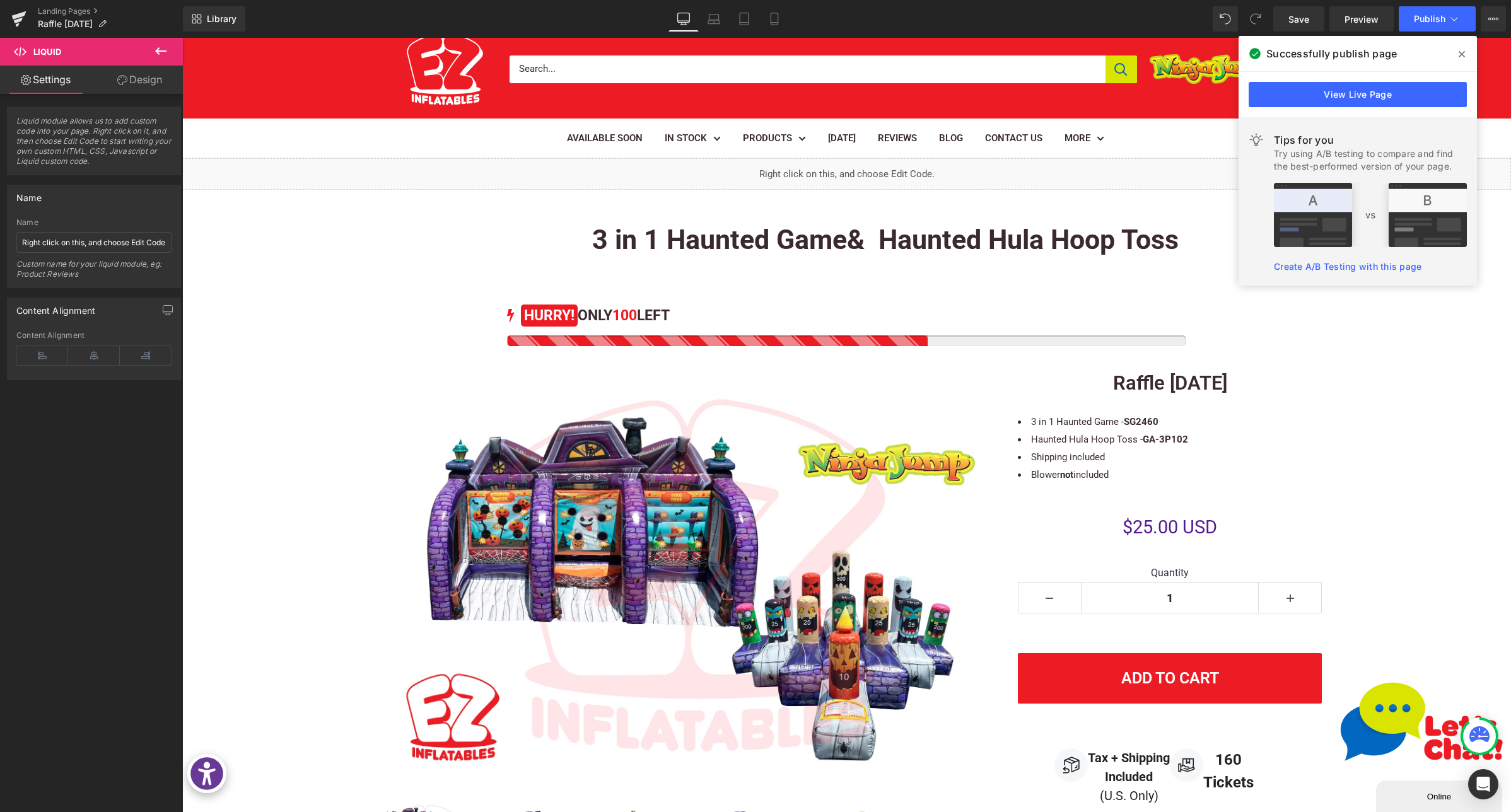
drag, startPoint x: 1464, startPoint y: 53, endPoint x: 1278, endPoint y: 19, distance: 189.1
click at [1464, 53] on icon at bounding box center [1462, 53] width 6 height 10
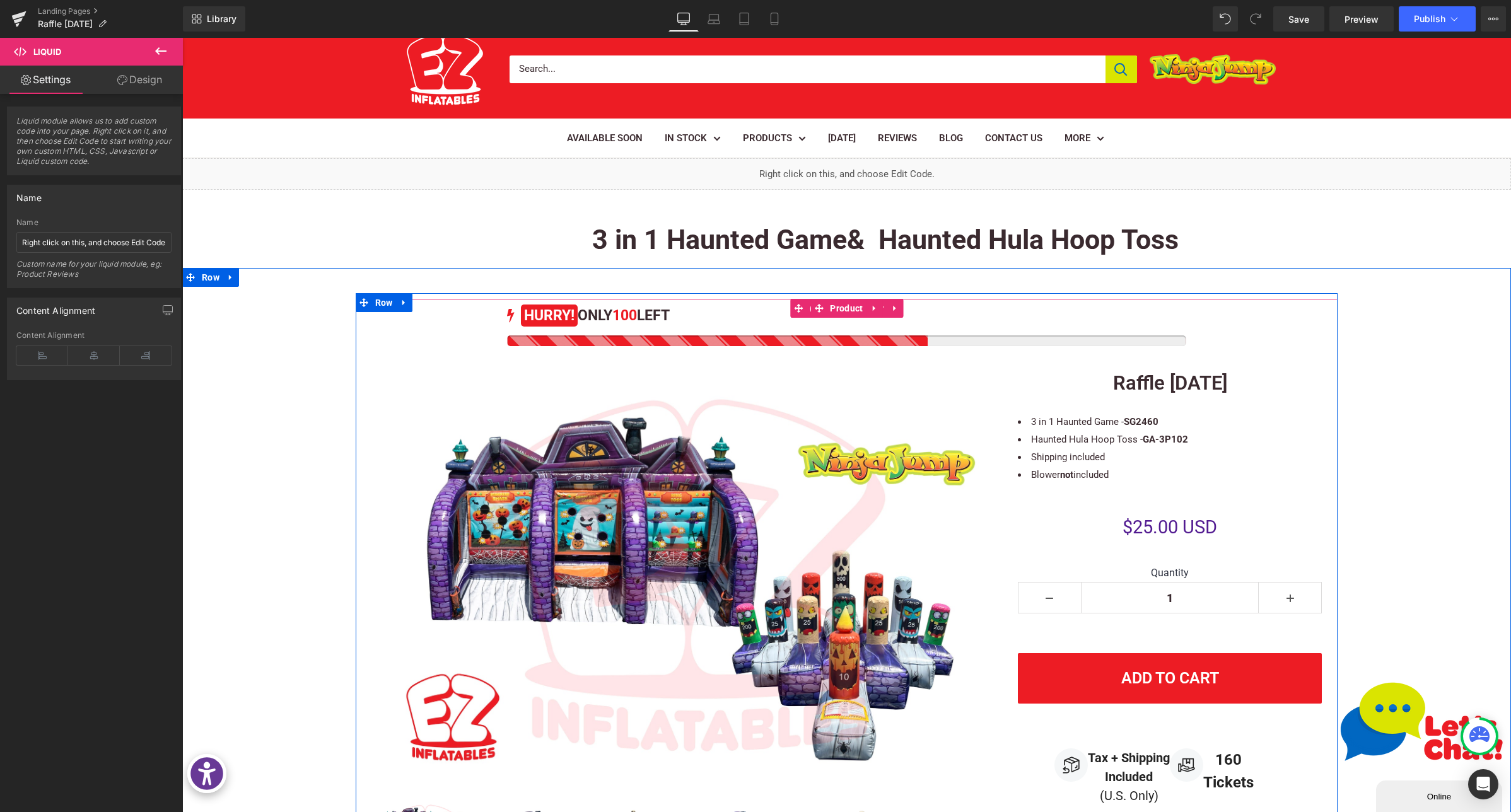
click at [636, 329] on div "100 HURRY! ONLY 100 LEFT" at bounding box center [846, 324] width 678 height 45
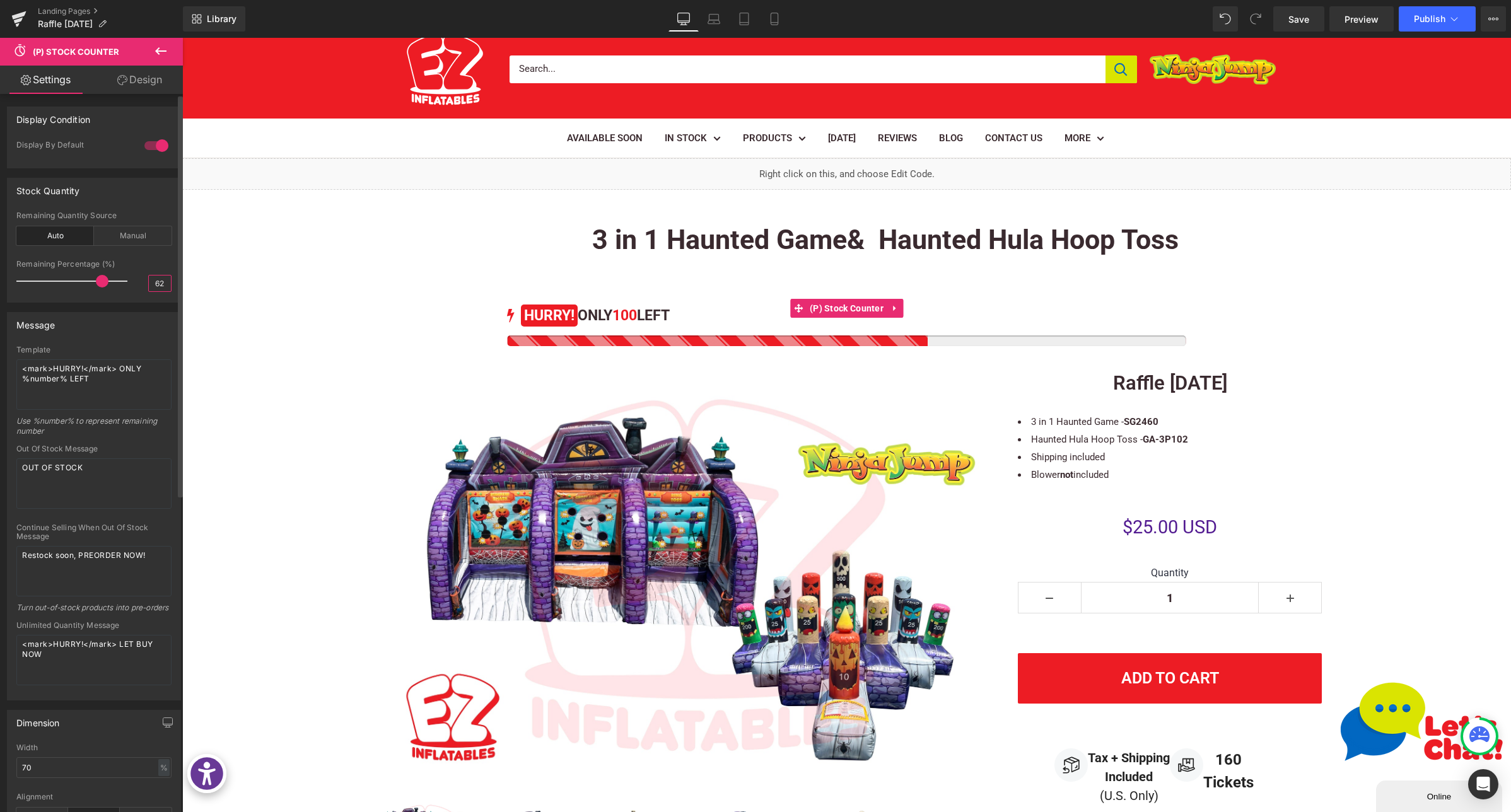
click at [149, 282] on input "62" at bounding box center [160, 283] width 22 height 16
type input "60"
click at [1450, 25] on button "Publish" at bounding box center [1437, 19] width 77 height 25
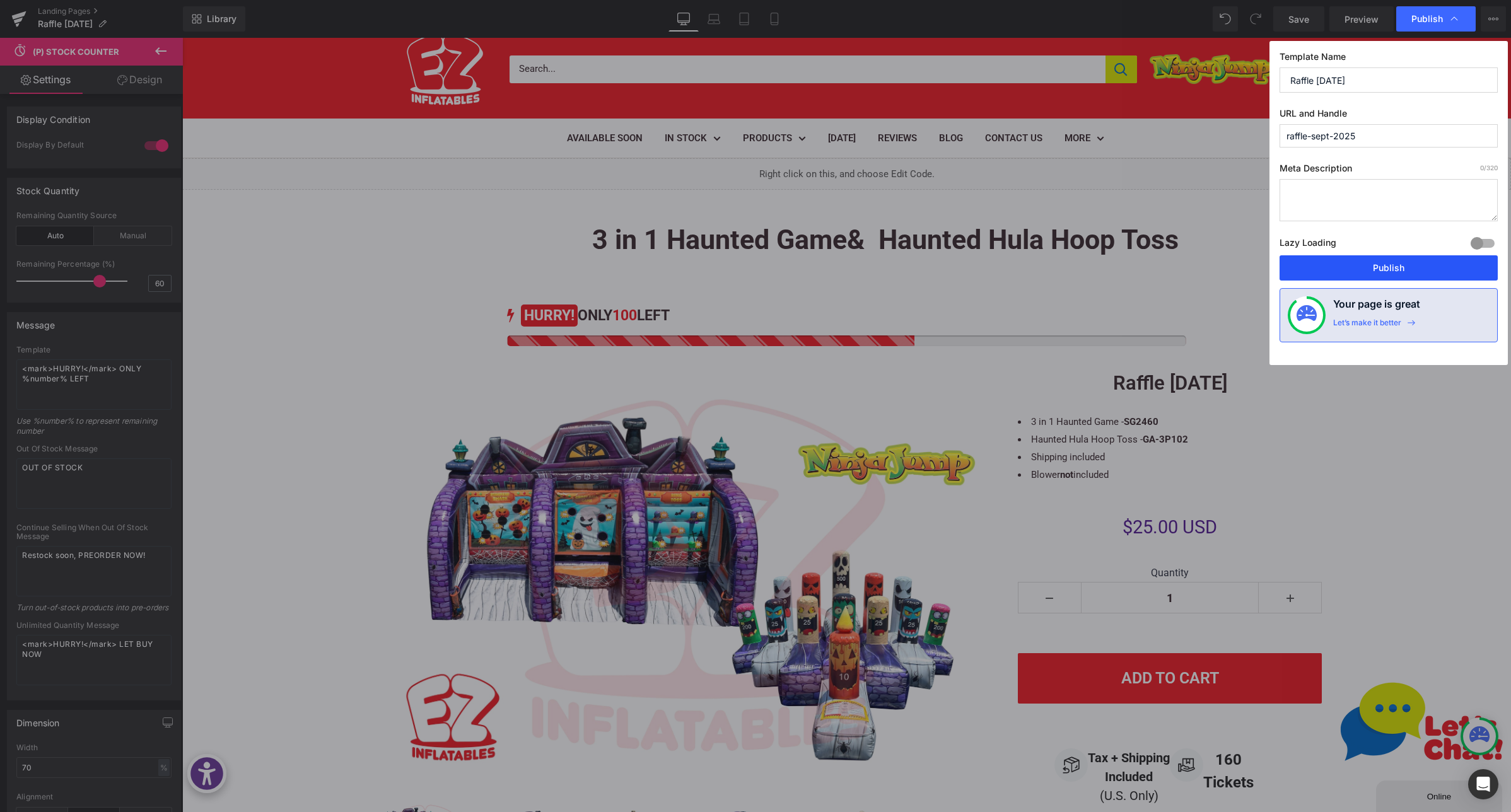
click at [1409, 259] on button "Publish" at bounding box center [1389, 268] width 218 height 25
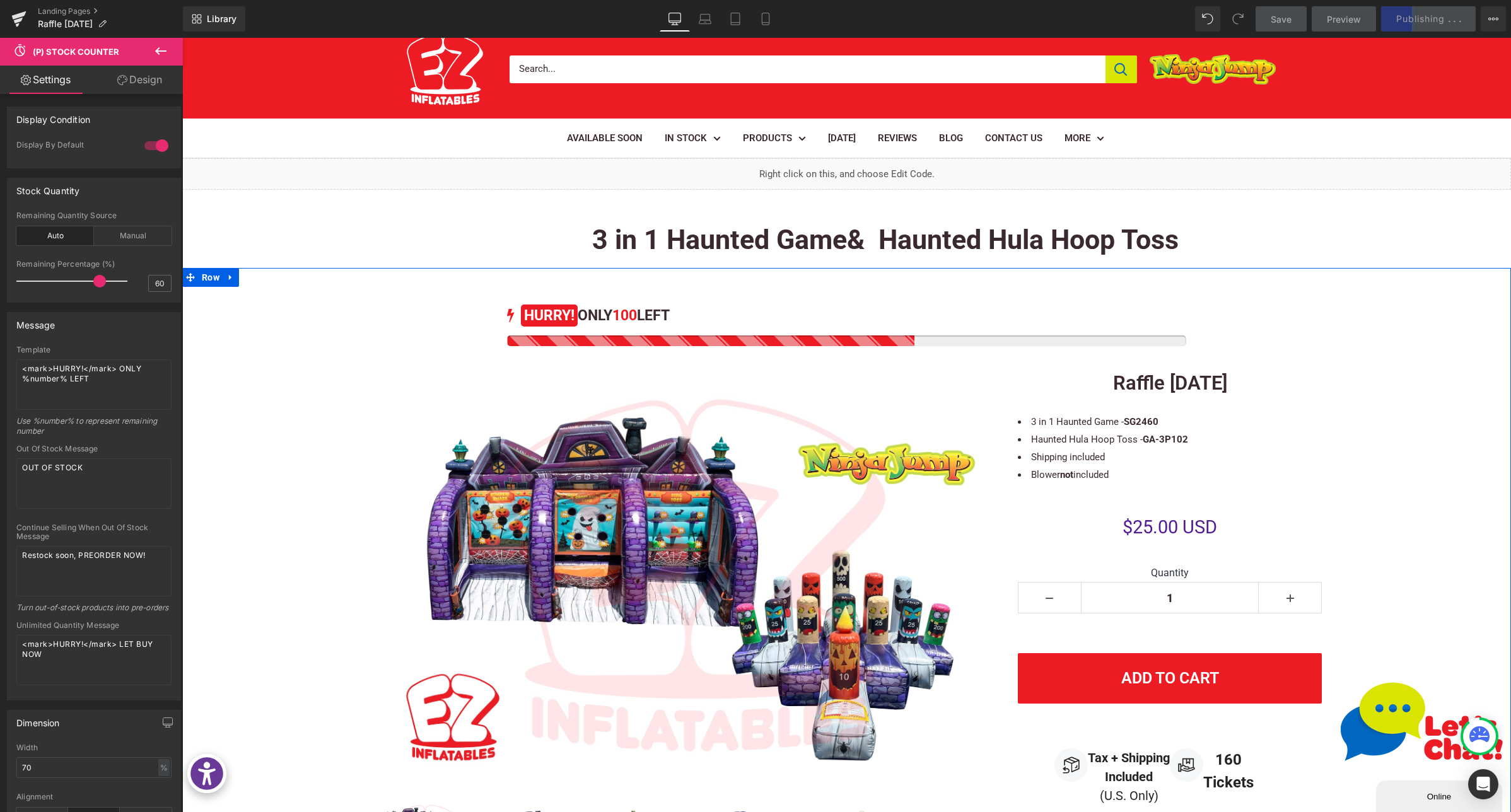
scroll to position [186, 0]
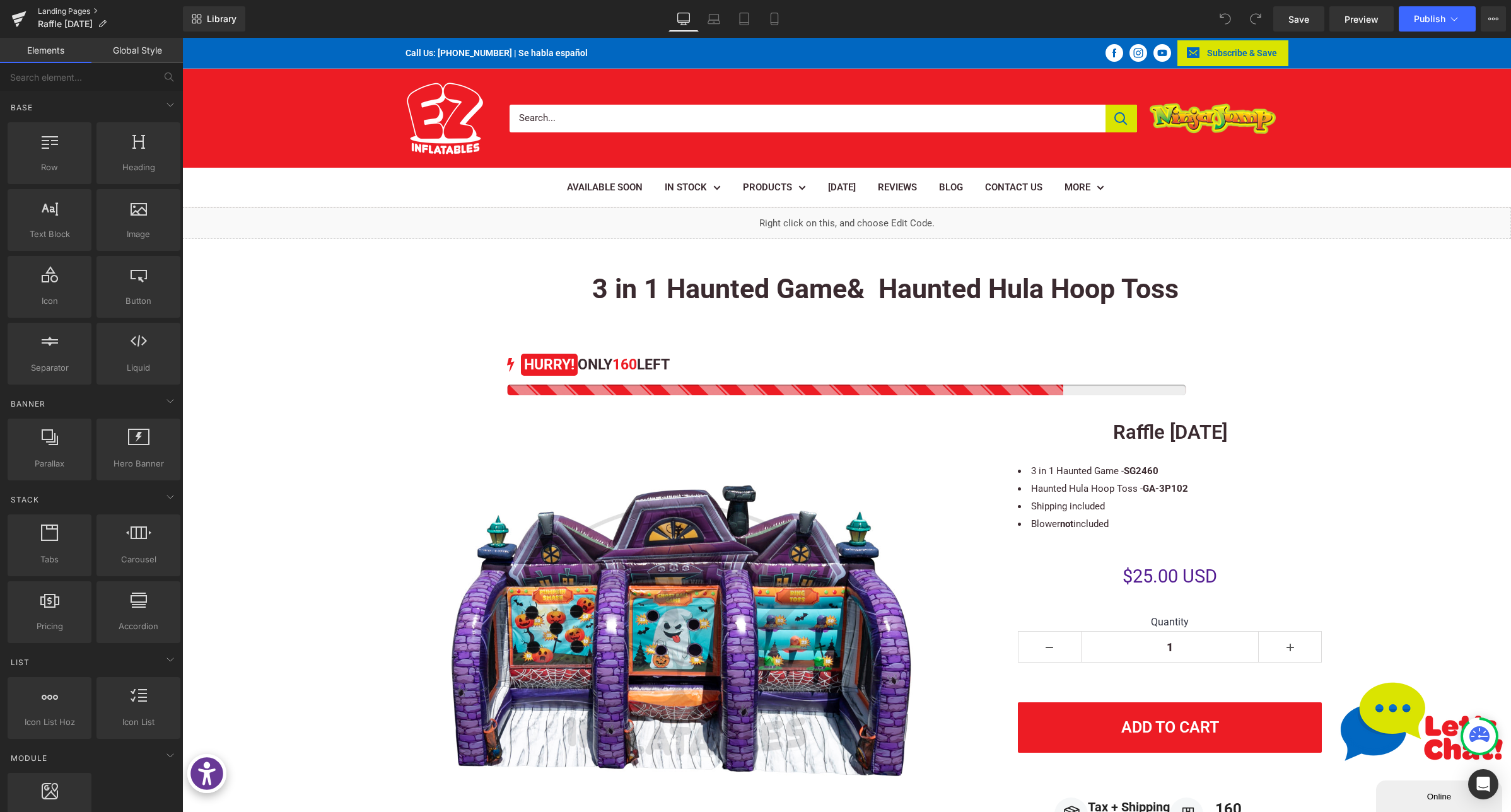
click at [46, 12] on link "Landing Pages" at bounding box center [110, 11] width 145 height 10
